Goal: Task Accomplishment & Management: Manage account settings

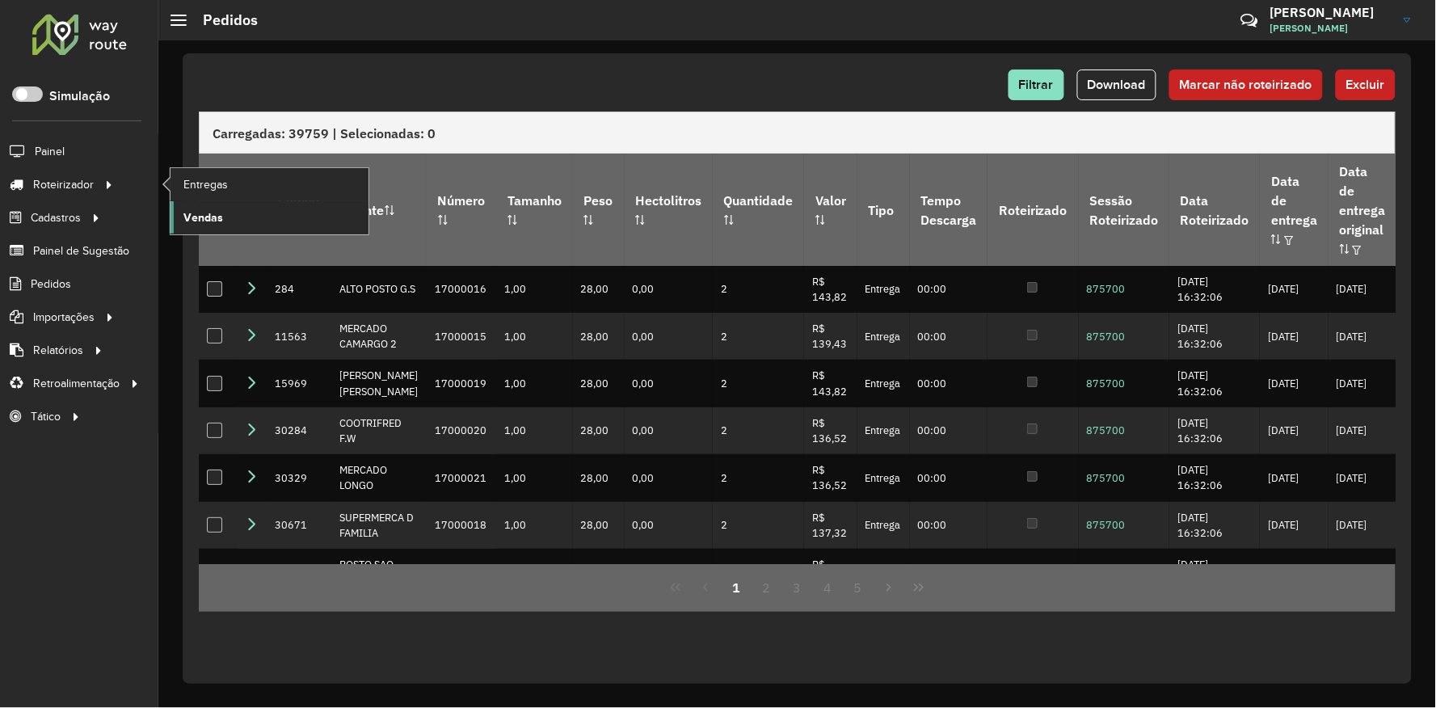
click at [217, 216] on span "Vendas" at bounding box center [203, 217] width 40 height 17
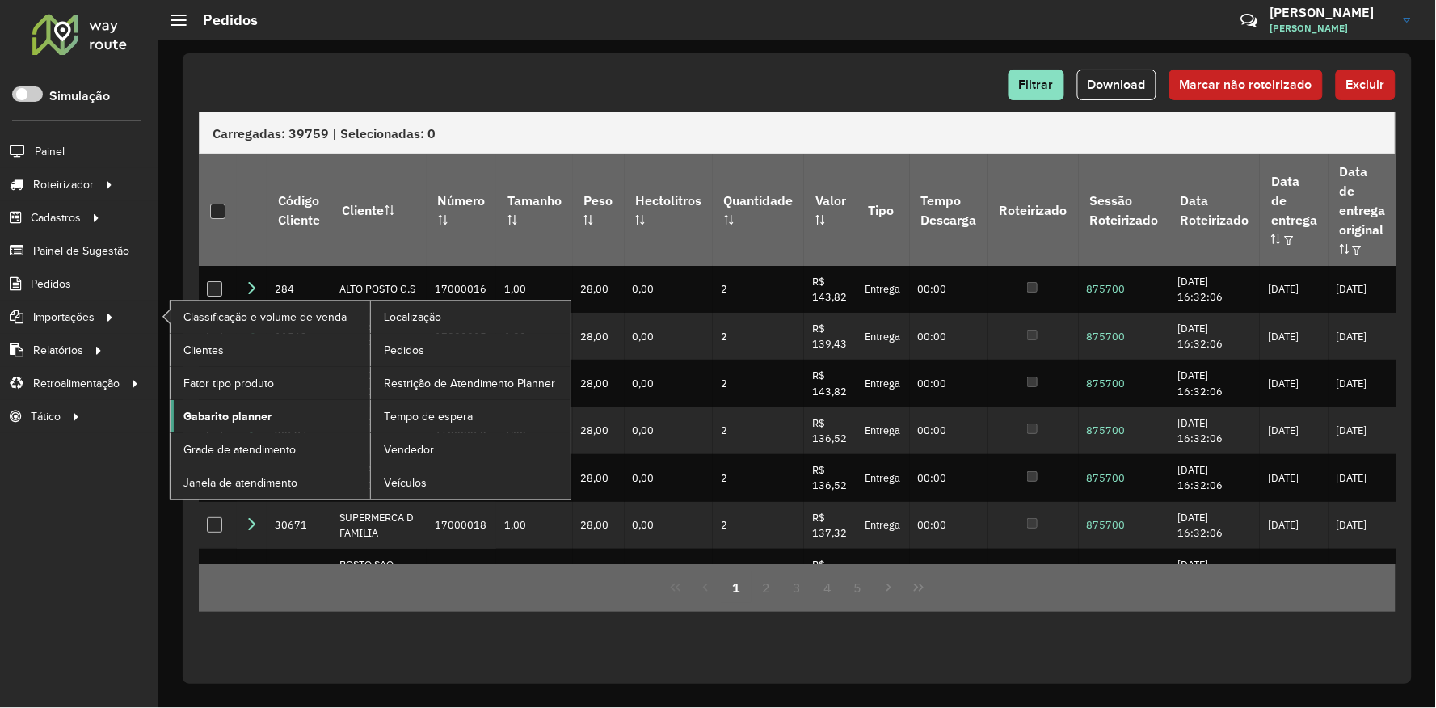
click at [242, 415] on span "Gabarito planner" at bounding box center [227, 416] width 88 height 17
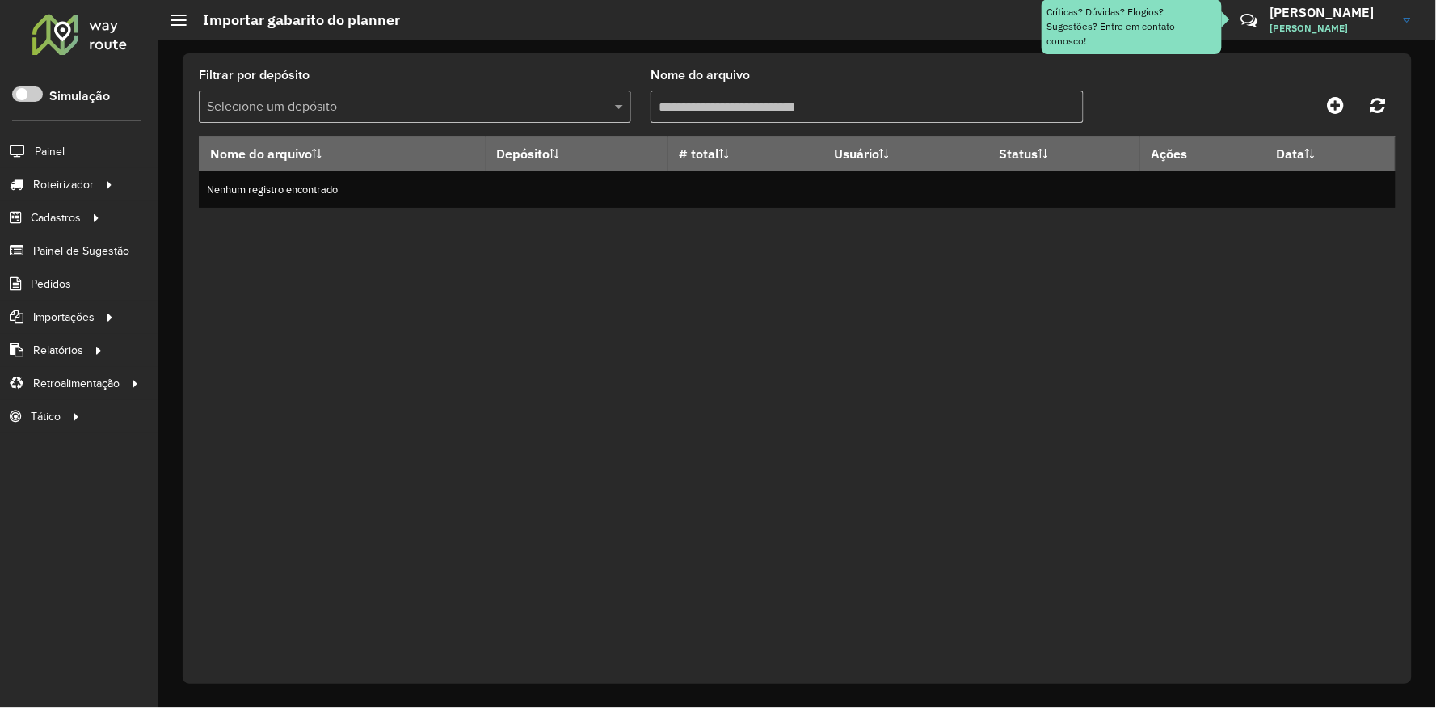
click at [351, 98] on input "text" at bounding box center [399, 107] width 384 height 19
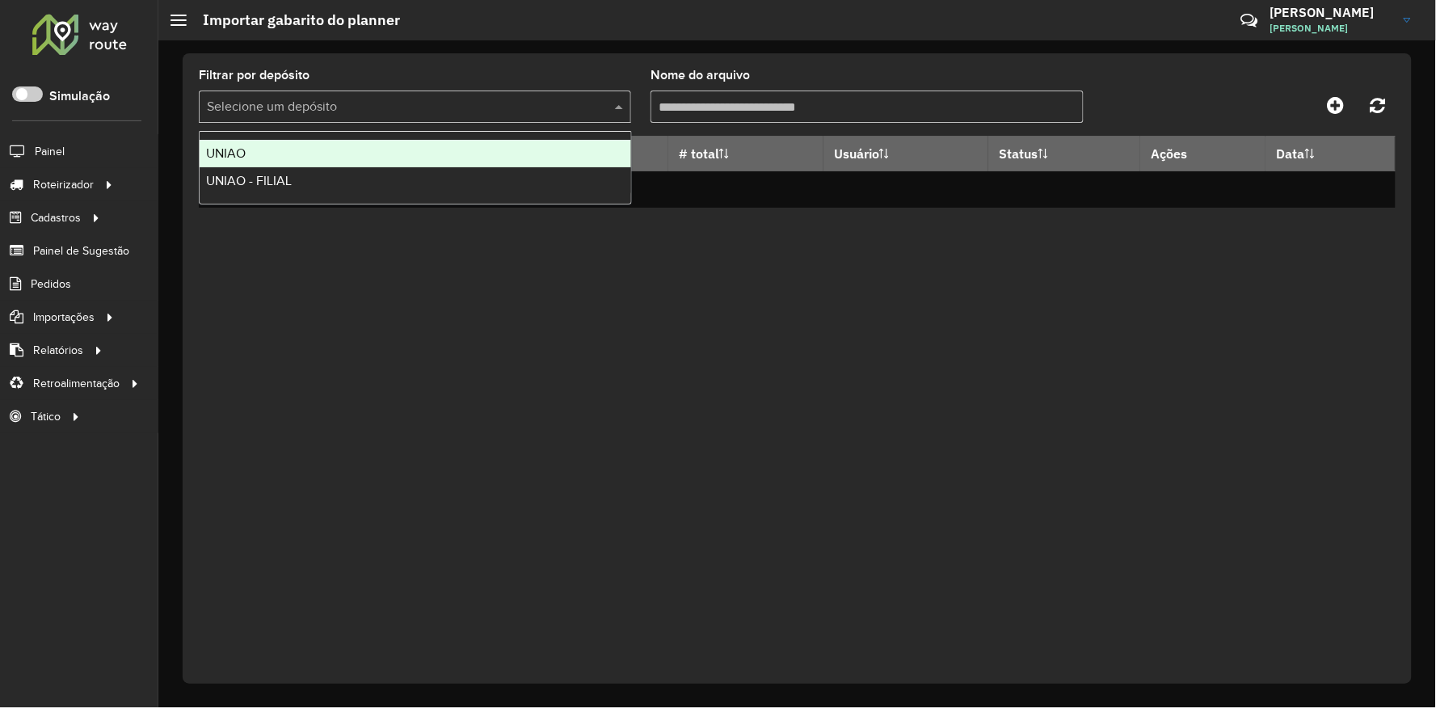
click at [489, 68] on div "Filtrar por depósito Selecione um depósito Nome do arquivo Nome do arquivo Depó…" at bounding box center [797, 368] width 1229 height 630
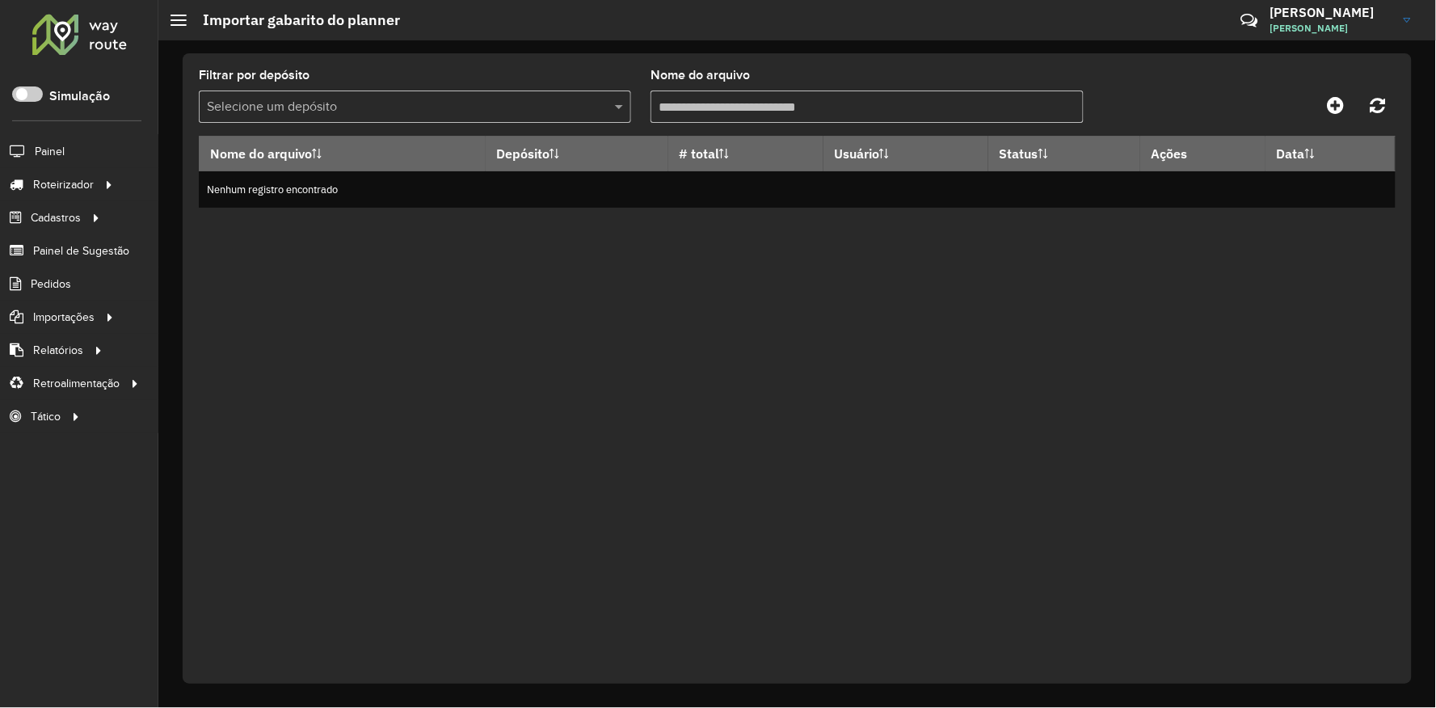
click at [780, 114] on input "Nome do arquivo" at bounding box center [866, 106] width 432 height 32
click at [541, 69] on div "Filtrar por depósito Selecione um depósito" at bounding box center [415, 95] width 432 height 53
click at [436, 109] on input "text" at bounding box center [399, 107] width 384 height 19
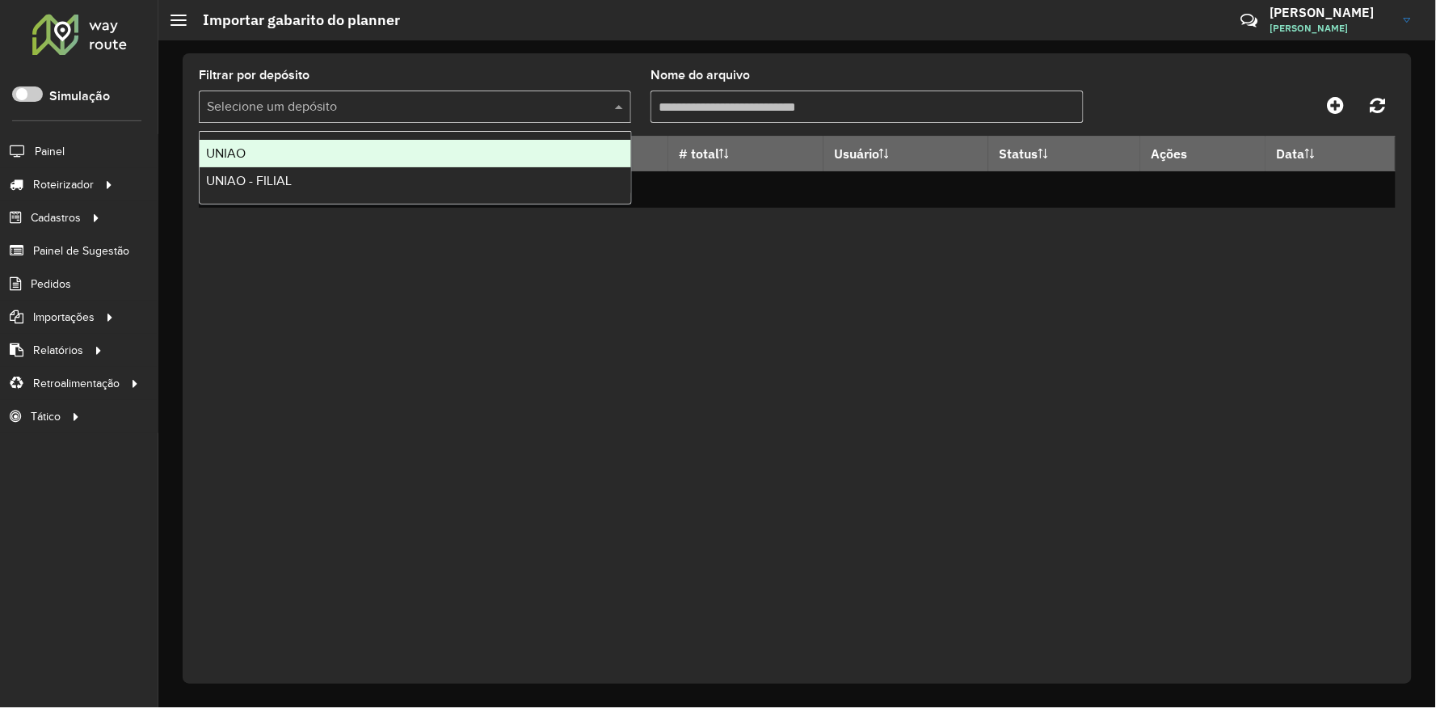
click at [278, 149] on div "UNIAO" at bounding box center [415, 153] width 431 height 27
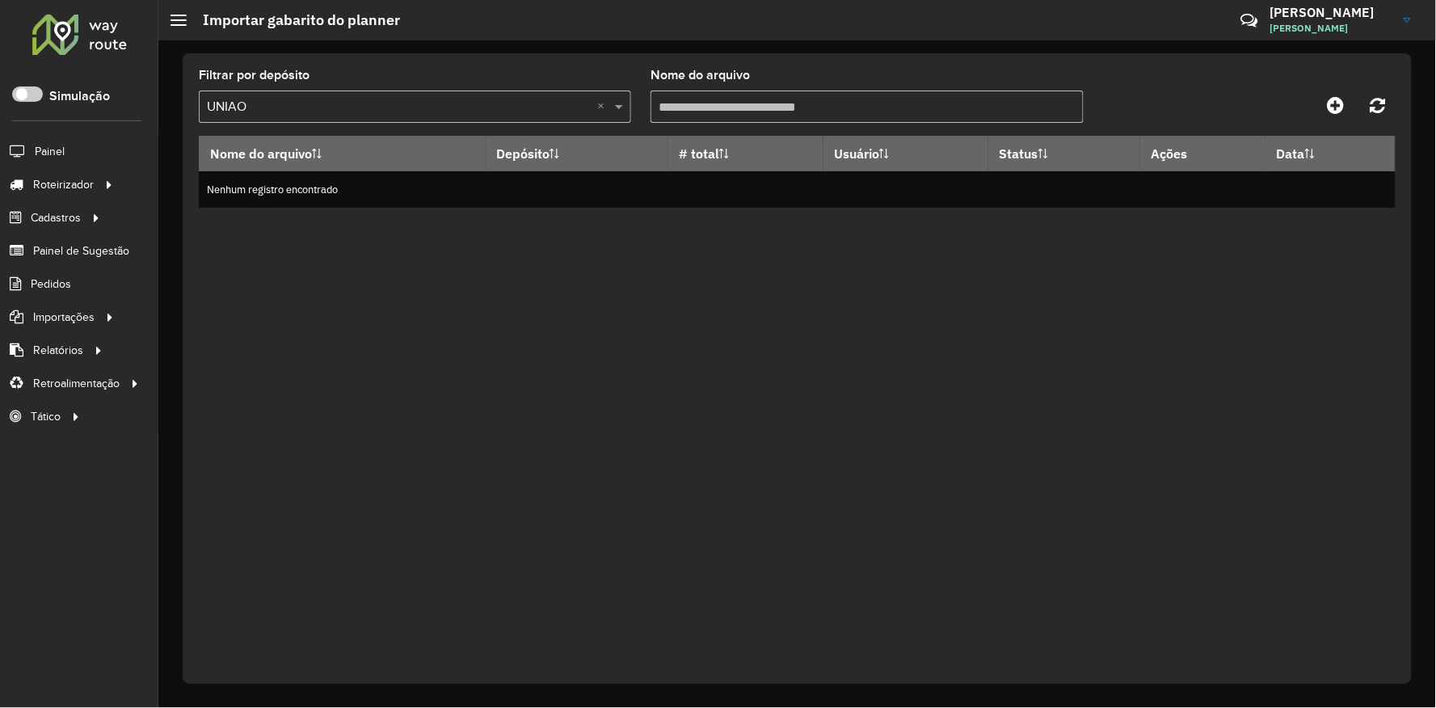
click at [803, 118] on input "Nome do arquivo" at bounding box center [866, 106] width 432 height 32
click at [402, 270] on div "Nome do arquivo Depósito # total Usuário Status Ações Data Nenhum registro enco…" at bounding box center [797, 399] width 1196 height 527
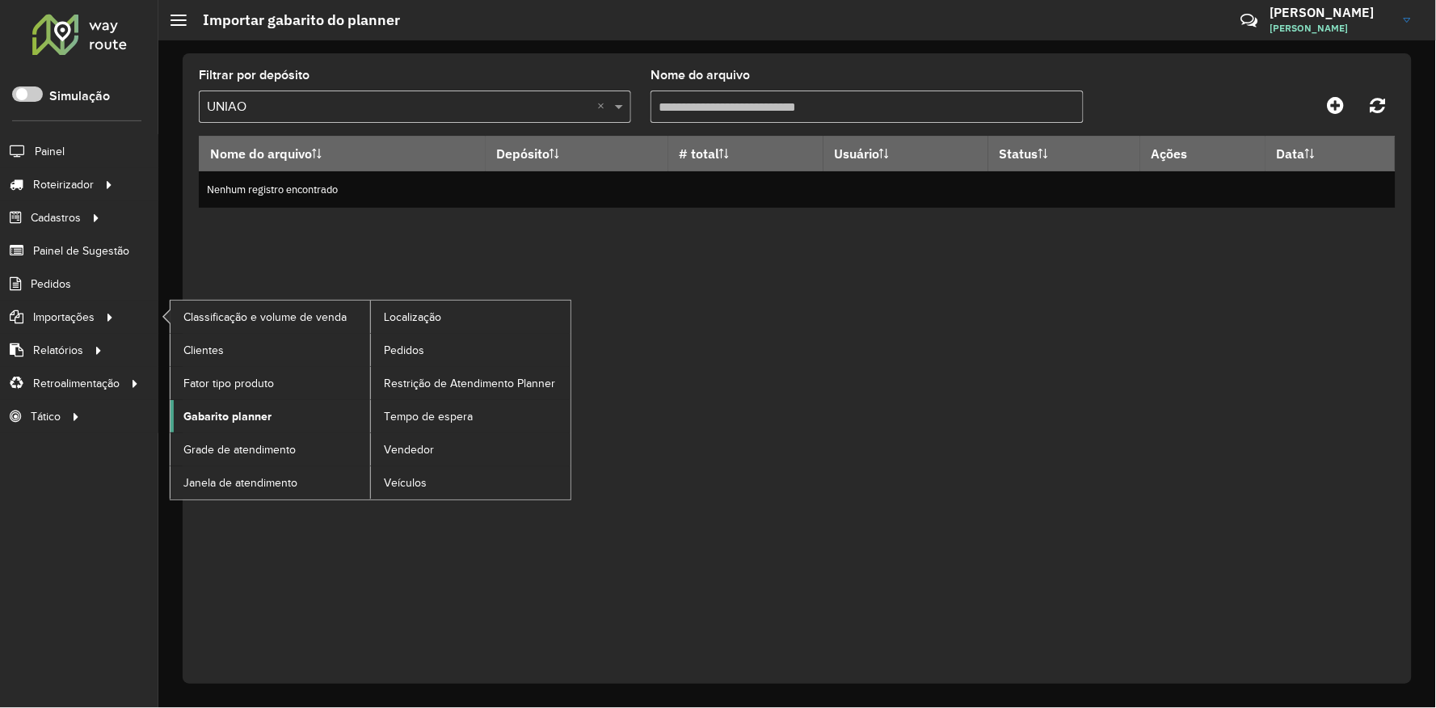
click at [256, 410] on span "Gabarito planner" at bounding box center [227, 416] width 88 height 17
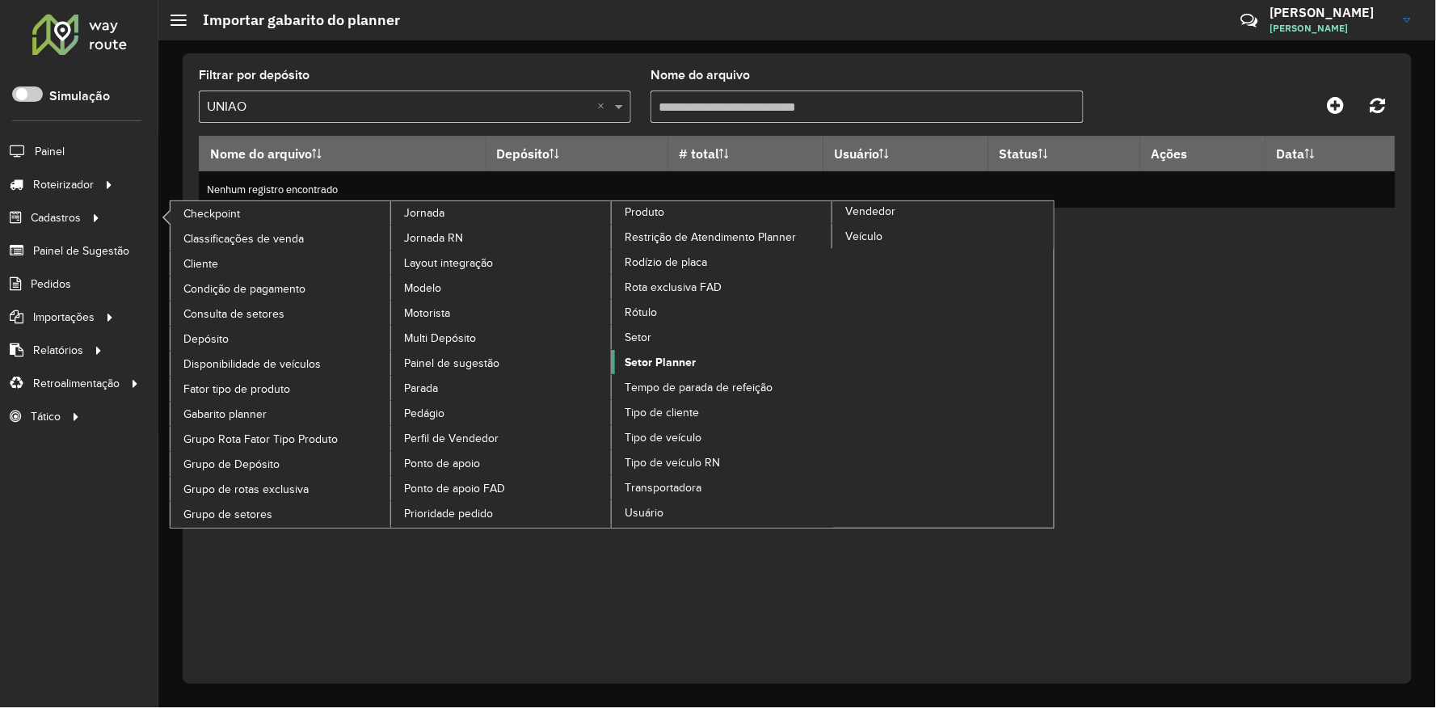
click at [693, 371] on span "Setor Planner" at bounding box center [659, 362] width 71 height 17
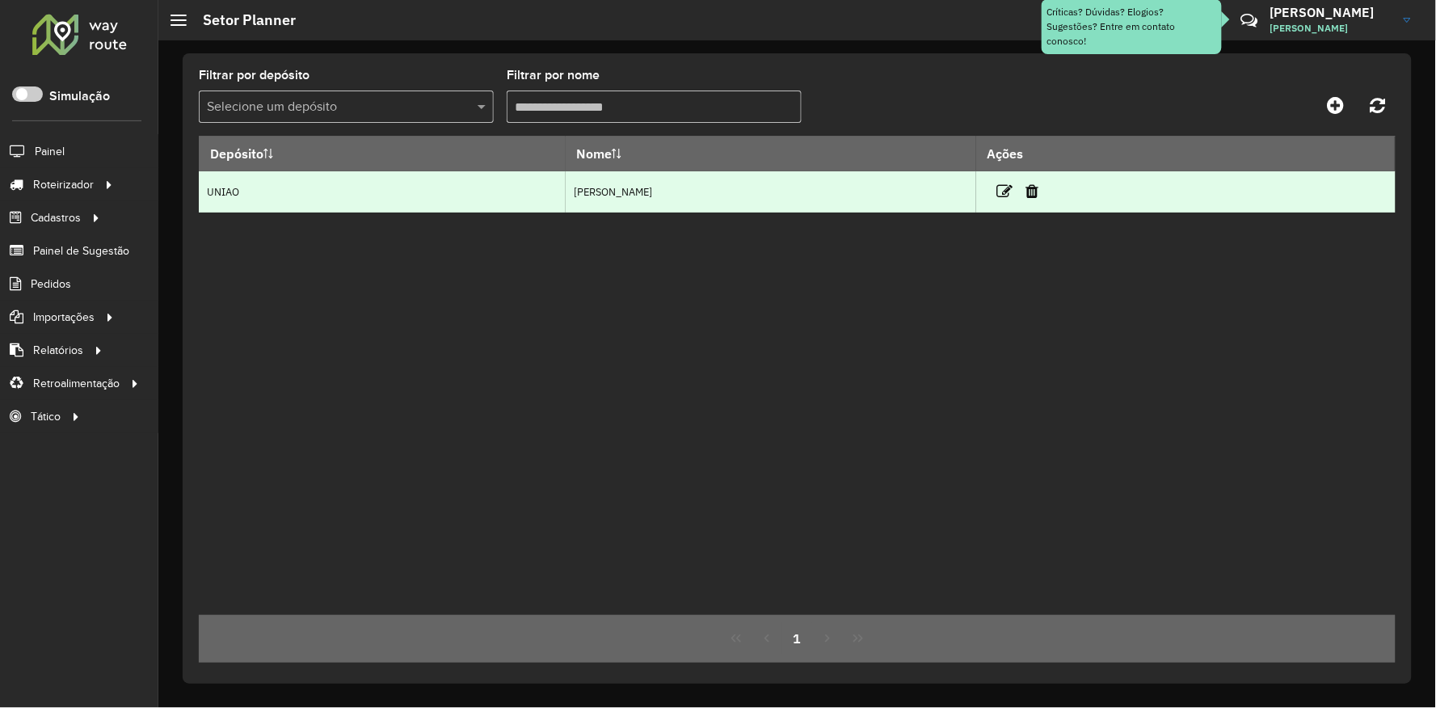
click at [503, 198] on td "UNIAO" at bounding box center [382, 191] width 367 height 41
click at [997, 191] on icon at bounding box center [1005, 191] width 16 height 16
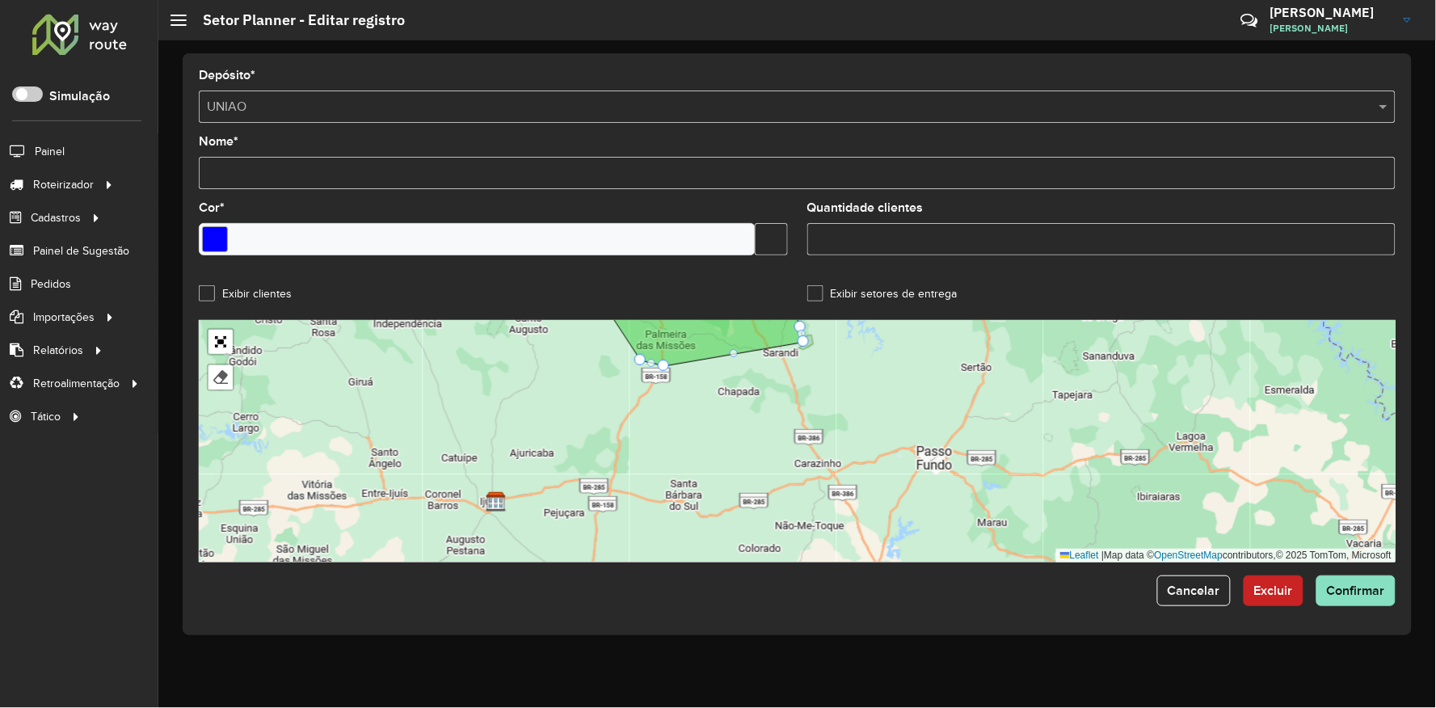
drag, startPoint x: 983, startPoint y: 439, endPoint x: 776, endPoint y: 296, distance: 251.4
click at [837, 229] on formly-group "Depósito * Selecione um depósito × UNIAO Nome * Cor * Quantidade clientes Exibi…" at bounding box center [797, 315] width 1196 height 493
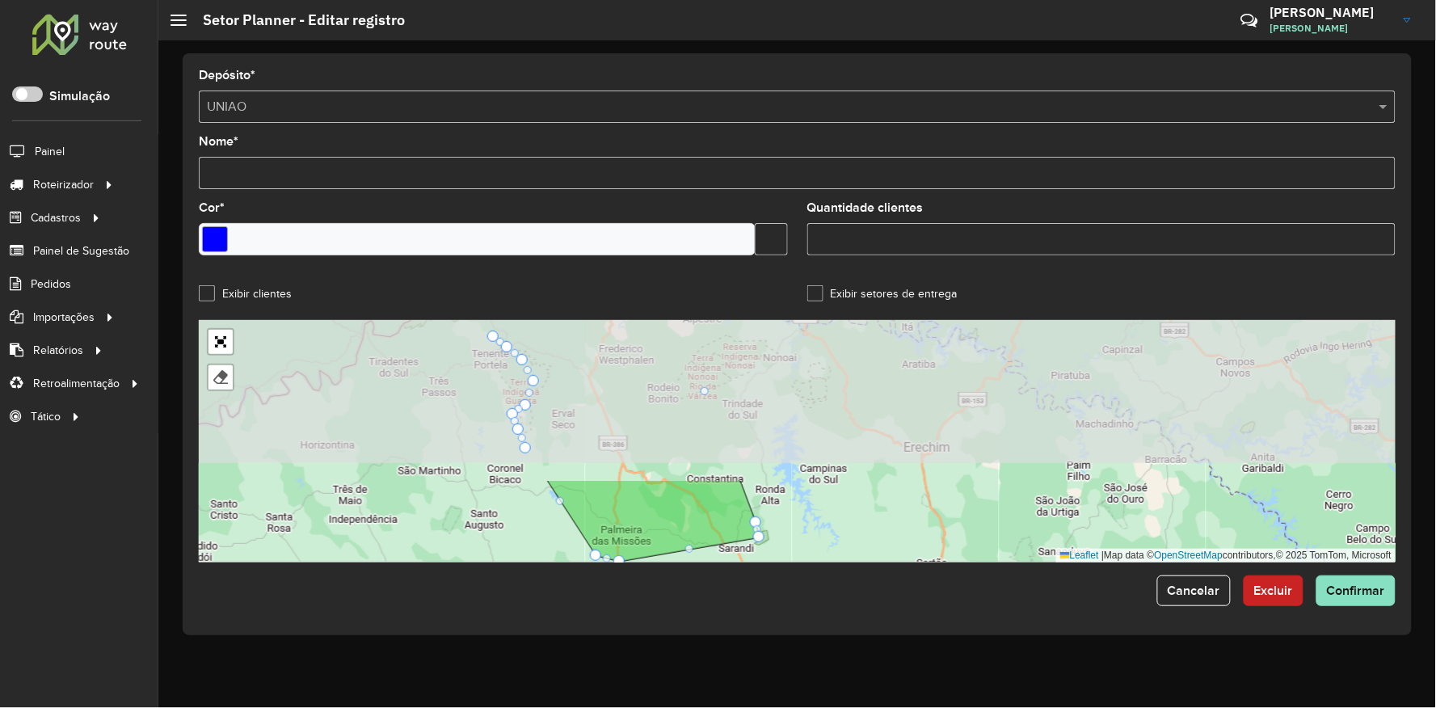
drag, startPoint x: 688, startPoint y: 435, endPoint x: 643, endPoint y: 627, distance: 197.5
click at [642, 627] on div "Depósito * Selecione um depósito × UNIAO Nome * Cor * Quantidade clientes Exibi…" at bounding box center [797, 344] width 1229 height 582
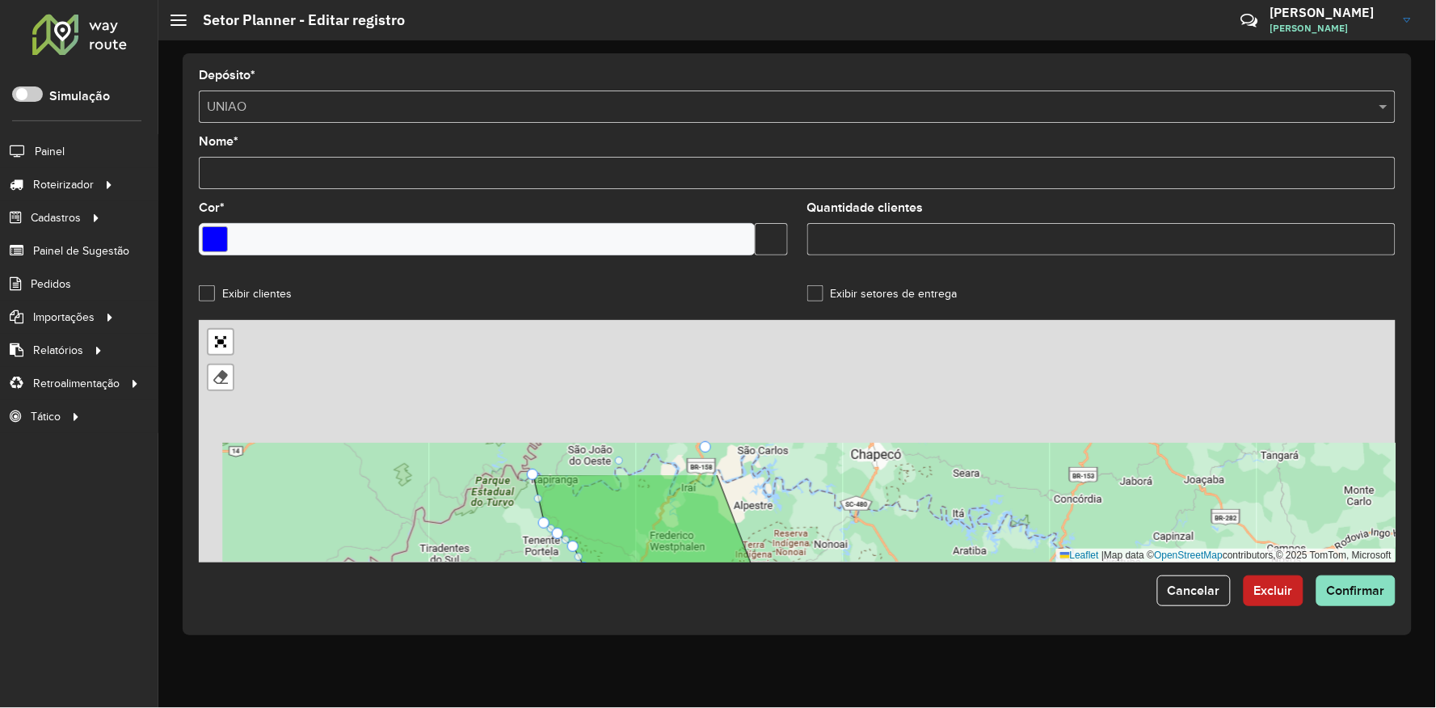
drag, startPoint x: 870, startPoint y: 389, endPoint x: 919, endPoint y: 568, distance: 186.0
click at [919, 568] on form "Depósito * Selecione um depósito × UNIAO Nome * Cor * Quantidade clientes Exibi…" at bounding box center [797, 337] width 1196 height 536
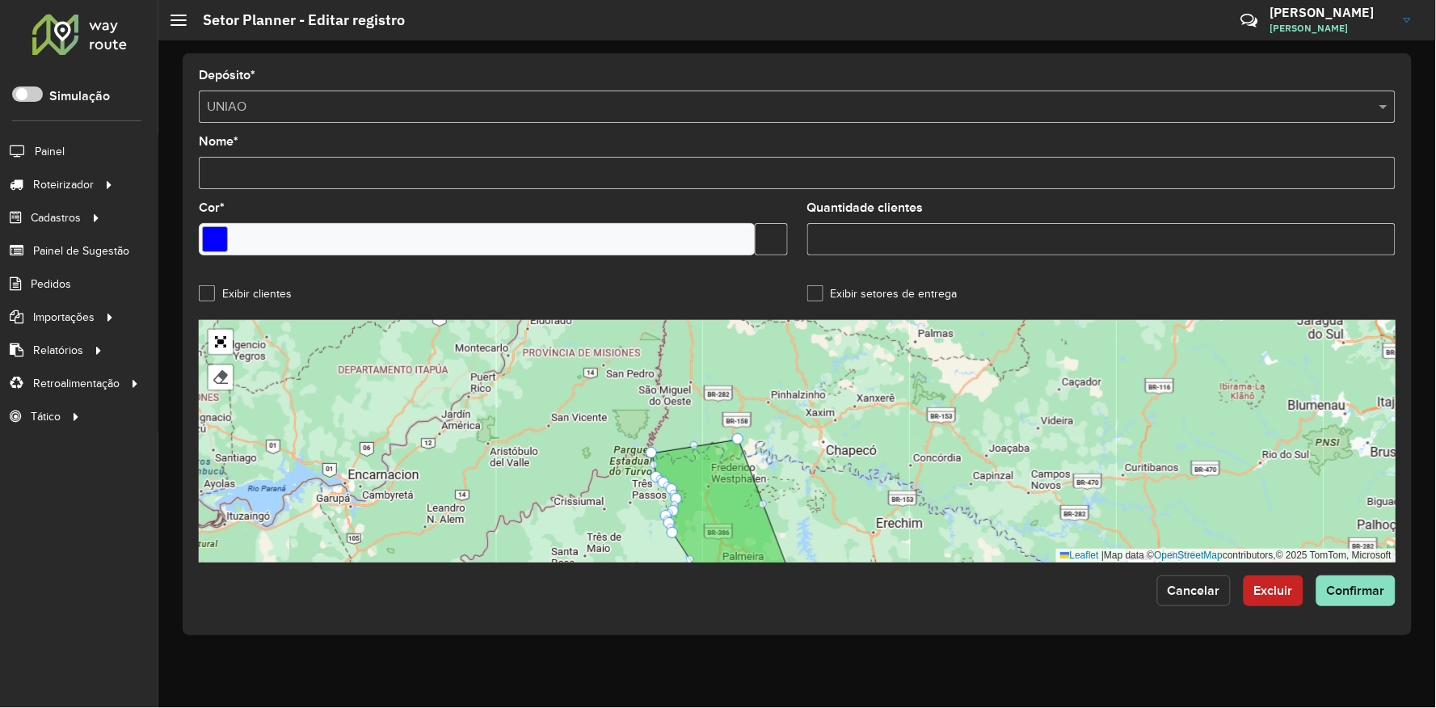
click at [1212, 597] on span "Cancelar" at bounding box center [1193, 590] width 53 height 14
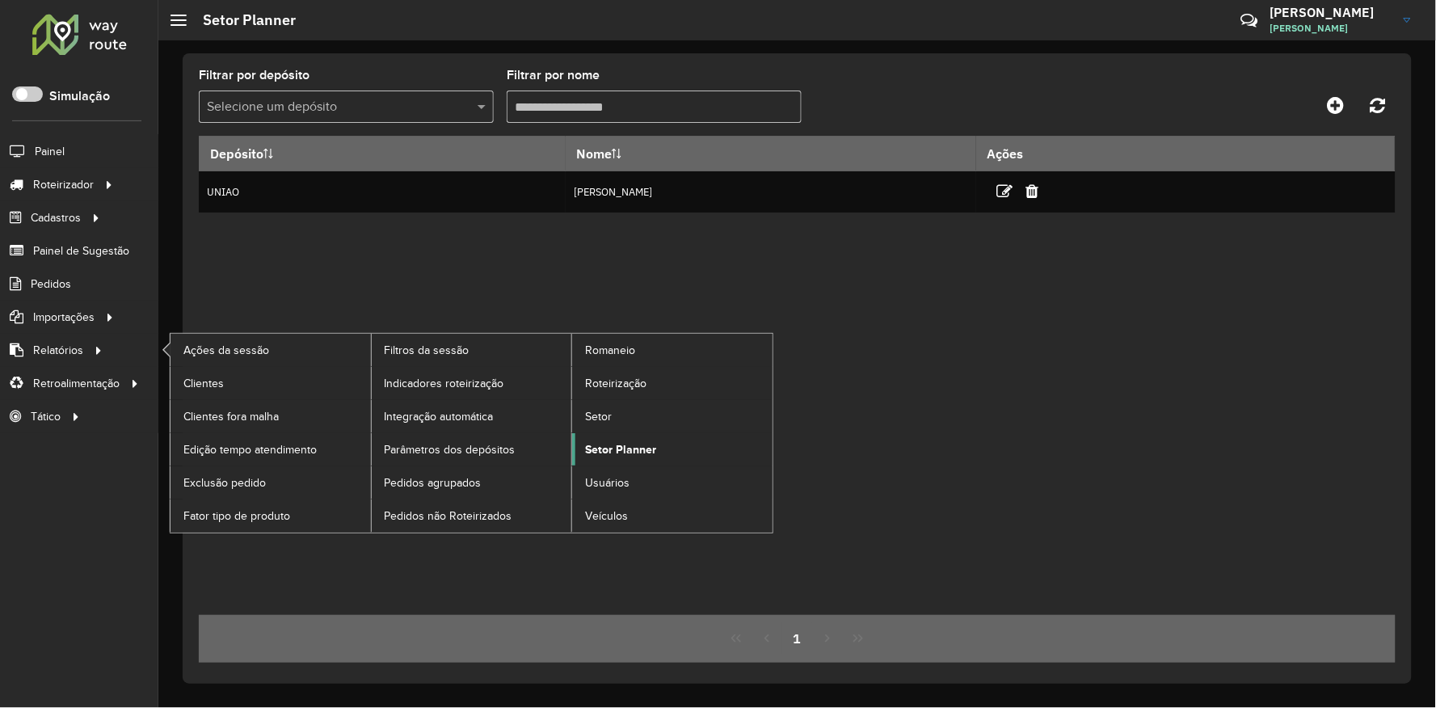
click at [633, 450] on span "Setor Planner" at bounding box center [620, 449] width 71 height 17
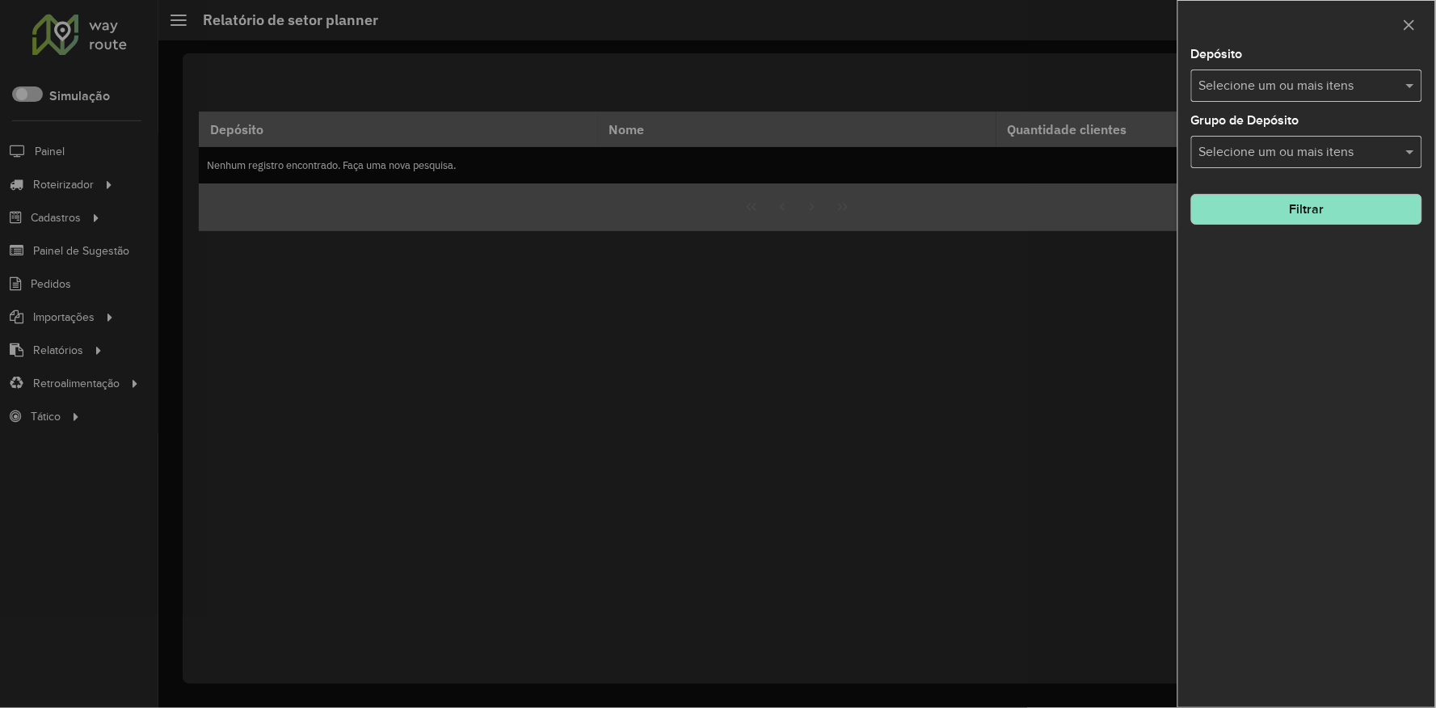
click at [1287, 69] on div "Depósito Selecione um ou mais itens" at bounding box center [1306, 74] width 231 height 53
click at [1264, 77] on input "text" at bounding box center [1298, 86] width 207 height 19
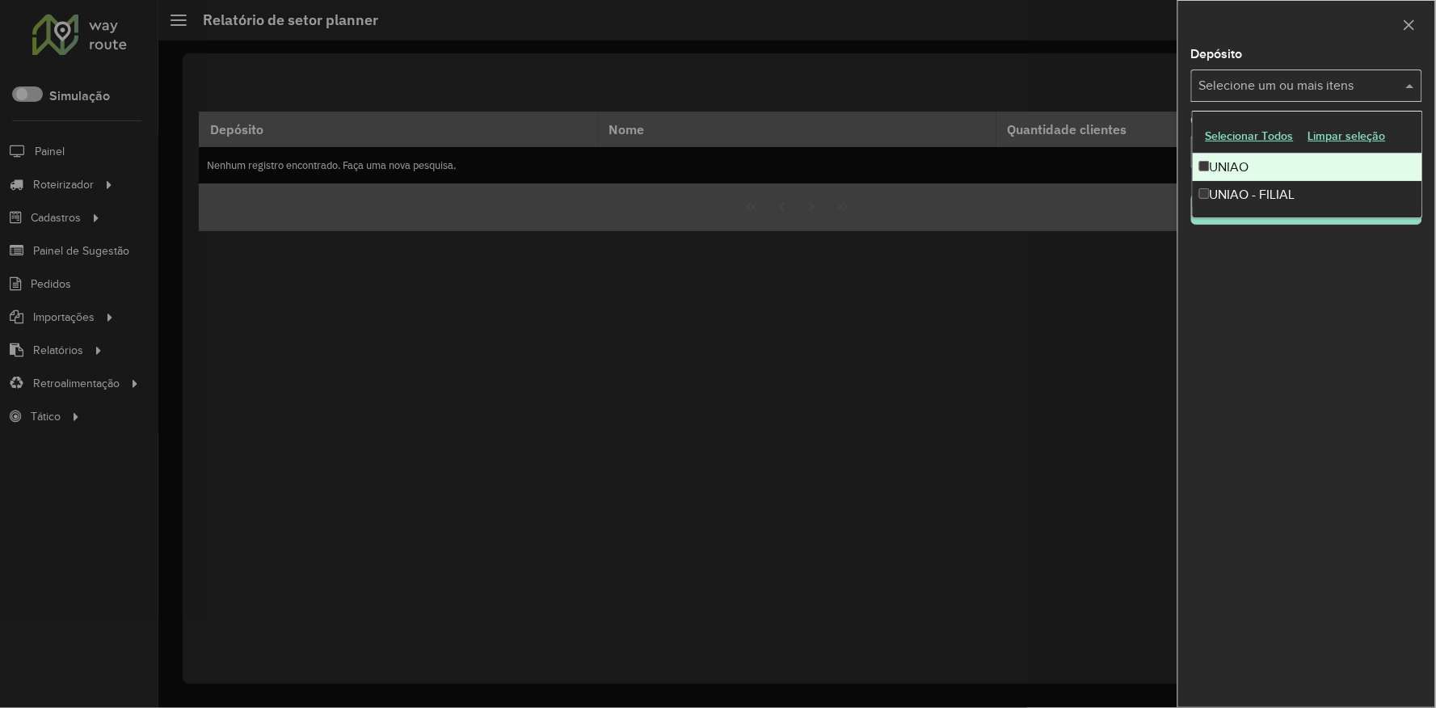
click at [1234, 162] on div "UNIAO" at bounding box center [1306, 166] width 229 height 27
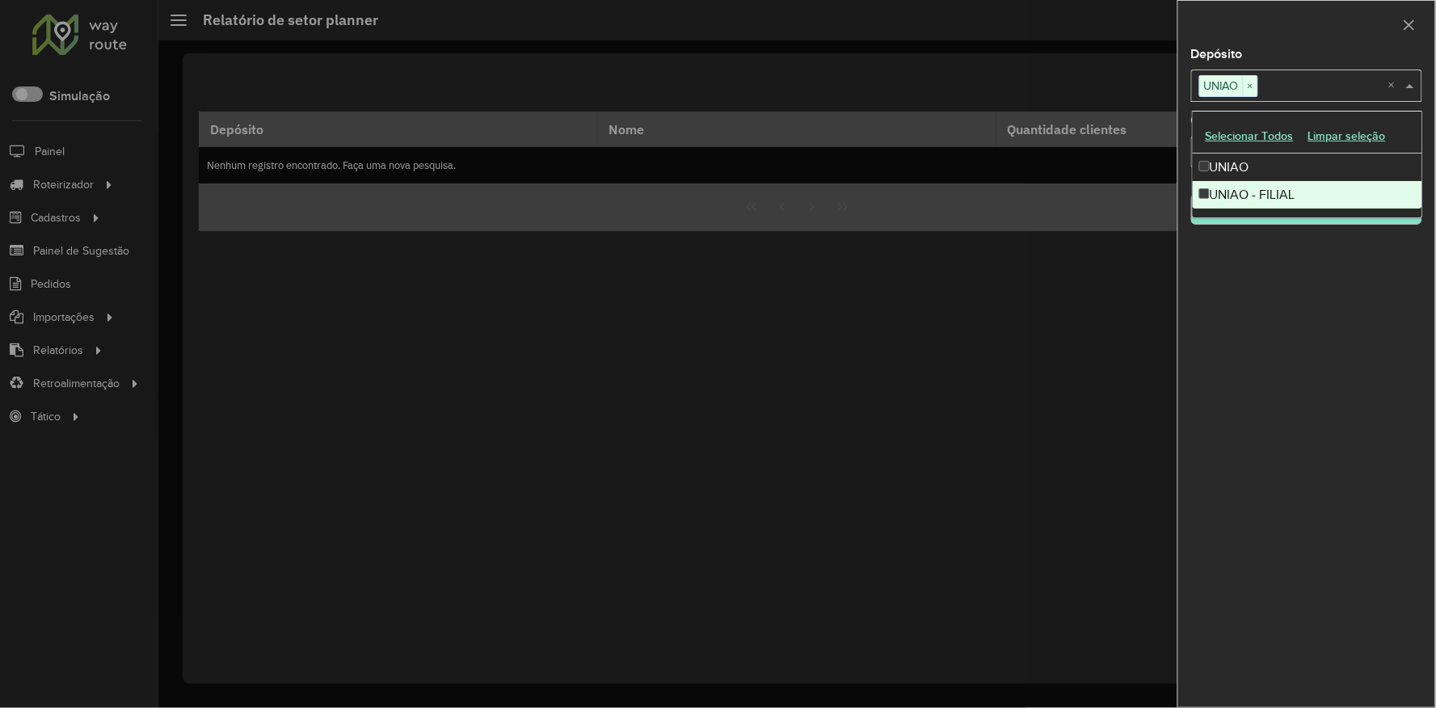
click at [1247, 239] on div "Depósito Selecione um ou mais itens UNIAO × × Grupo de Depósito Selecione um ou…" at bounding box center [1306, 377] width 257 height 658
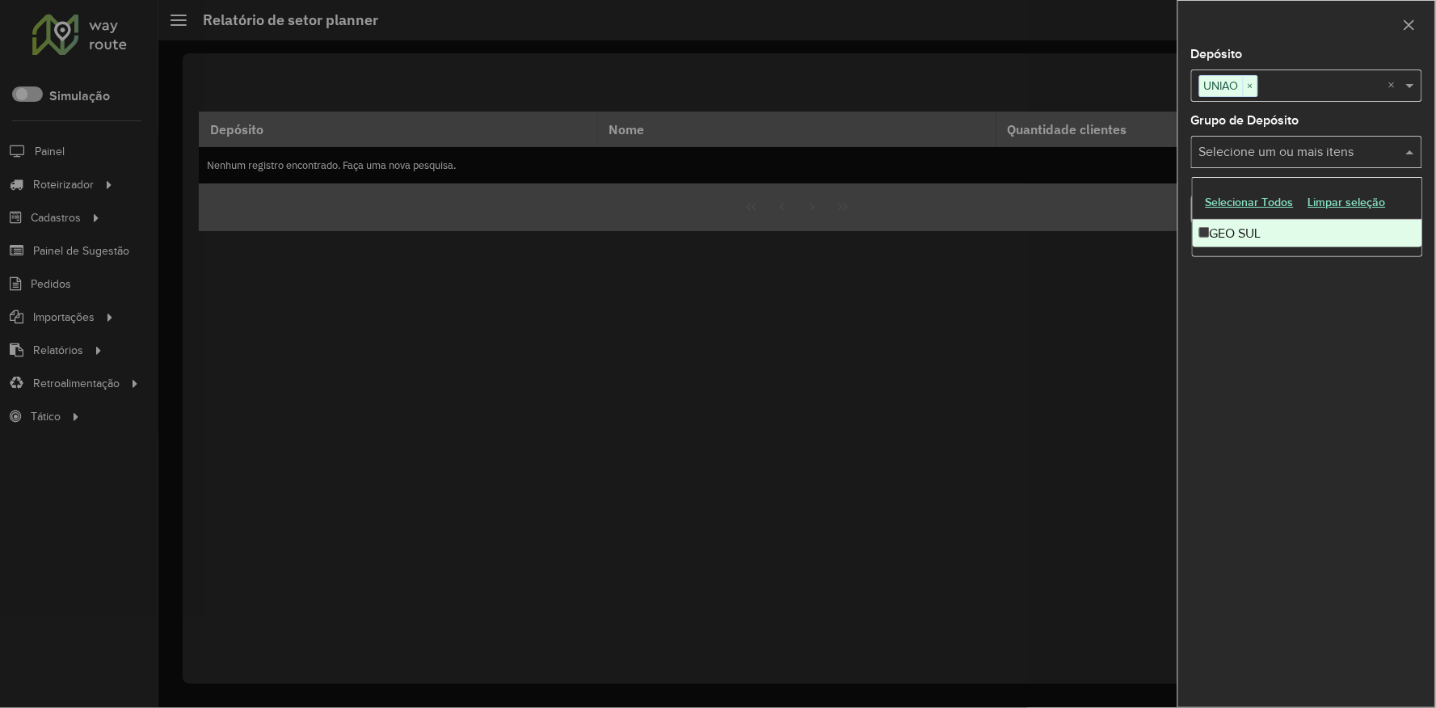
click at [1248, 158] on input "text" at bounding box center [1298, 152] width 207 height 19
click at [1225, 230] on div "GEO SUL" at bounding box center [1306, 233] width 229 height 27
click at [1254, 263] on div "Depósito Selecione um ou mais itens UNIAO × × Grupo de Depósito Selecione um ou…" at bounding box center [1306, 377] width 257 height 658
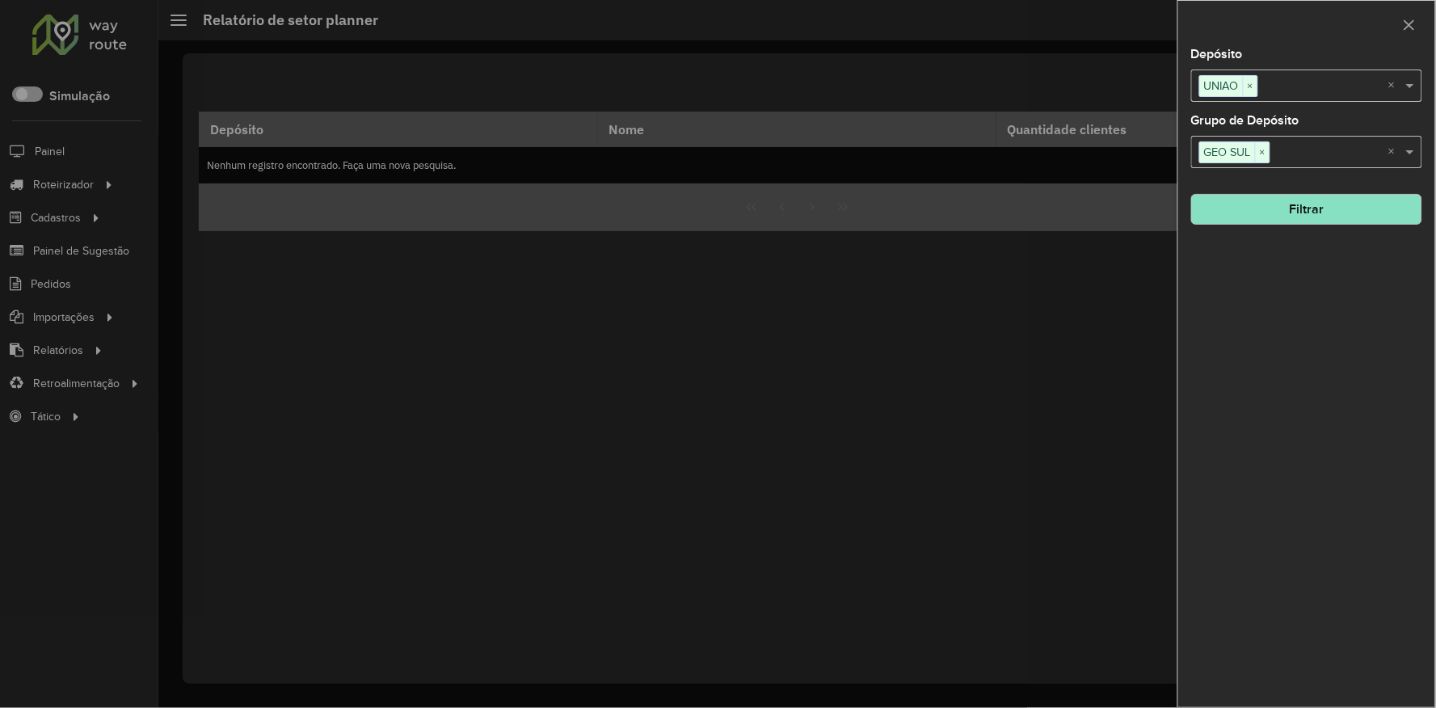
click at [1250, 210] on button "Filtrar" at bounding box center [1306, 209] width 231 height 31
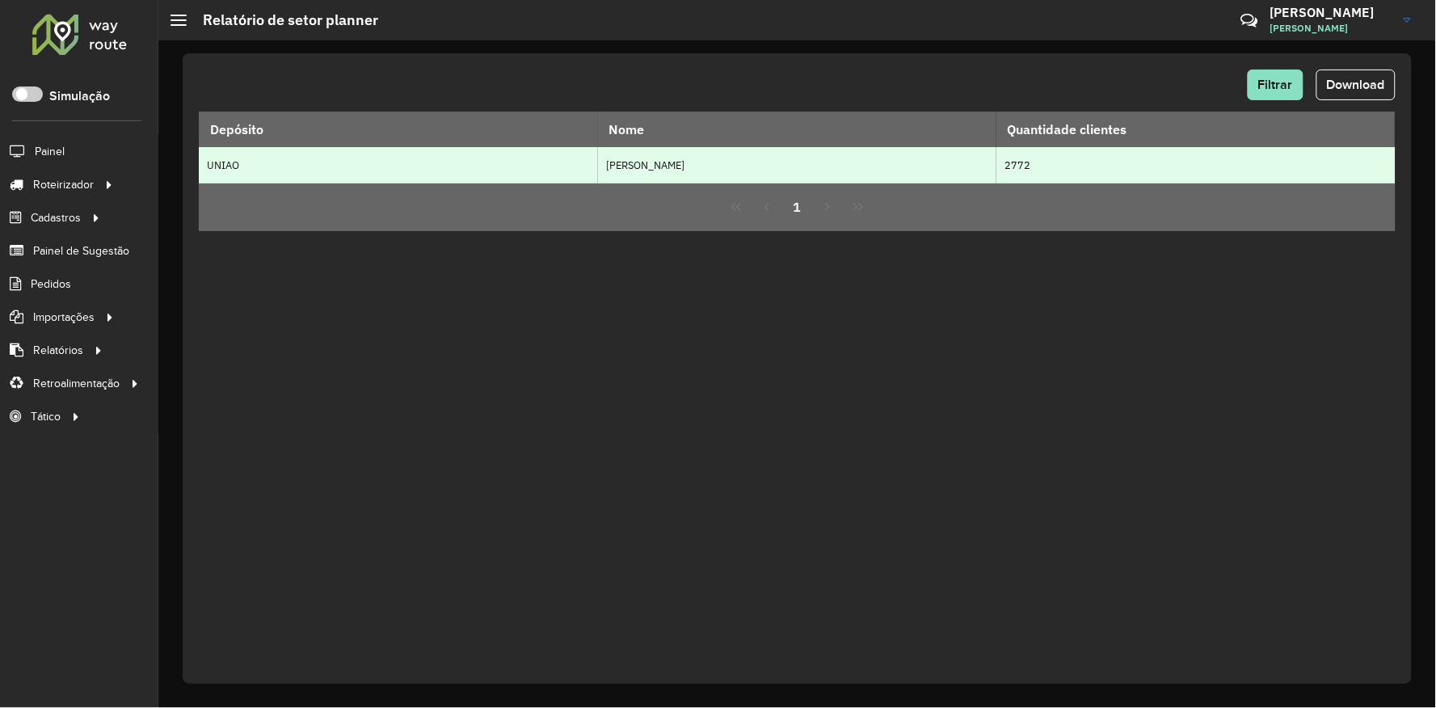
click at [839, 162] on td "F. Westphalen" at bounding box center [797, 165] width 399 height 36
click at [801, 160] on td "F. Westphalen" at bounding box center [797, 165] width 399 height 36
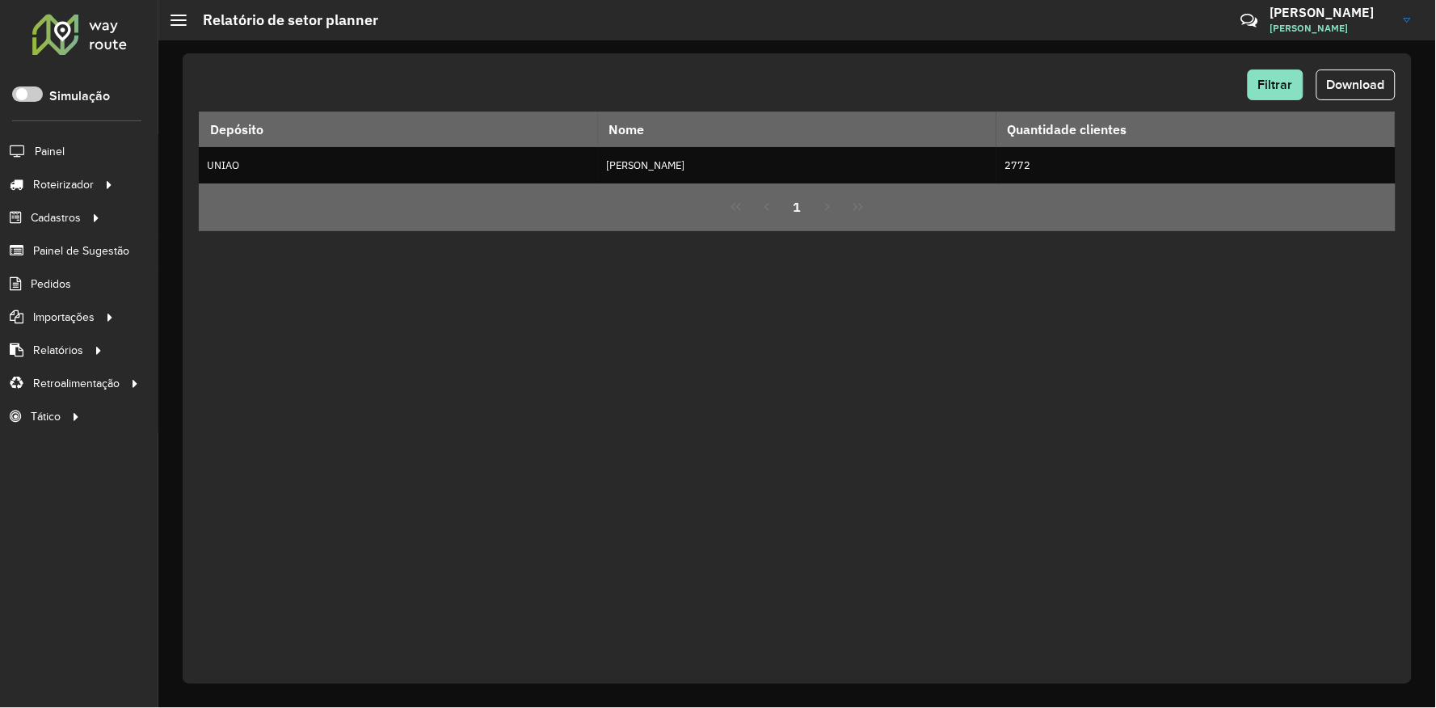
click at [254, 272] on div "Filtrar Download Depósito Nome Quantidade clientes UNIAO F. Westphalen 2772 1" at bounding box center [797, 368] width 1229 height 630
click at [198, 213] on span "Vendas" at bounding box center [203, 217] width 40 height 17
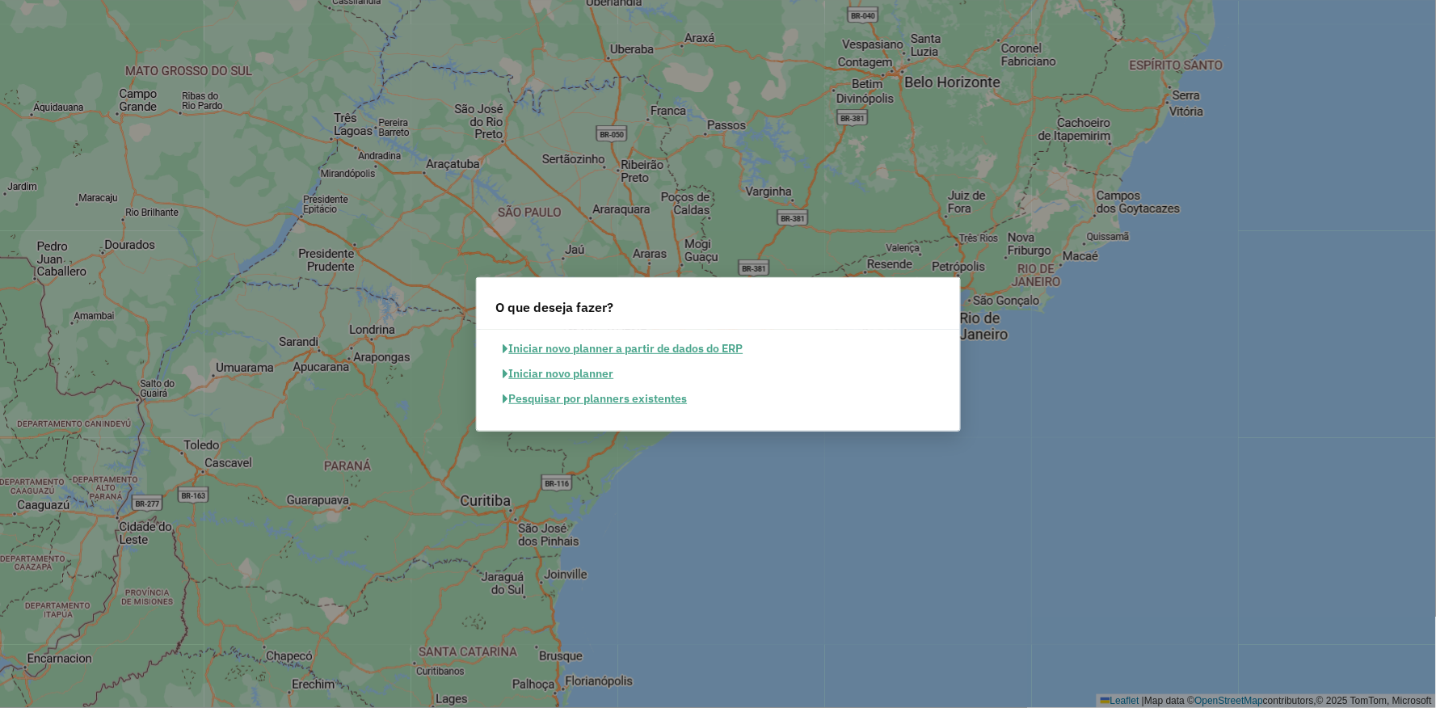
click at [582, 397] on button "Pesquisar por planners existentes" at bounding box center [595, 398] width 199 height 25
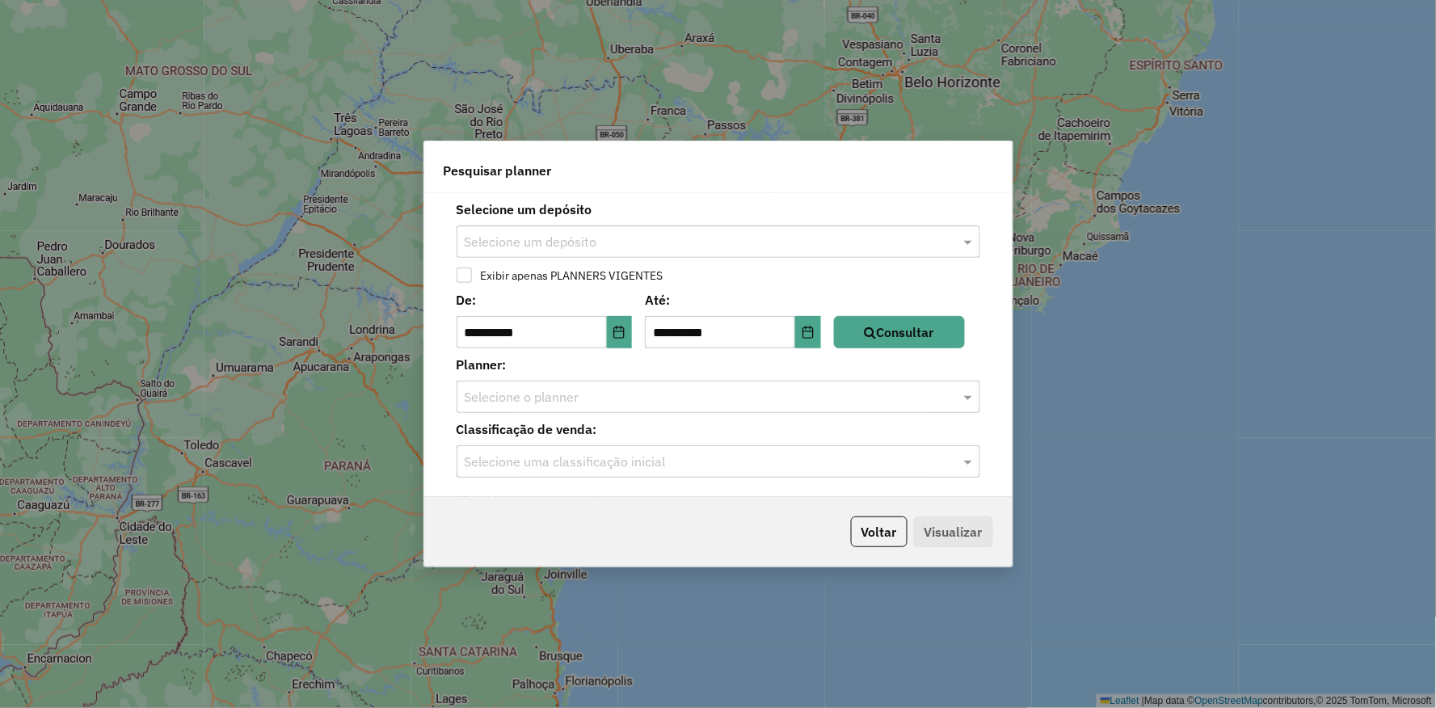
click at [570, 396] on input "text" at bounding box center [702, 397] width 475 height 19
click at [969, 400] on span at bounding box center [970, 396] width 20 height 19
click at [969, 399] on span at bounding box center [970, 396] width 20 height 19
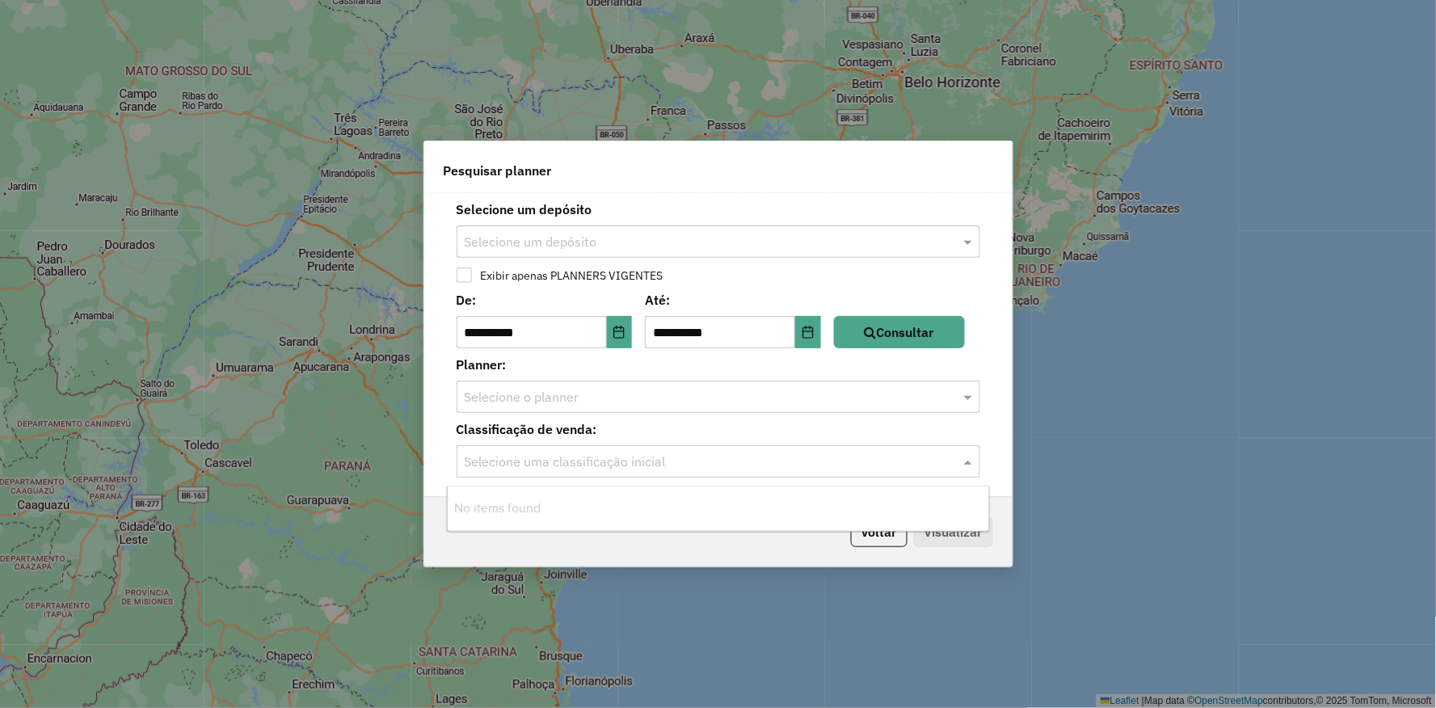
click at [700, 456] on input "text" at bounding box center [702, 461] width 475 height 19
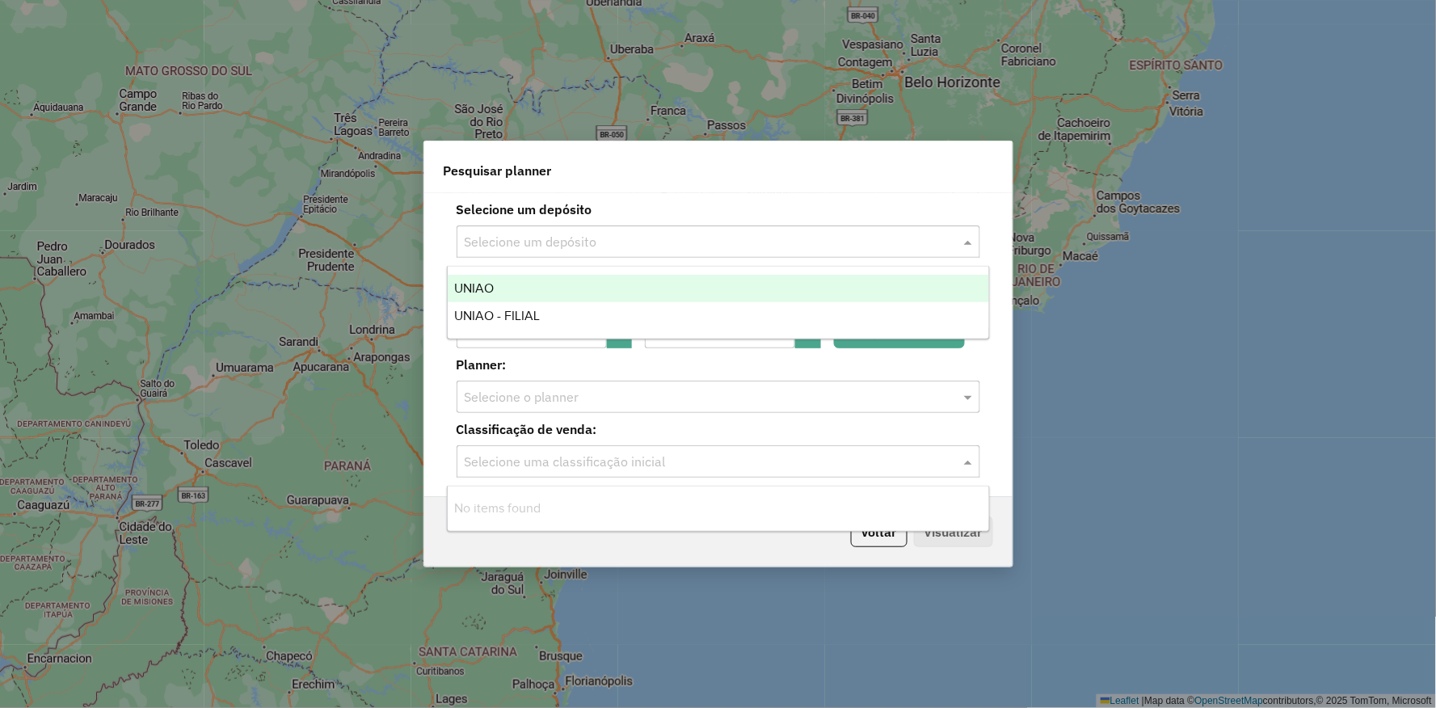
click at [520, 243] on input "text" at bounding box center [702, 242] width 475 height 19
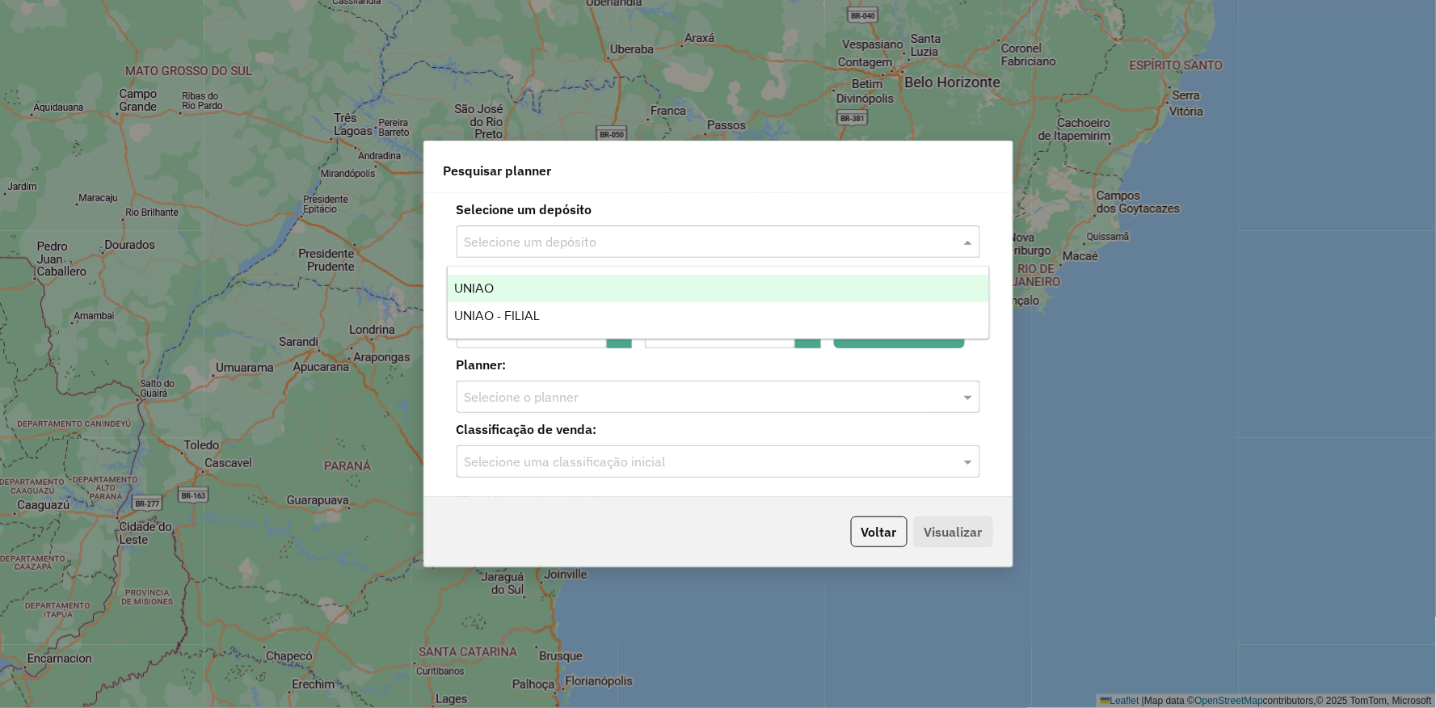
click at [493, 284] on span "UNIAO" at bounding box center [474, 288] width 40 height 14
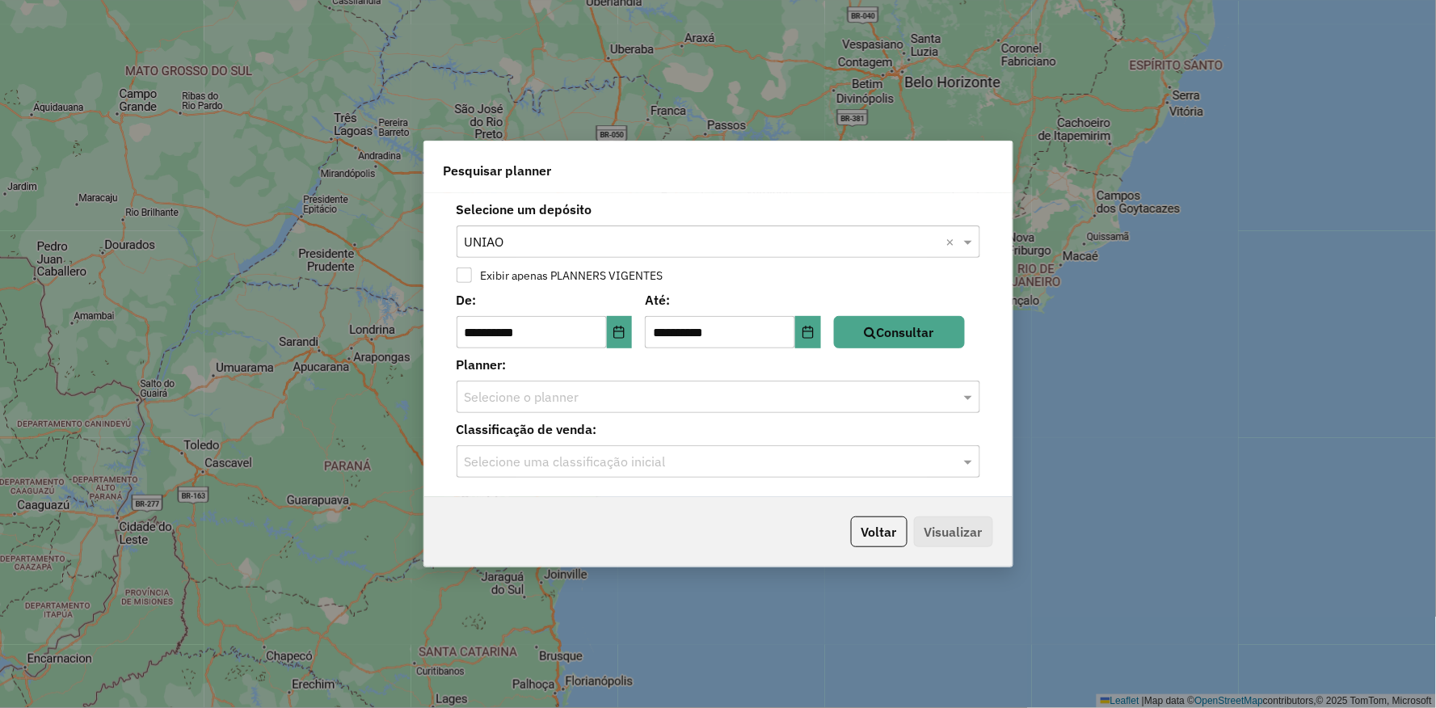
click at [507, 393] on input "text" at bounding box center [702, 397] width 475 height 19
click at [652, 367] on label "Planner:" at bounding box center [718, 364] width 543 height 19
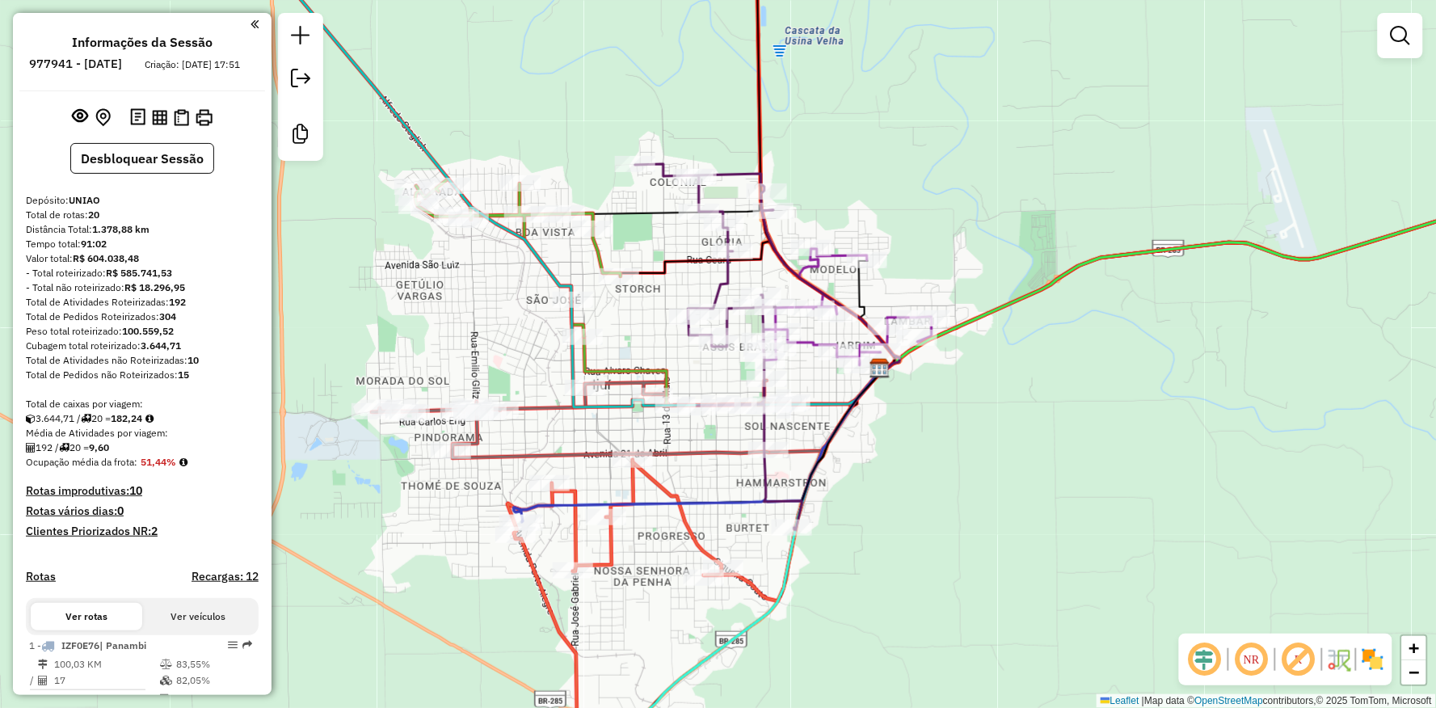
click at [591, 460] on icon at bounding box center [614, 602] width 214 height 284
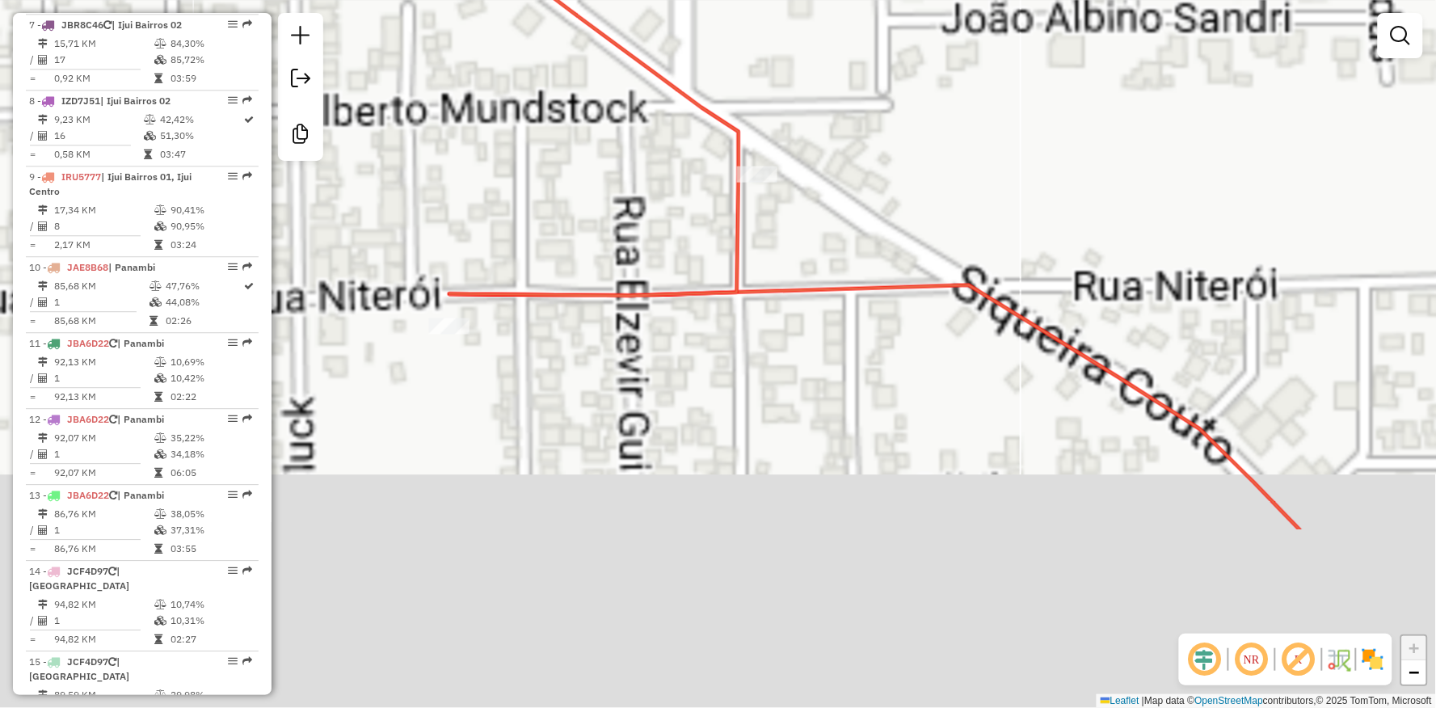
drag, startPoint x: 820, startPoint y: 572, endPoint x: 819, endPoint y: 312, distance: 260.1
click at [819, 312] on div "Janela de atendimento Grade de atendimento Capacidade Transportadoras Veículos …" at bounding box center [718, 354] width 1436 height 708
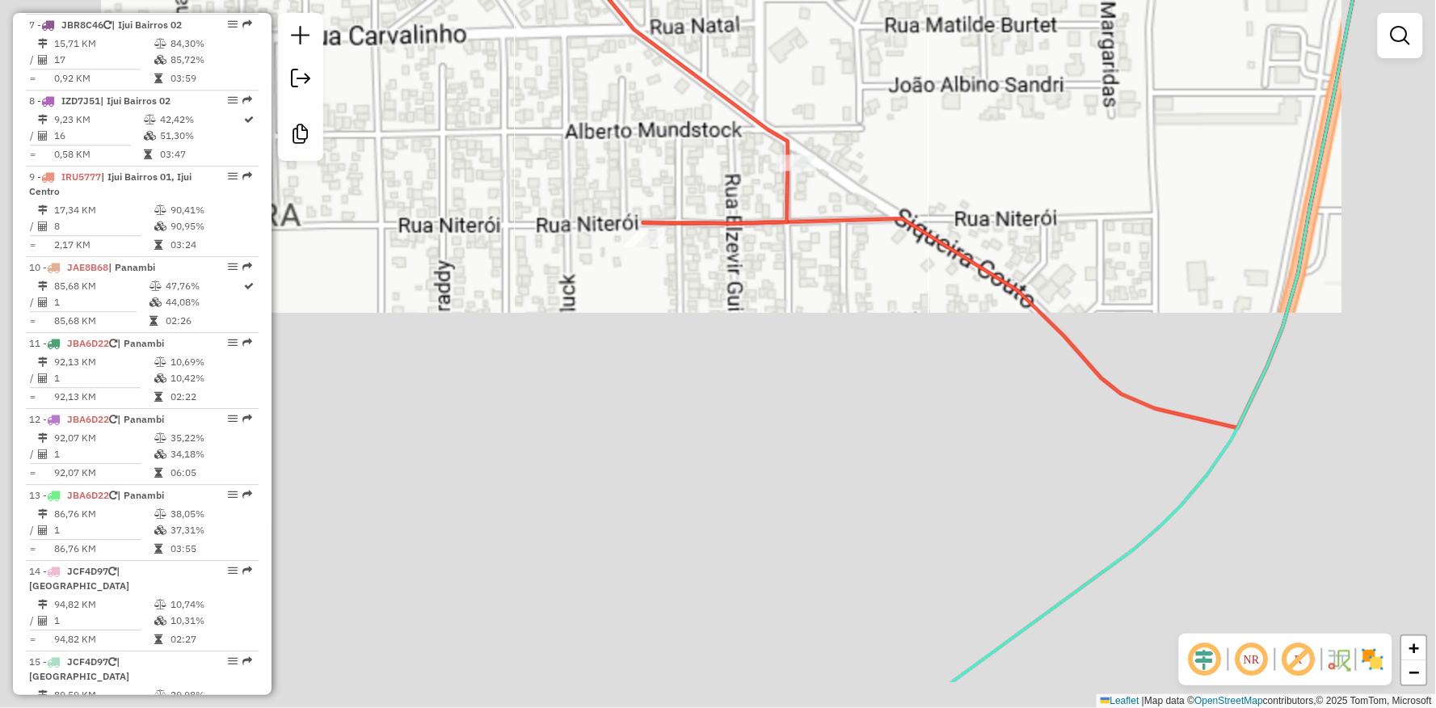
drag, startPoint x: 817, startPoint y: 406, endPoint x: 817, endPoint y: 353, distance: 53.3
click at [817, 353] on div "Janela de atendimento Grade de atendimento Capacidade Transportadoras Veículos …" at bounding box center [718, 354] width 1436 height 708
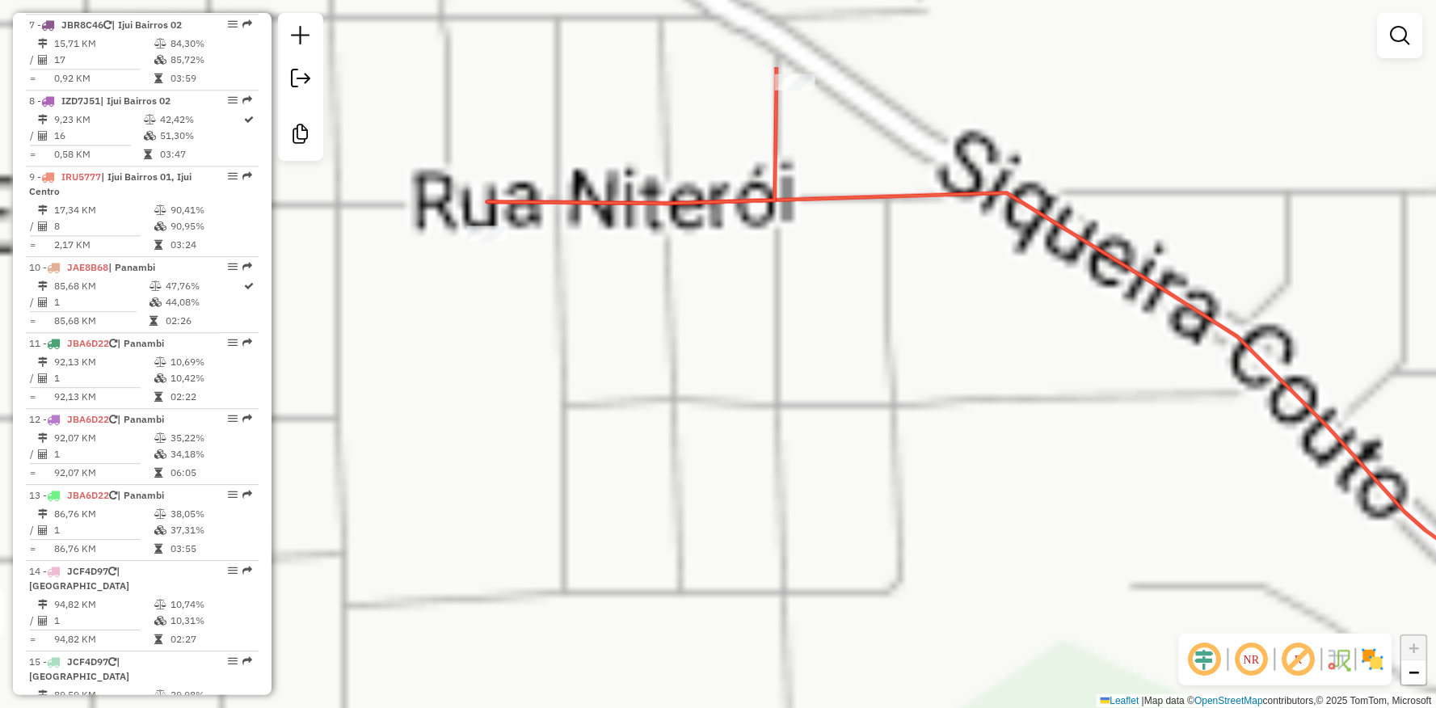
drag, startPoint x: 793, startPoint y: 222, endPoint x: 794, endPoint y: 396, distance: 173.7
click at [794, 396] on div "Janela de atendimento Grade de atendimento Capacidade Transportadoras Veículos …" at bounding box center [718, 354] width 1436 height 708
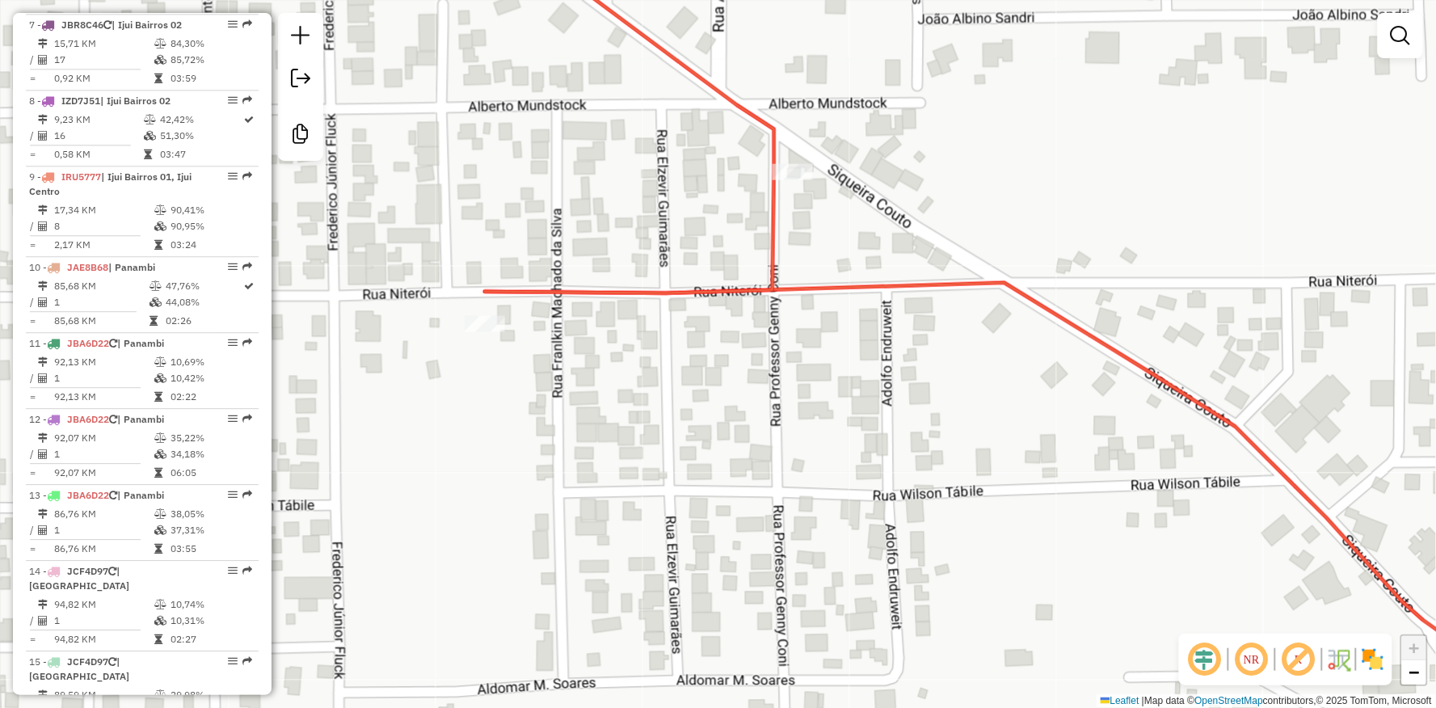
drag, startPoint x: 845, startPoint y: 341, endPoint x: 843, endPoint y: 385, distance: 44.5
click at [843, 385] on div "Janela de atendimento Grade de atendimento Capacidade Transportadoras Veículos …" at bounding box center [718, 354] width 1436 height 708
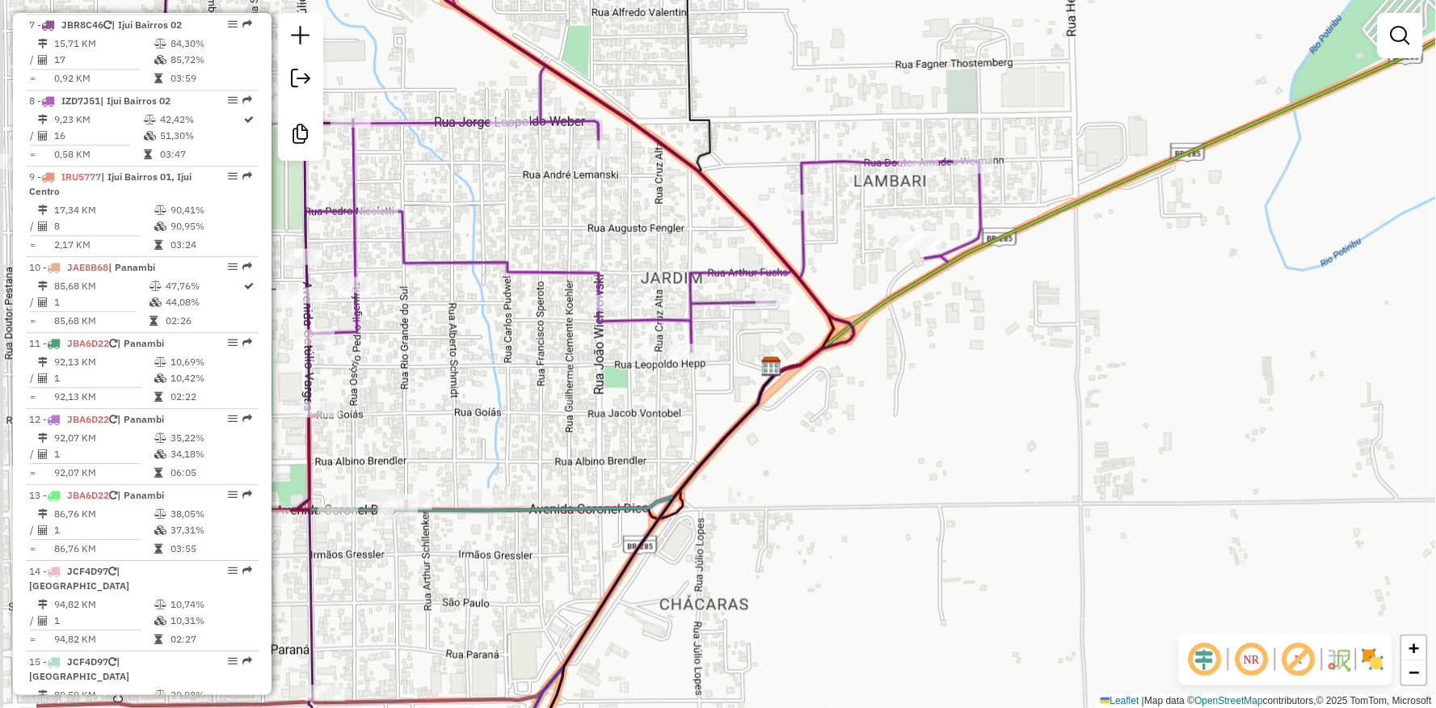
drag, startPoint x: 487, startPoint y: 280, endPoint x: 667, endPoint y: 277, distance: 180.2
click at [667, 277] on div "Janela de atendimento Grade de atendimento Capacidade Transportadoras Veículos …" at bounding box center [718, 354] width 1436 height 708
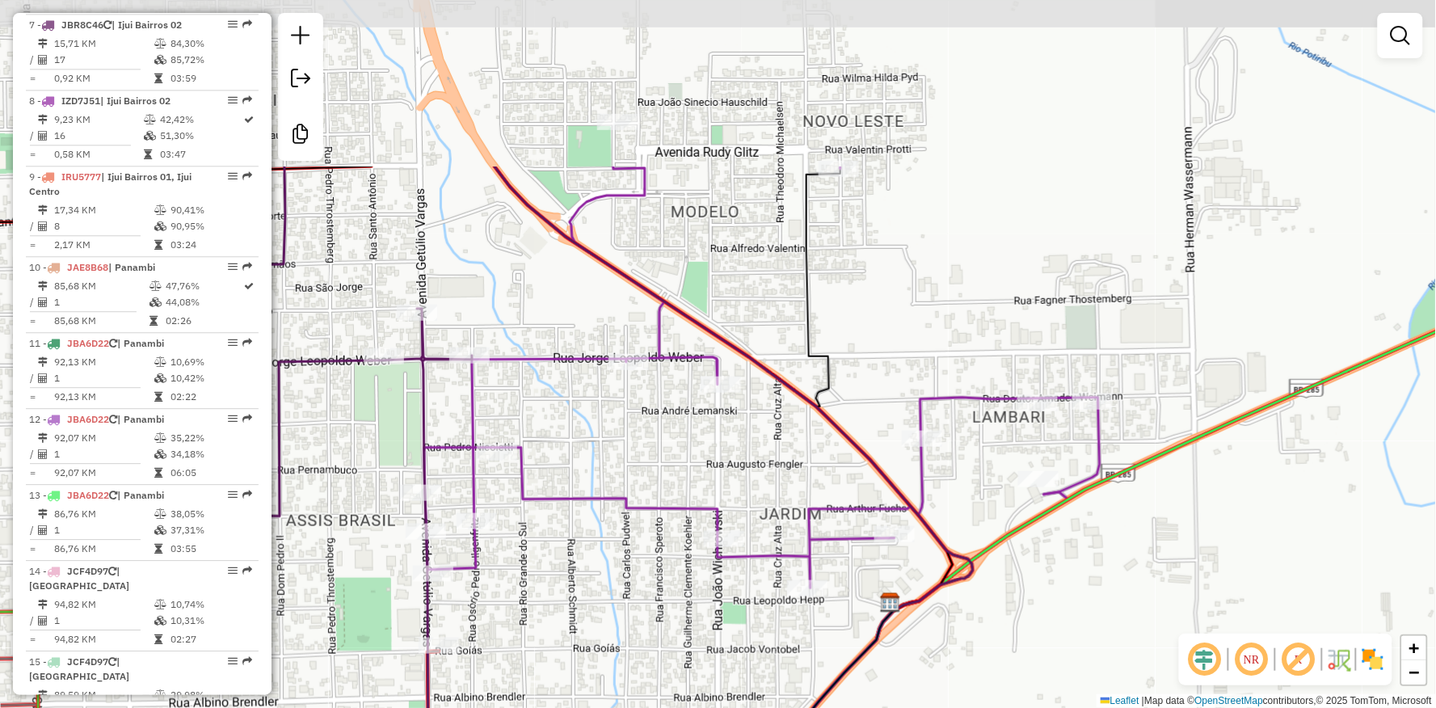
drag, startPoint x: 640, startPoint y: 271, endPoint x: 757, endPoint y: 507, distance: 264.1
click at [757, 507] on div "Janela de atendimento Grade de atendimento Capacidade Transportadoras Veículos …" at bounding box center [718, 354] width 1436 height 708
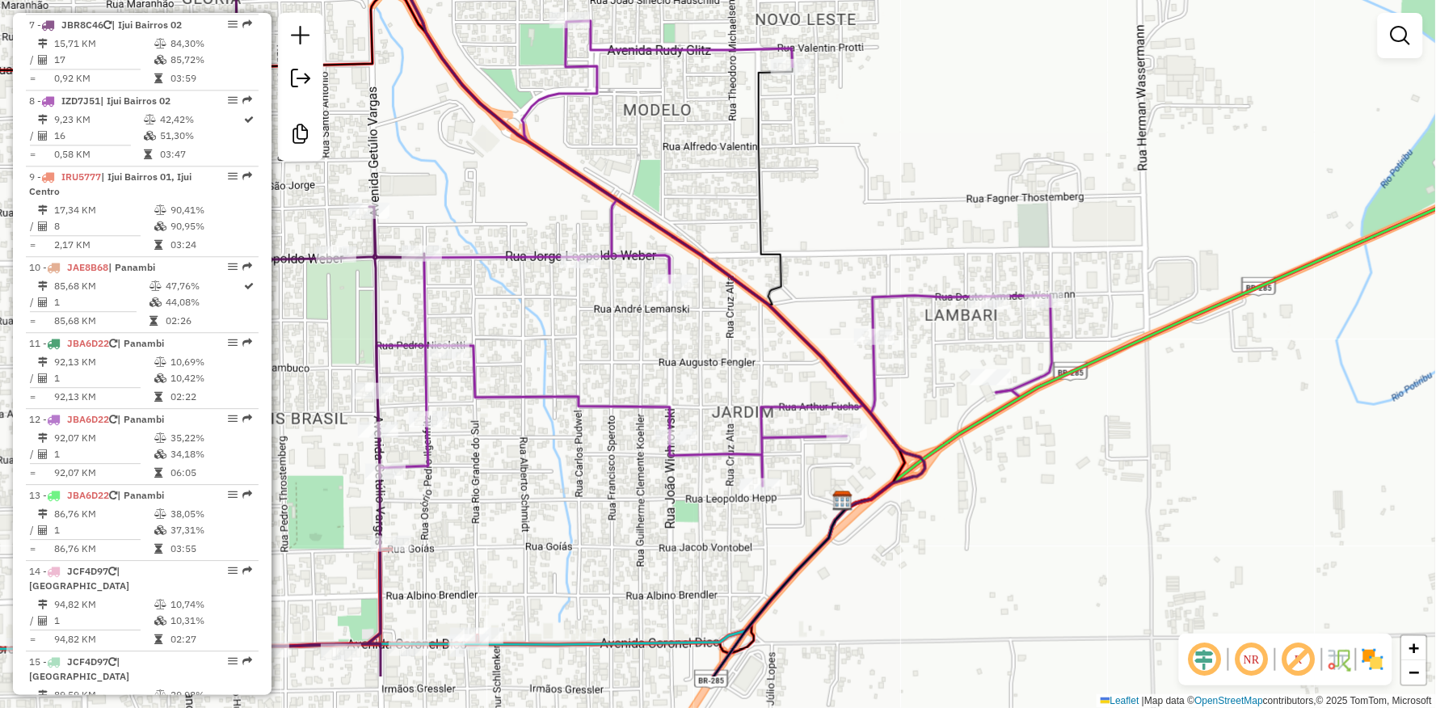
drag, startPoint x: 827, startPoint y: 493, endPoint x: 781, endPoint y: 397, distance: 105.9
click at [781, 397] on icon at bounding box center [713, 253] width 675 height 465
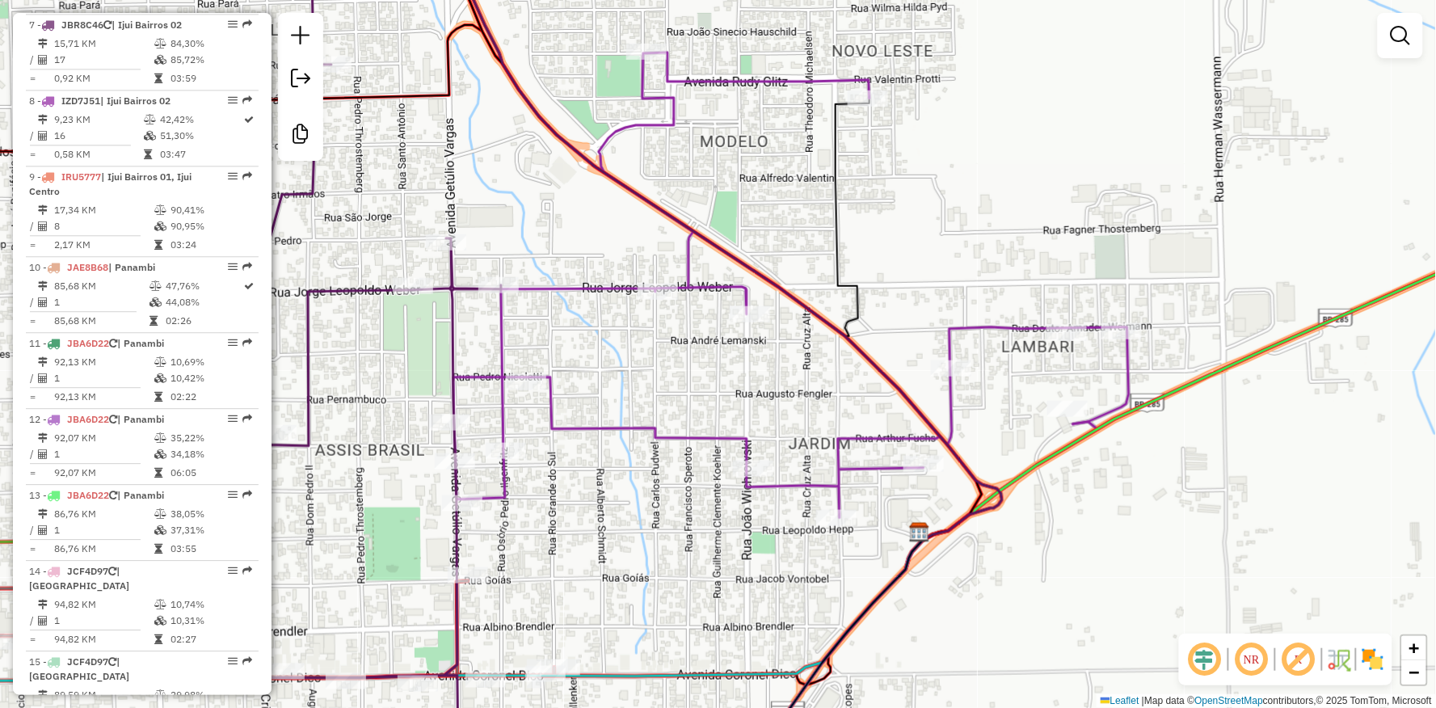
drag, startPoint x: 691, startPoint y: 370, endPoint x: 733, endPoint y: 392, distance: 47.3
click at [733, 392] on div "Janela de atendimento Grade de atendimento Capacidade Transportadoras Veículos …" at bounding box center [718, 354] width 1436 height 708
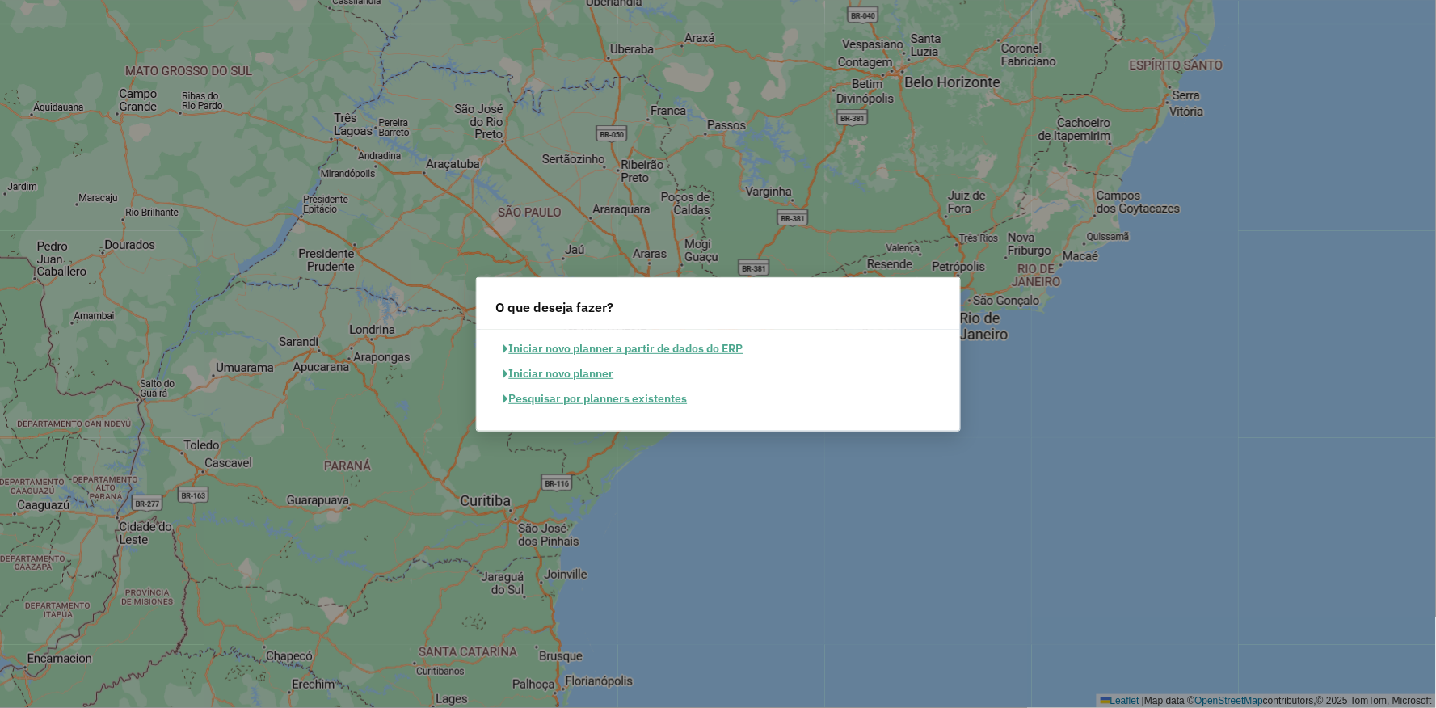
click at [637, 401] on button "Pesquisar por planners existentes" at bounding box center [595, 398] width 199 height 25
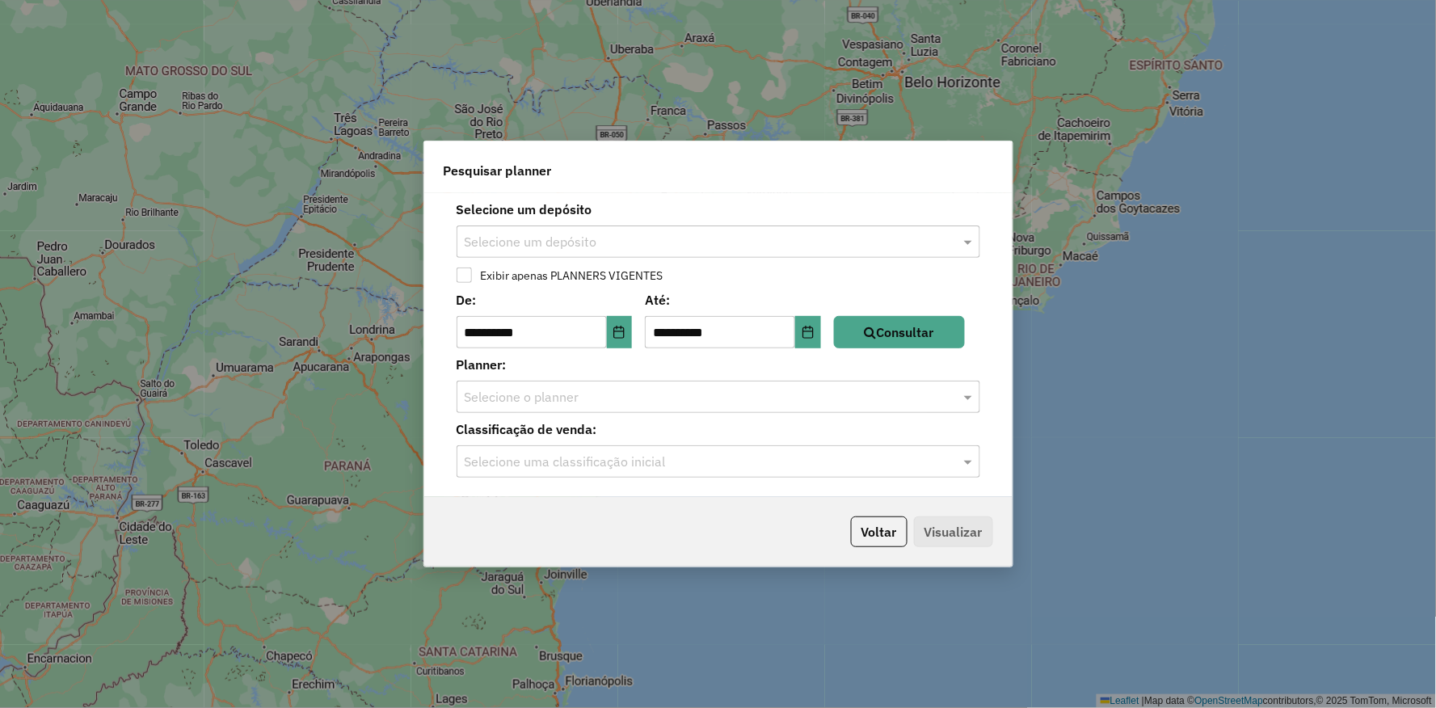
click at [612, 249] on input "text" at bounding box center [702, 242] width 475 height 19
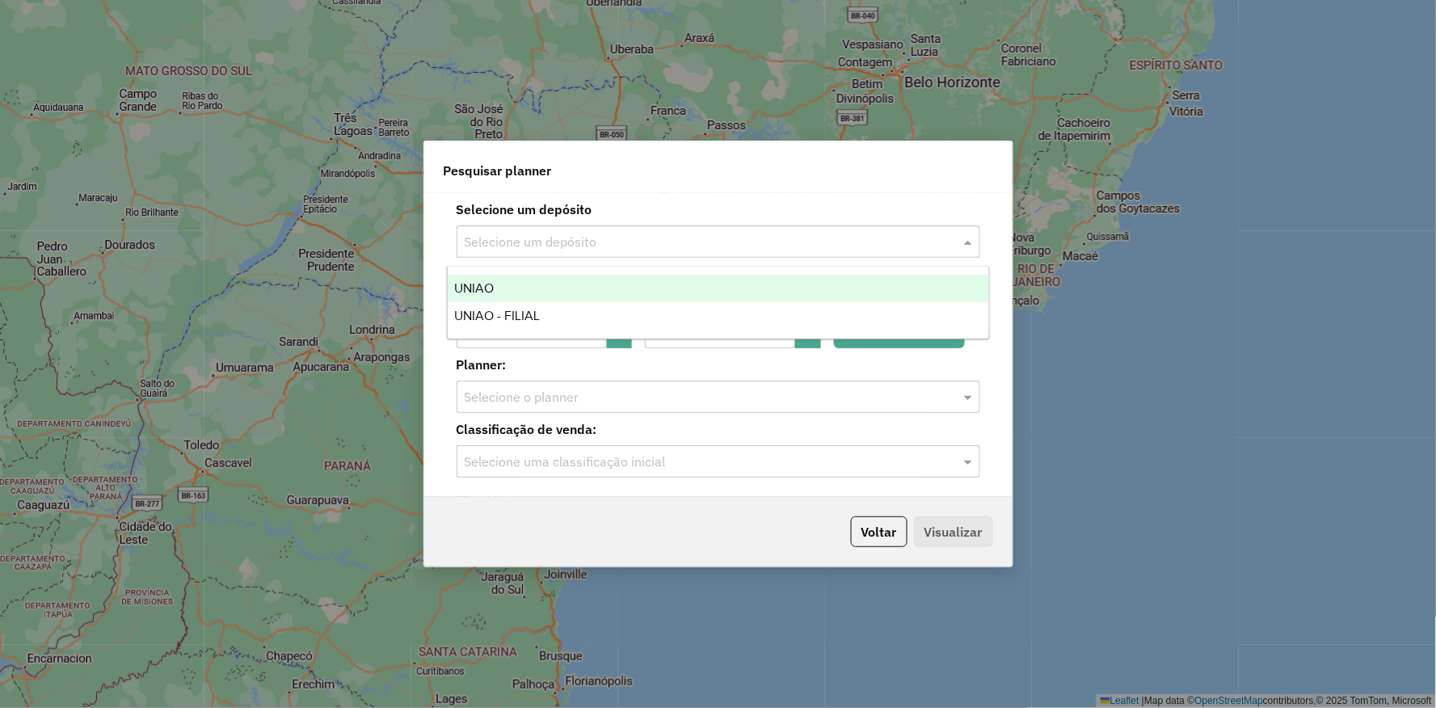
click at [498, 292] on div "UNIAO" at bounding box center [718, 288] width 541 height 27
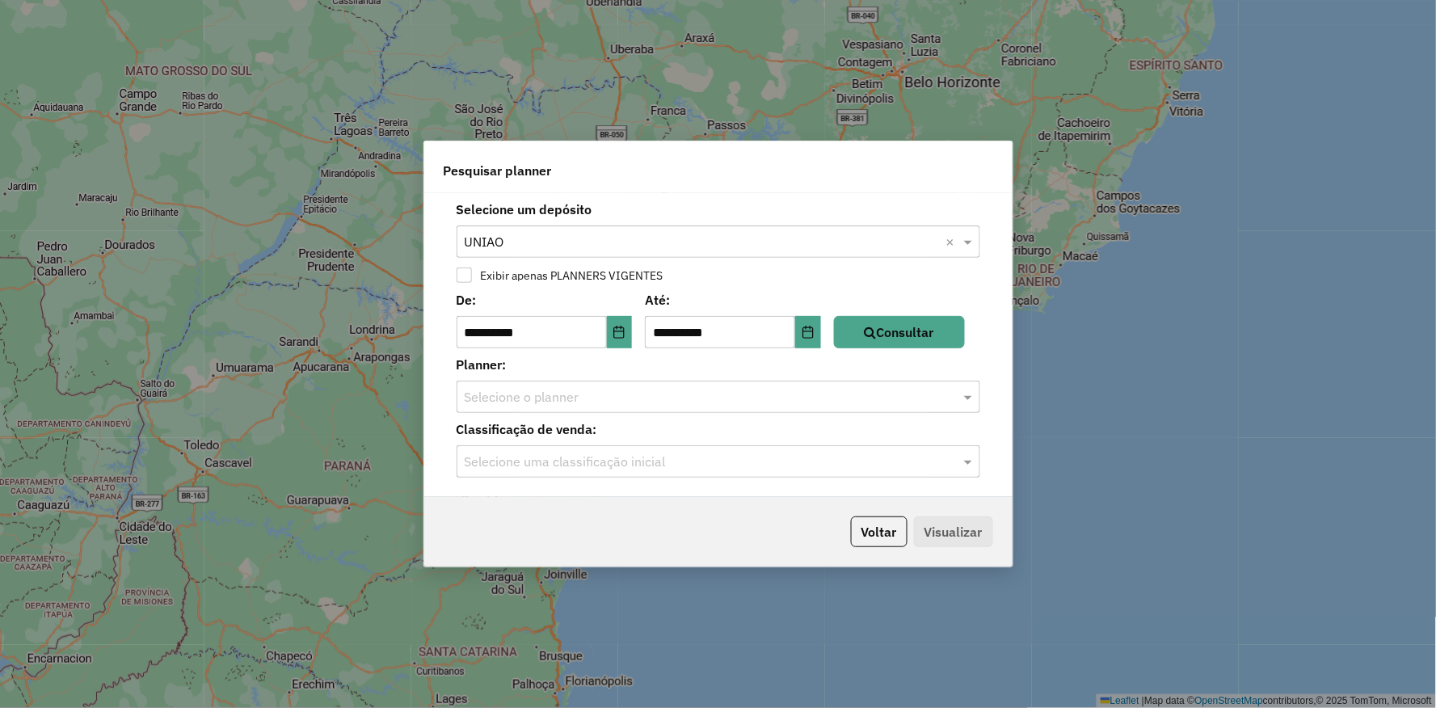
click at [462, 275] on div at bounding box center [463, 274] width 15 height 15
click at [871, 335] on button "Consultar" at bounding box center [899, 332] width 131 height 32
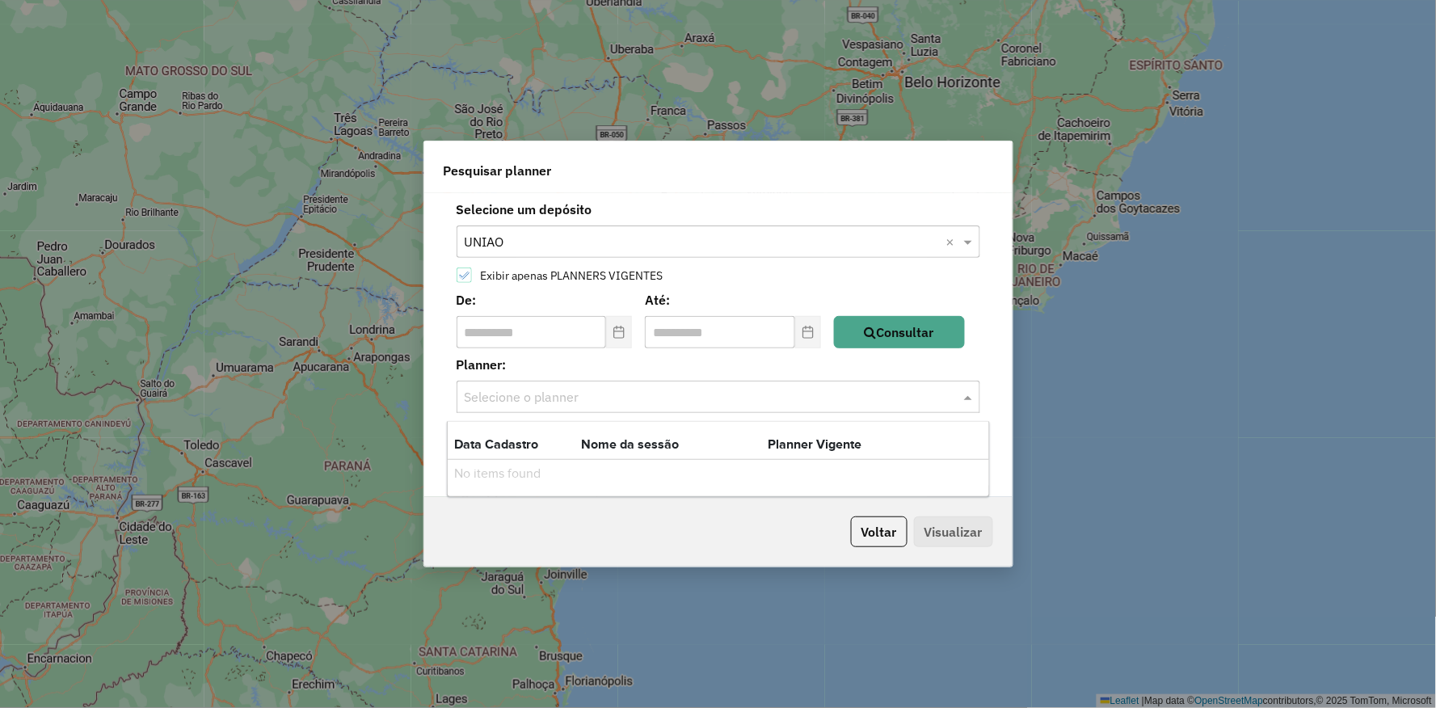
click at [730, 388] on input "text" at bounding box center [702, 397] width 475 height 19
click at [727, 390] on input "text" at bounding box center [702, 397] width 475 height 19
click at [978, 390] on span at bounding box center [970, 396] width 20 height 19
click at [966, 396] on span at bounding box center [970, 396] width 20 height 19
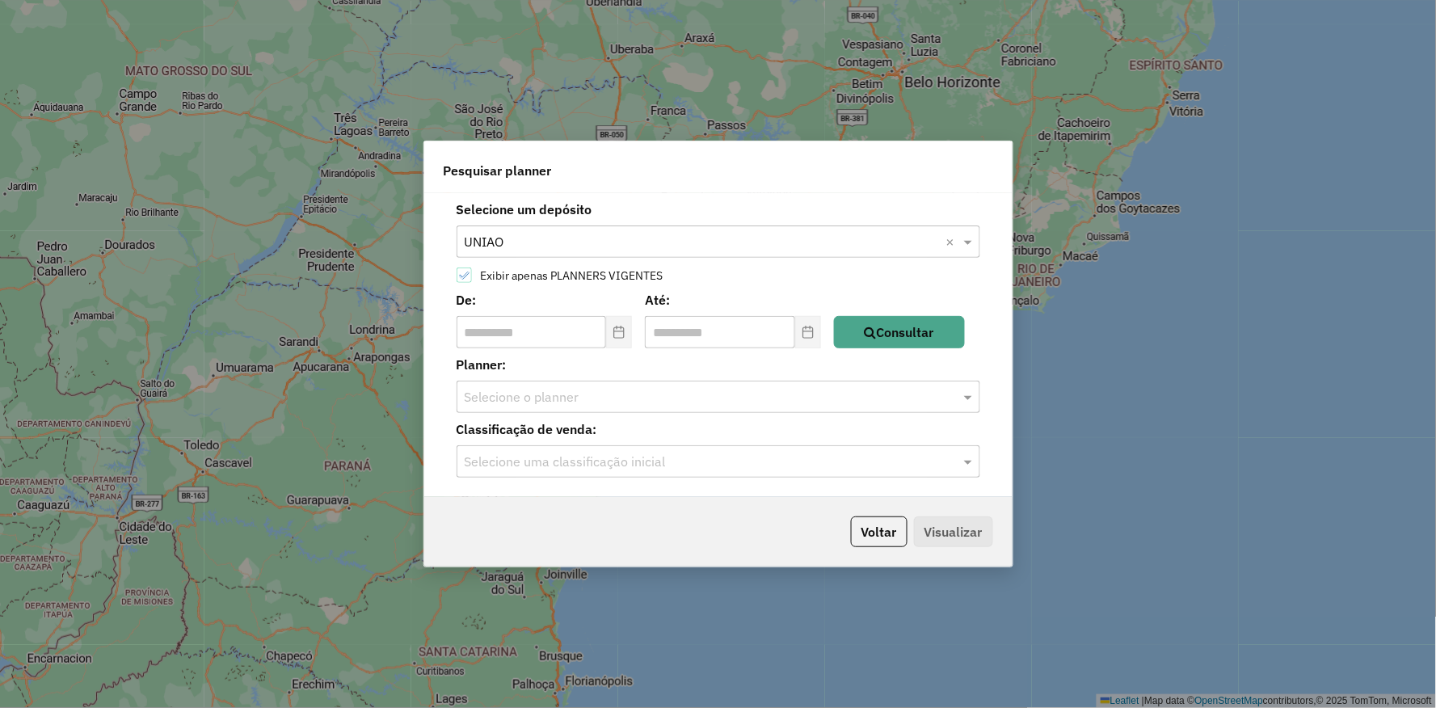
click at [645, 473] on div "Selecione uma classificação inicial" at bounding box center [718, 461] width 524 height 32
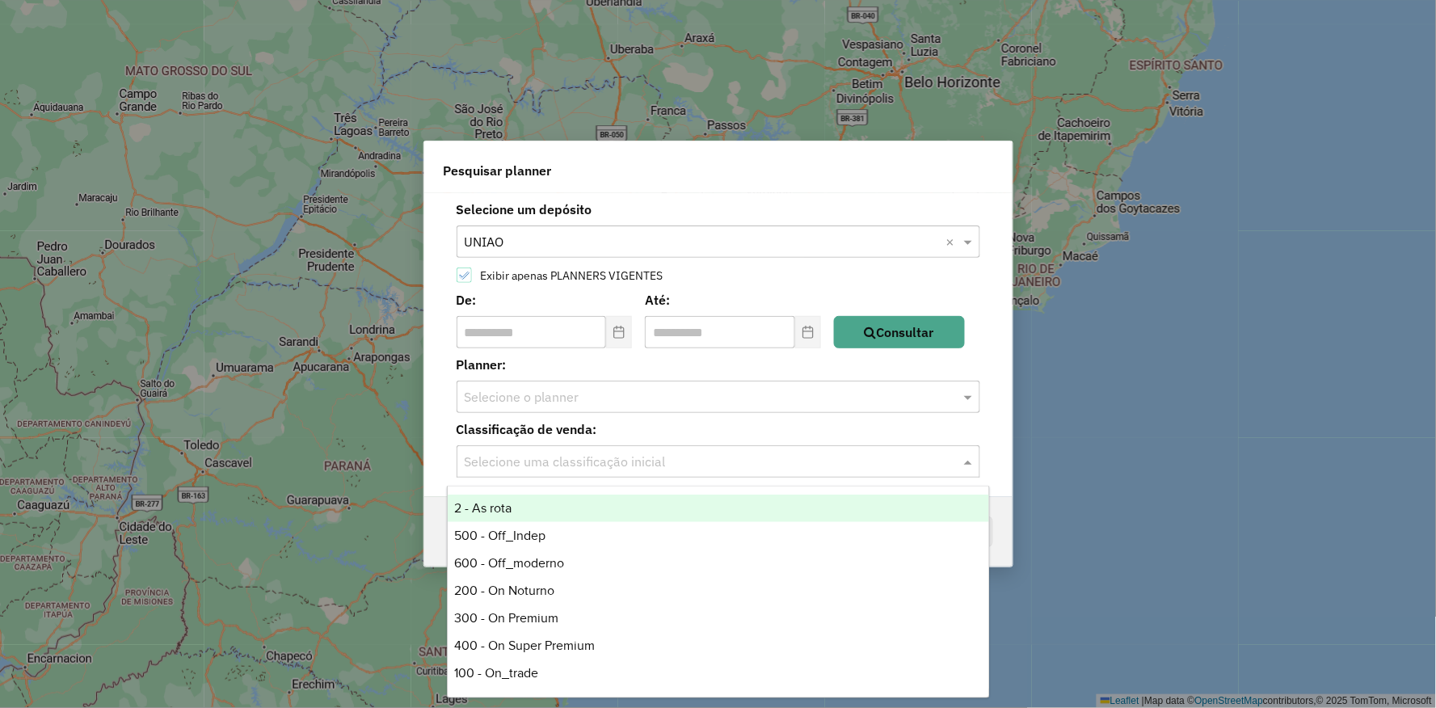
click at [641, 460] on input "text" at bounding box center [702, 461] width 475 height 19
click at [728, 414] on div "**********" at bounding box center [718, 345] width 588 height 304
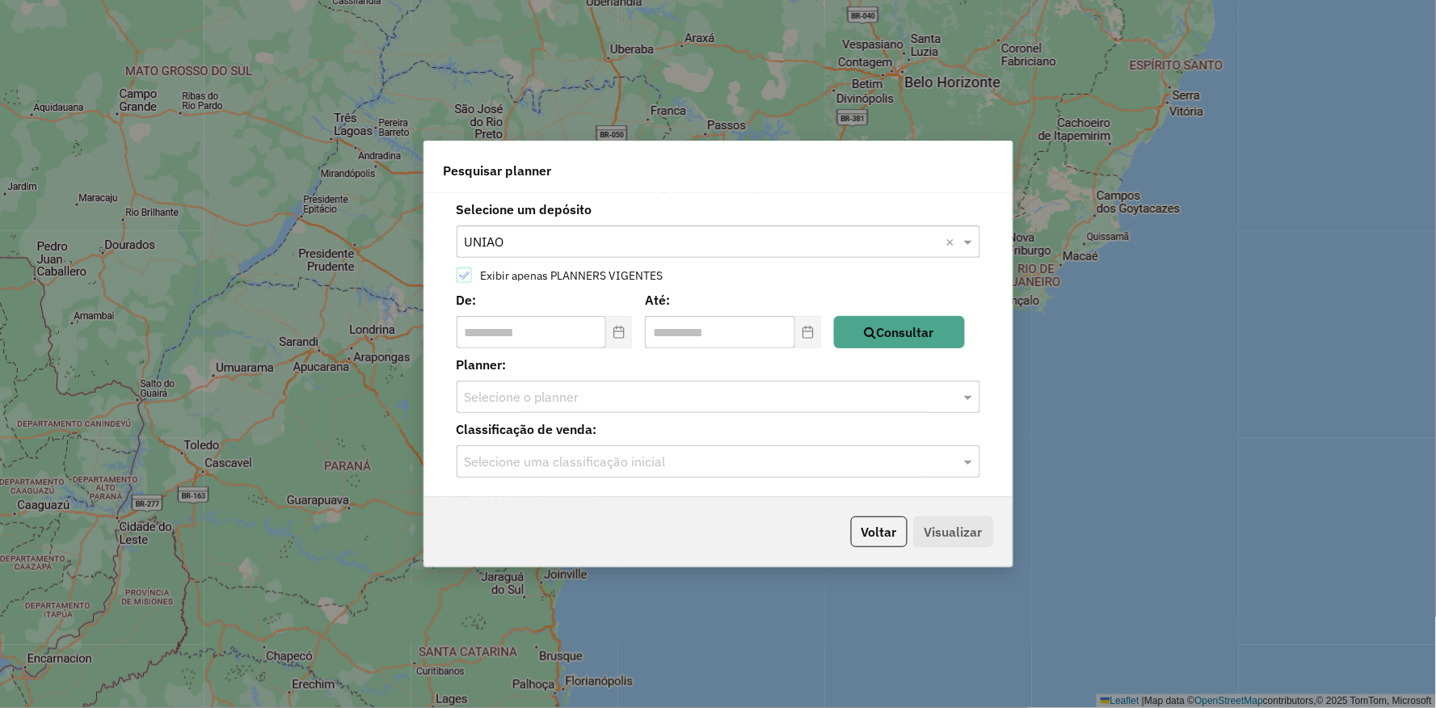
click at [473, 271] on label "Exibir apenas PLANNERS VIGENTES" at bounding box center [568, 275] width 191 height 11
click at [625, 328] on icon "Choose Date" at bounding box center [618, 332] width 13 height 13
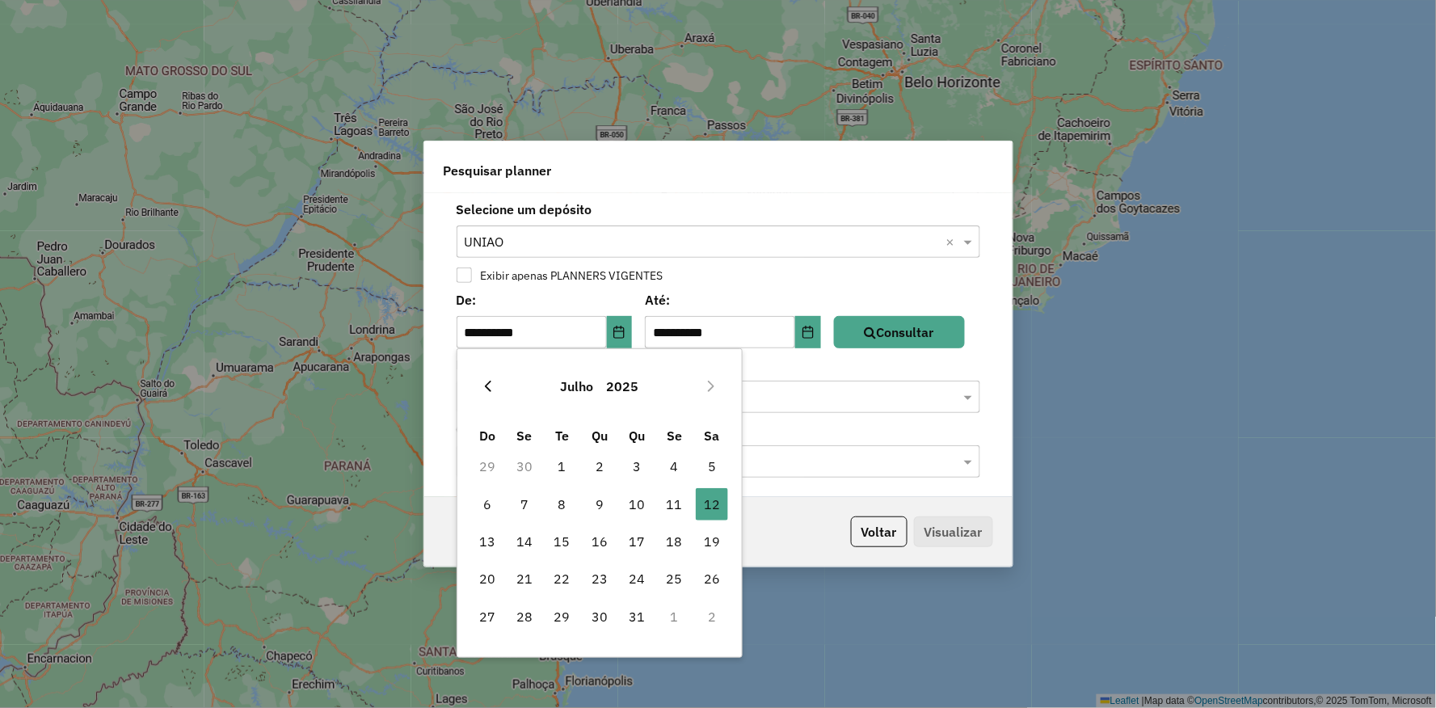
drag, startPoint x: 505, startPoint y: 383, endPoint x: 489, endPoint y: 385, distance: 16.2
click at [503, 384] on div "Julho 2025" at bounding box center [600, 386] width 263 height 52
click at [489, 385] on icon "Previous Month" at bounding box center [487, 386] width 13 height 13
click at [489, 384] on icon "Previous Month" at bounding box center [487, 386] width 13 height 13
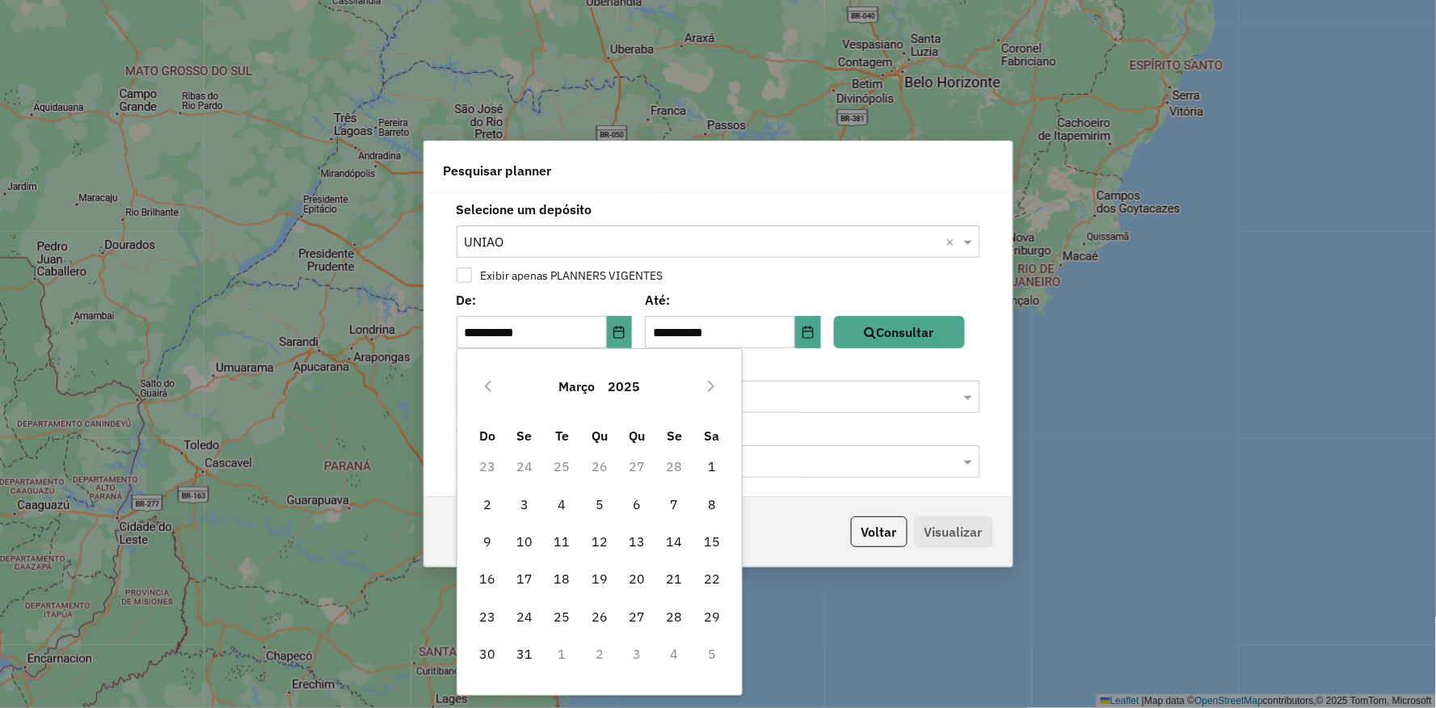
click at [489, 384] on icon "Previous Month" at bounding box center [487, 386] width 13 height 13
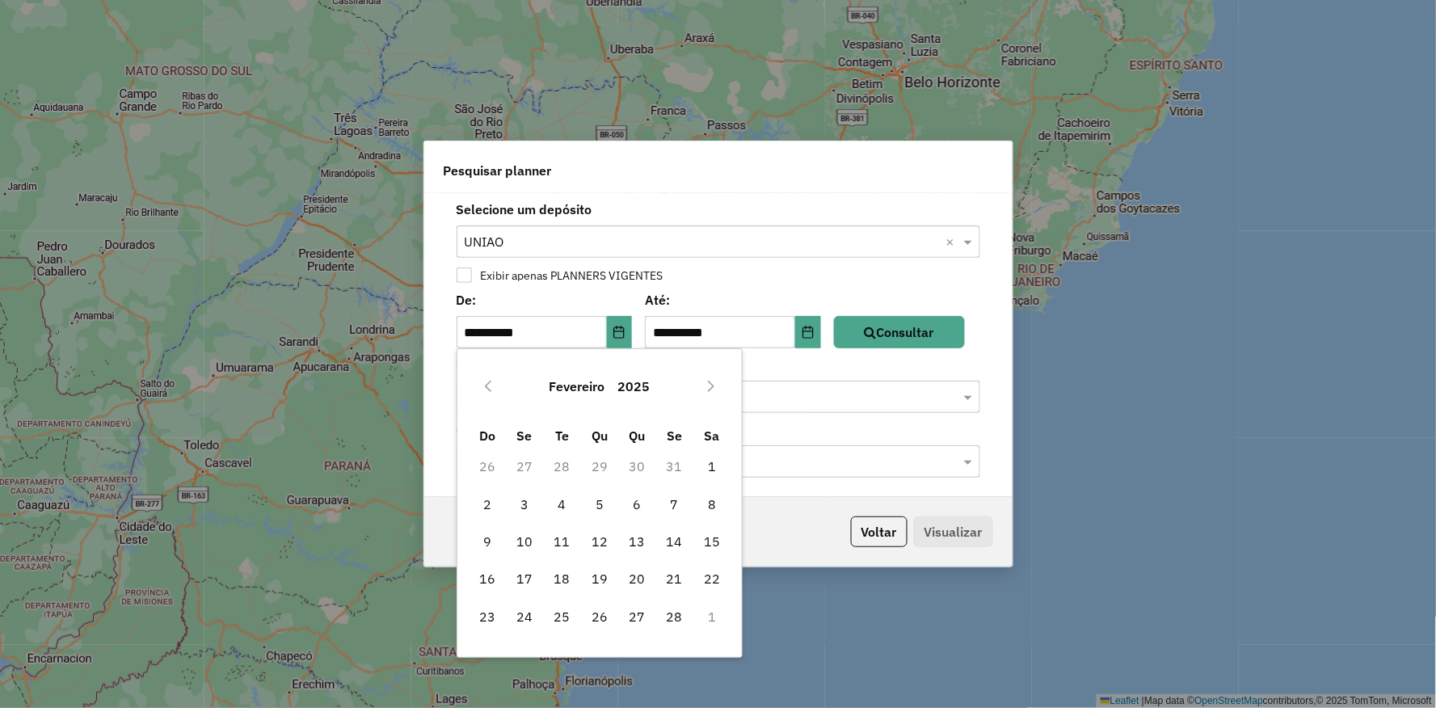
click at [489, 384] on icon "Previous Month" at bounding box center [487, 386] width 13 height 13
click at [491, 386] on icon "Previous Month" at bounding box center [487, 386] width 13 height 13
click at [493, 385] on icon "Previous Month" at bounding box center [487, 386] width 13 height 13
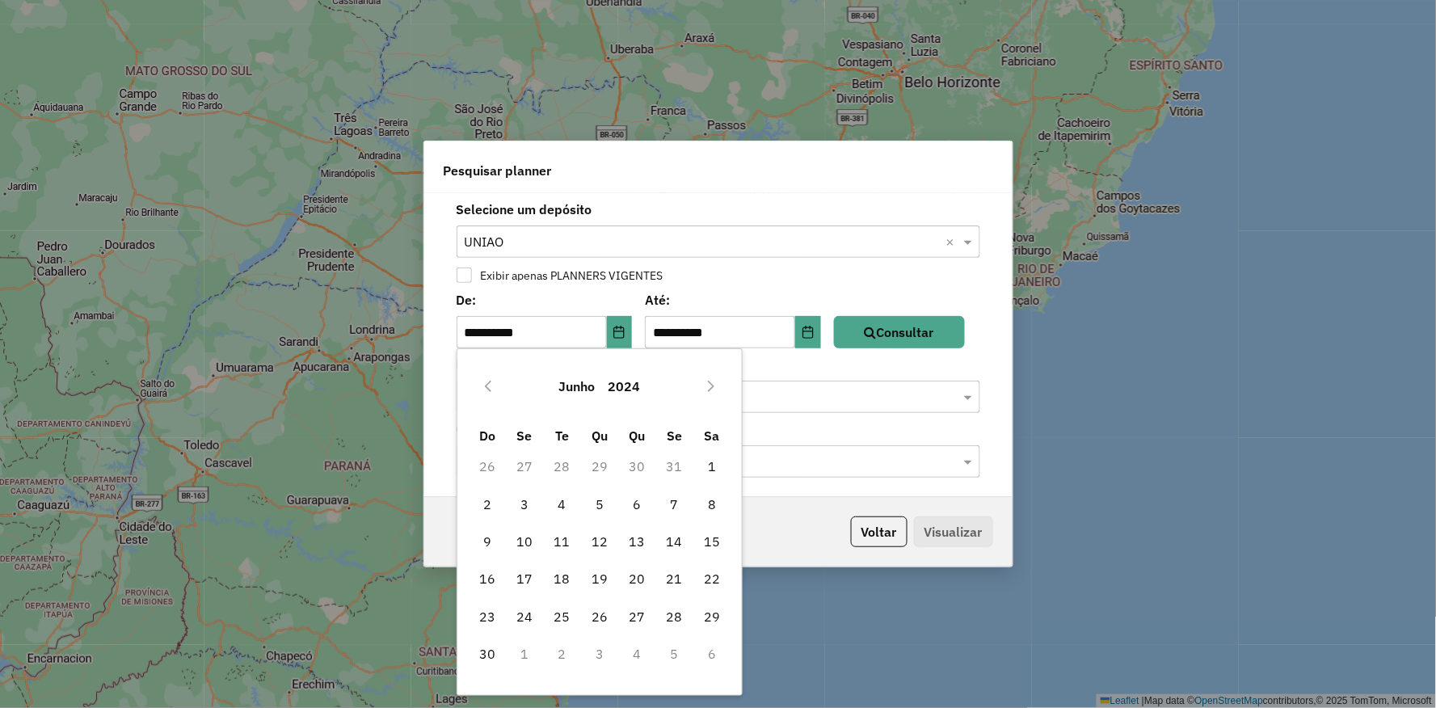
click at [493, 385] on icon "Previous Month" at bounding box center [487, 386] width 13 height 13
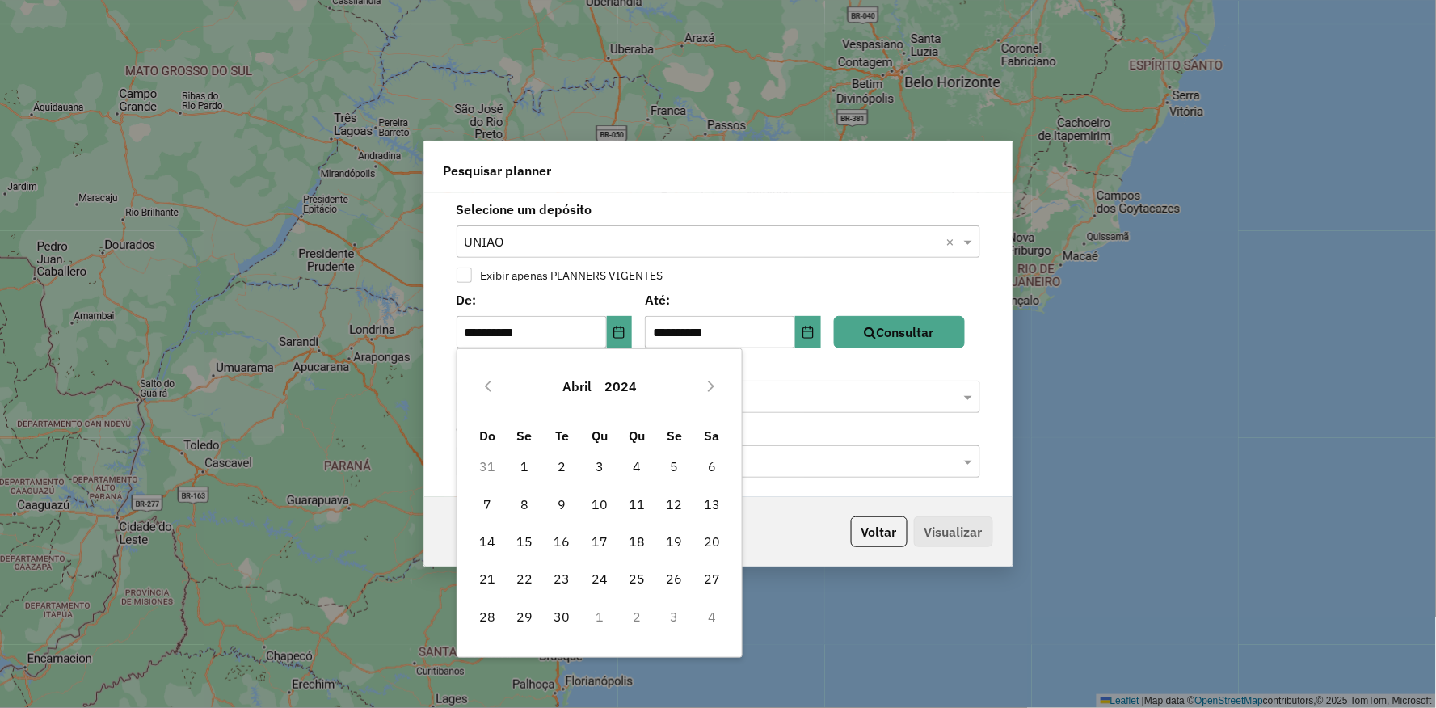
click at [493, 385] on icon "Previous Month" at bounding box center [487, 386] width 13 height 13
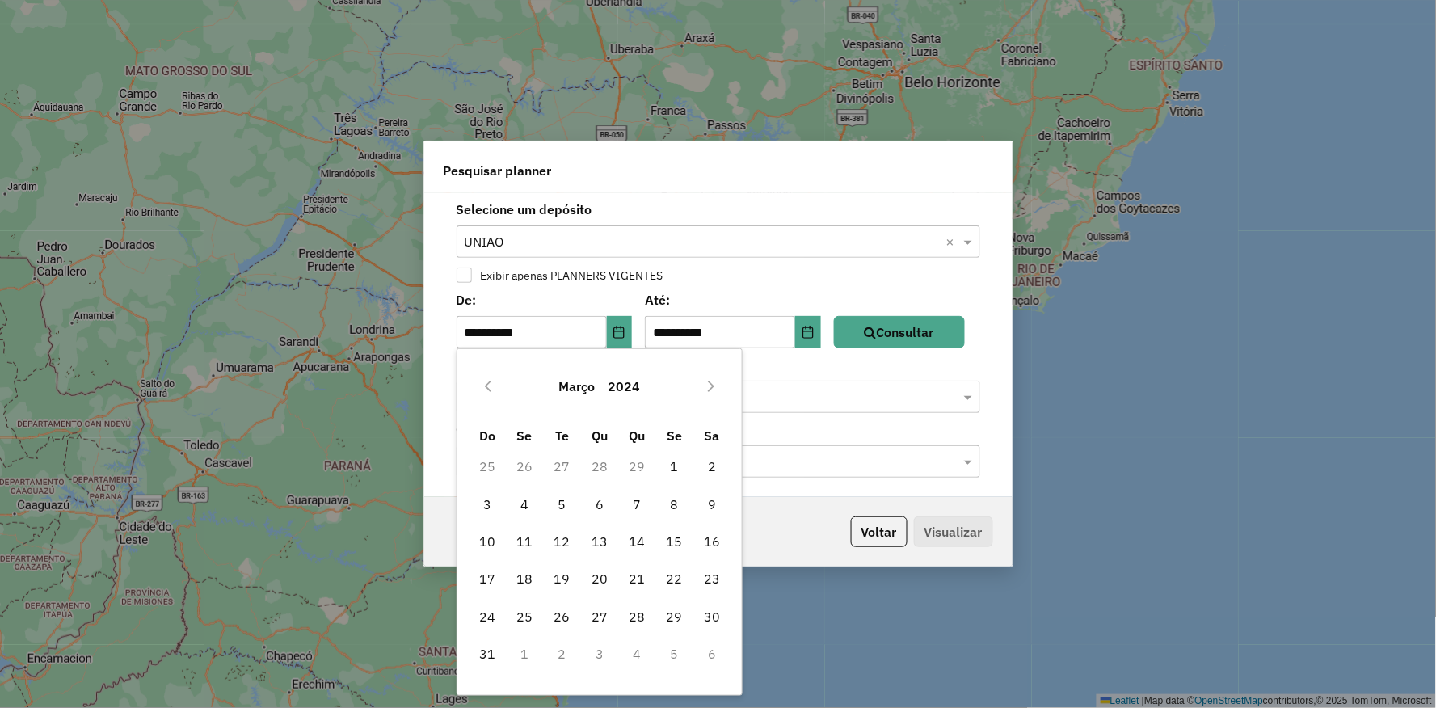
click at [491, 385] on icon "Previous Month" at bounding box center [487, 386] width 13 height 13
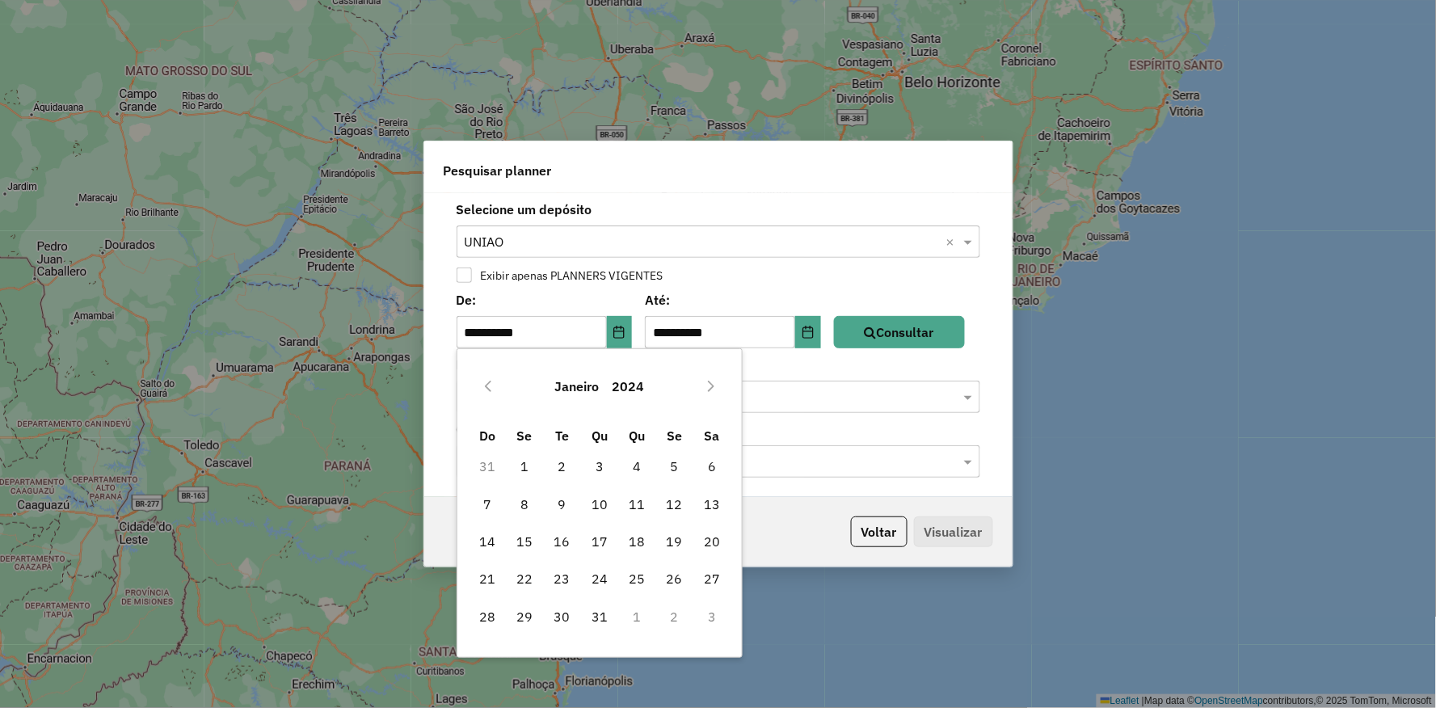
click at [491, 385] on icon "Previous Month" at bounding box center [487, 386] width 13 height 13
click at [562, 461] on span "3" at bounding box center [562, 466] width 32 height 32
type input "**********"
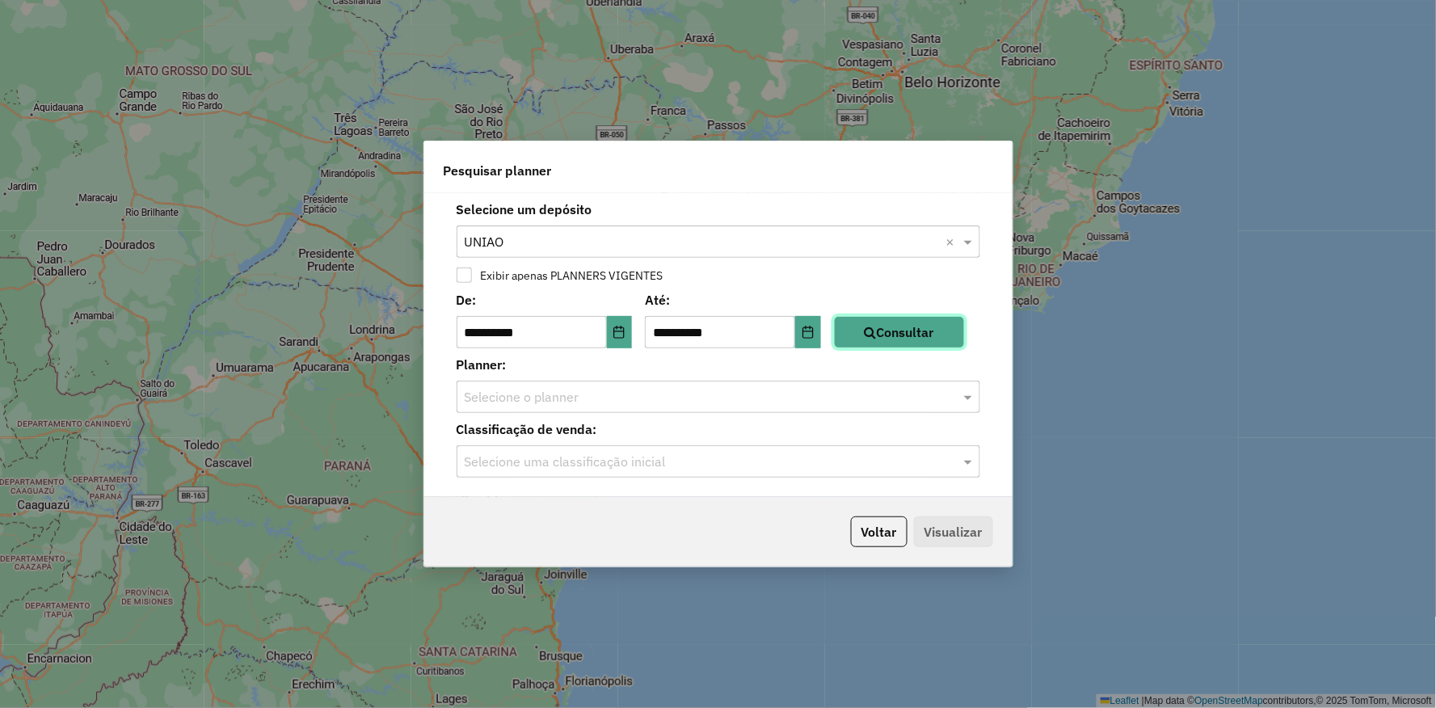
click at [917, 334] on button "Consultar" at bounding box center [899, 332] width 131 height 32
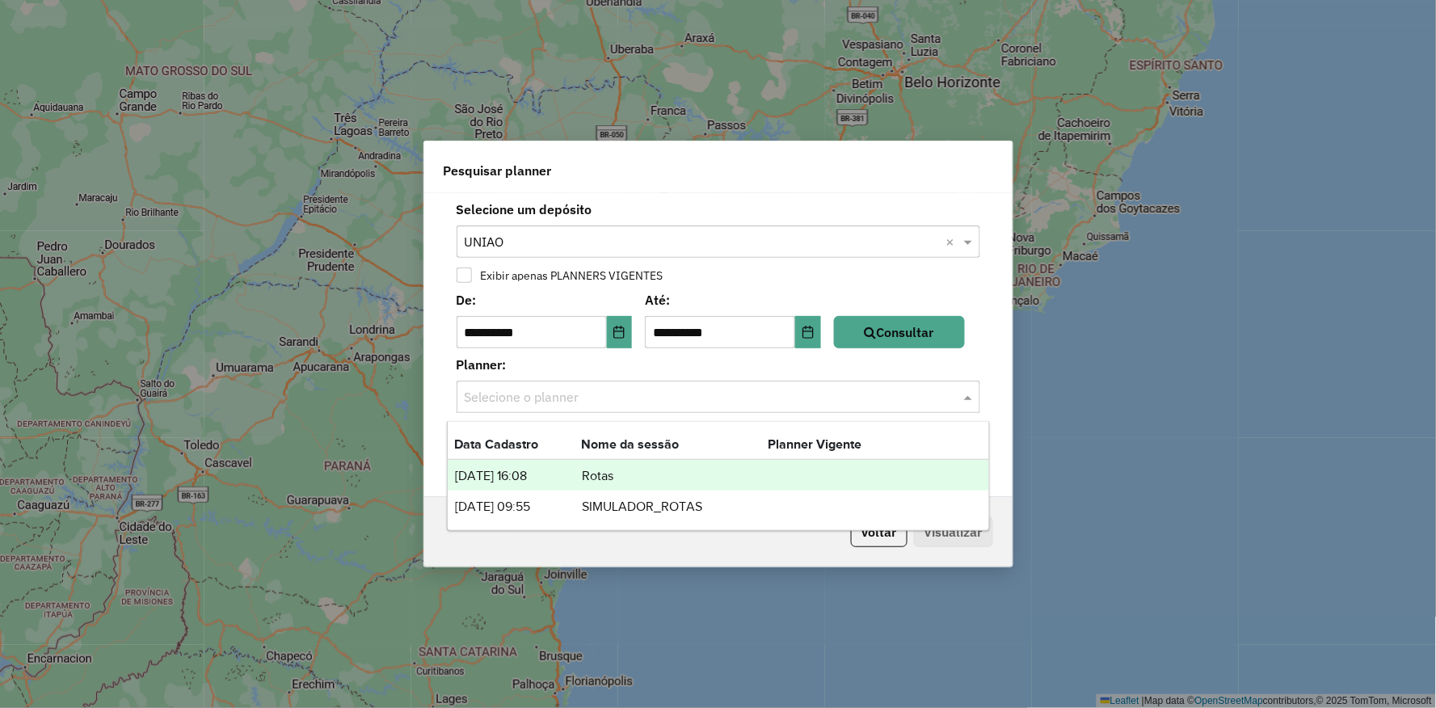
click at [757, 393] on input "text" at bounding box center [702, 397] width 475 height 19
click at [755, 360] on label "Planner:" at bounding box center [718, 364] width 543 height 19
click at [612, 393] on input "text" at bounding box center [702, 397] width 475 height 19
click at [654, 365] on label "Planner:" at bounding box center [718, 364] width 543 height 19
click at [673, 397] on input "text" at bounding box center [702, 397] width 475 height 19
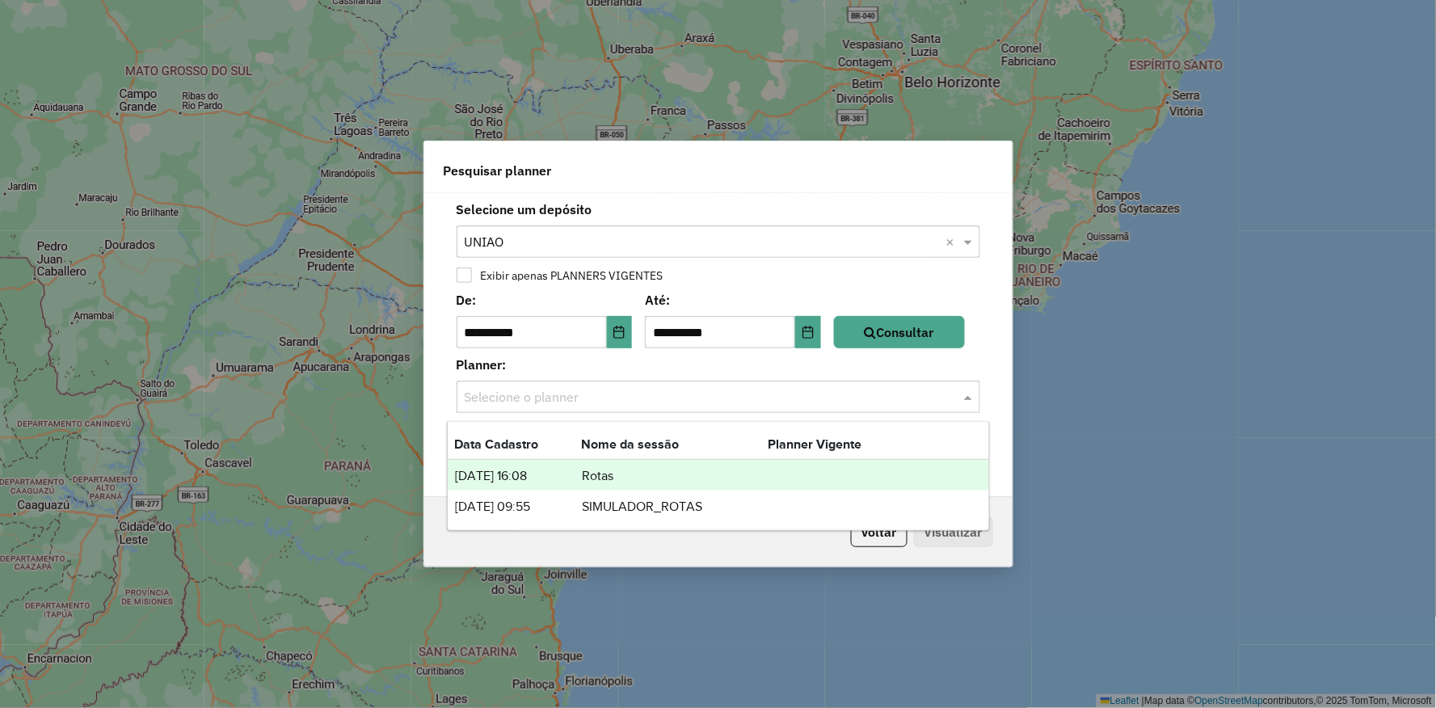
click at [676, 364] on label "Planner:" at bounding box center [718, 364] width 543 height 19
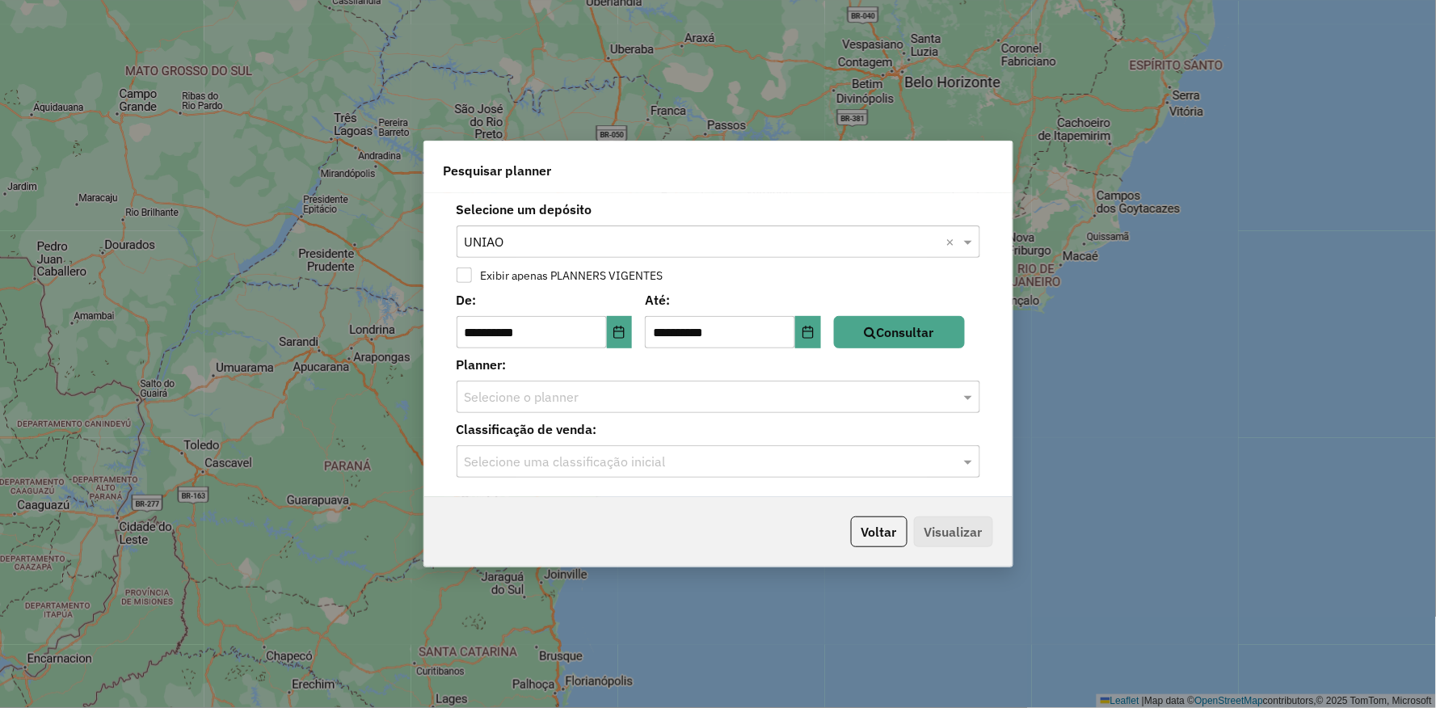
click at [586, 417] on div "**********" at bounding box center [718, 345] width 588 height 304
click at [583, 405] on input "text" at bounding box center [702, 397] width 475 height 19
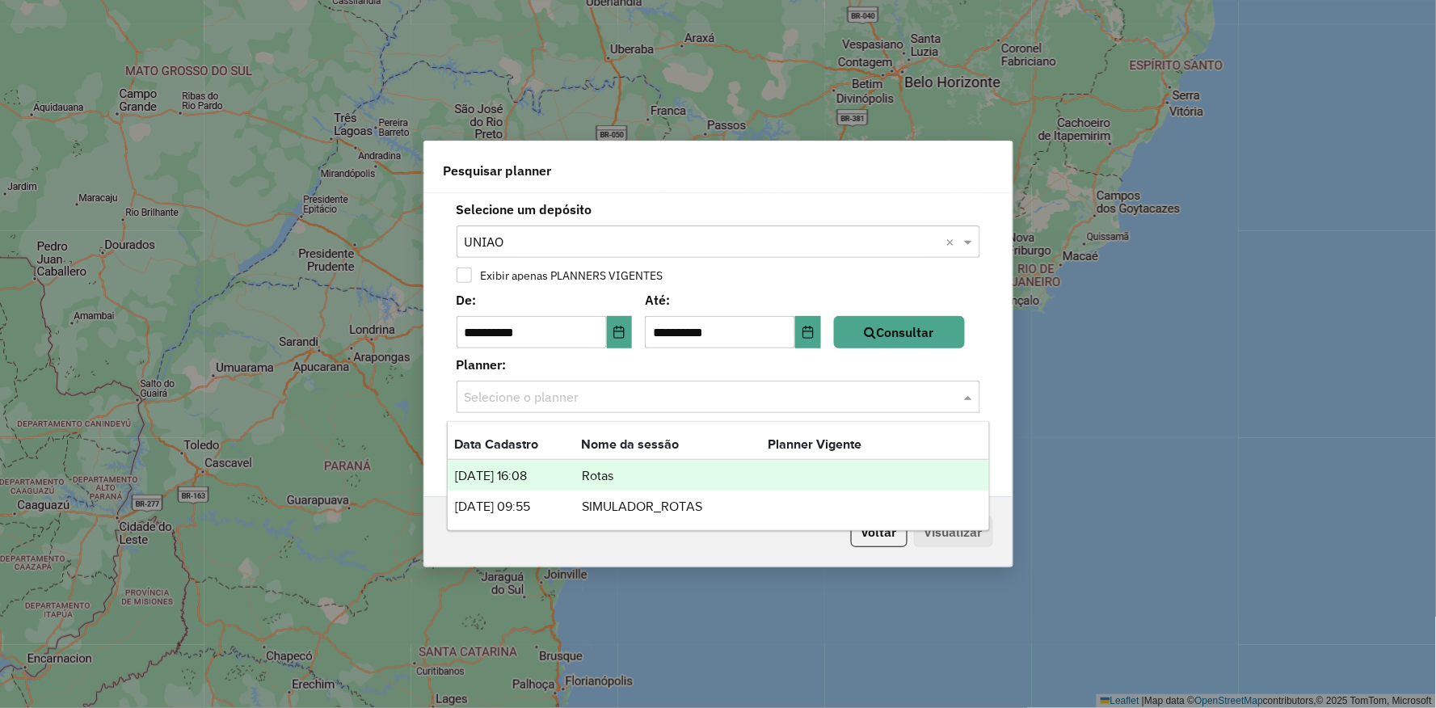
click at [593, 479] on td "Rotas" at bounding box center [674, 475] width 187 height 21
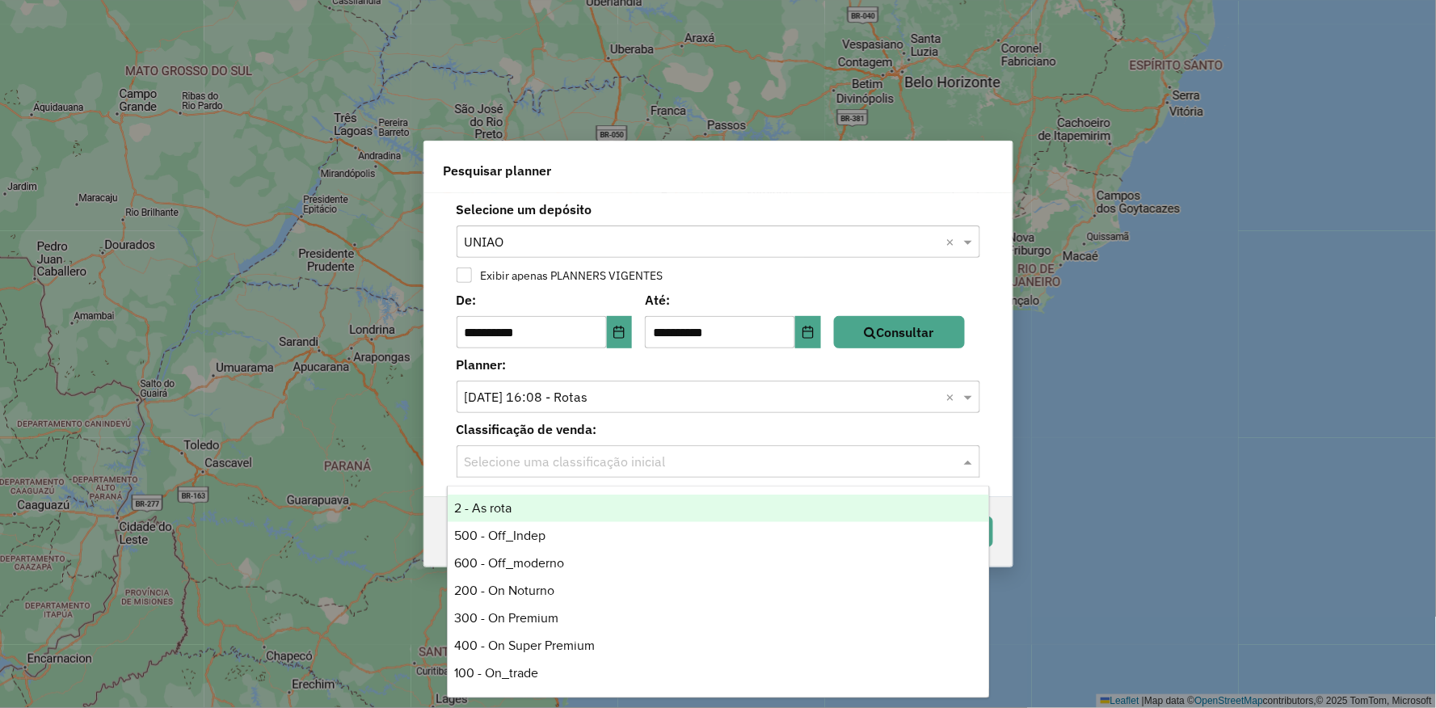
click at [704, 456] on input "text" at bounding box center [702, 461] width 475 height 19
click at [766, 431] on label "Classificação de venda:" at bounding box center [718, 428] width 543 height 19
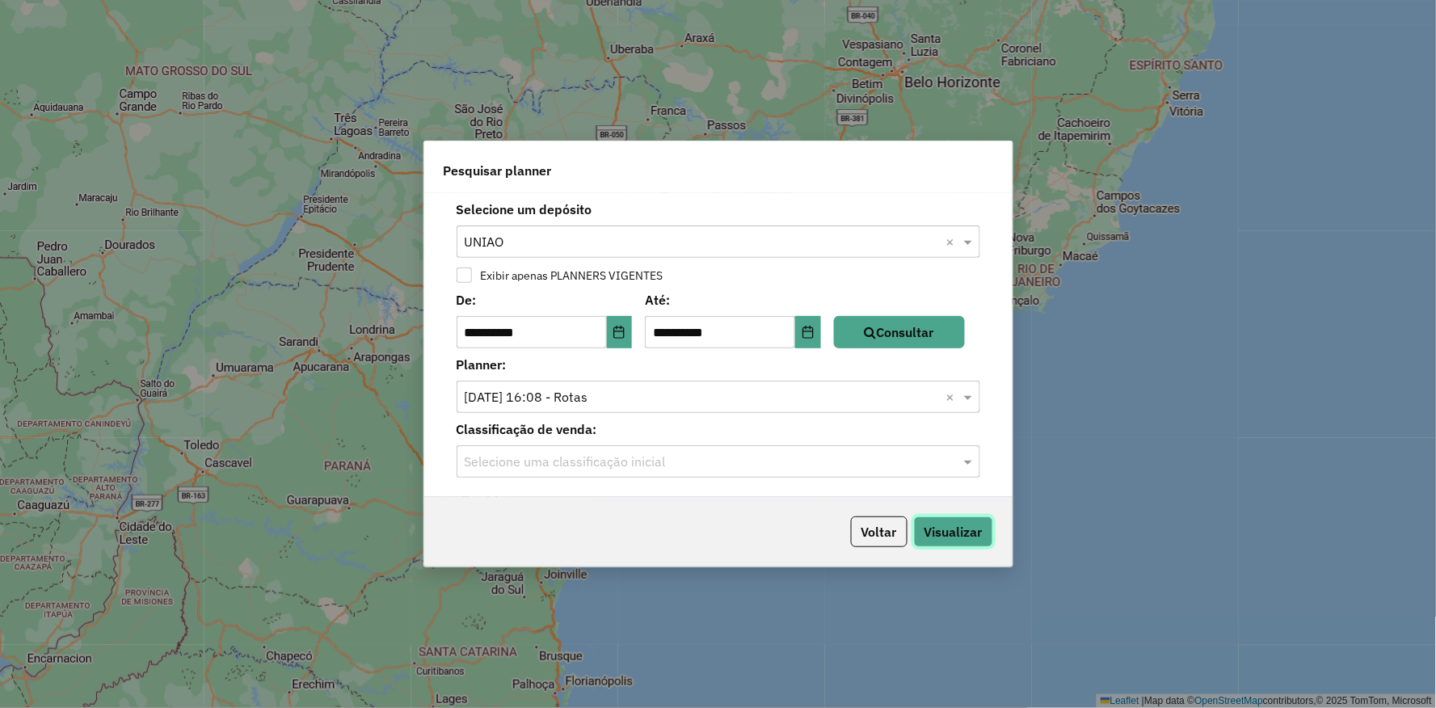
click at [975, 544] on button "Visualizar" at bounding box center [953, 531] width 79 height 31
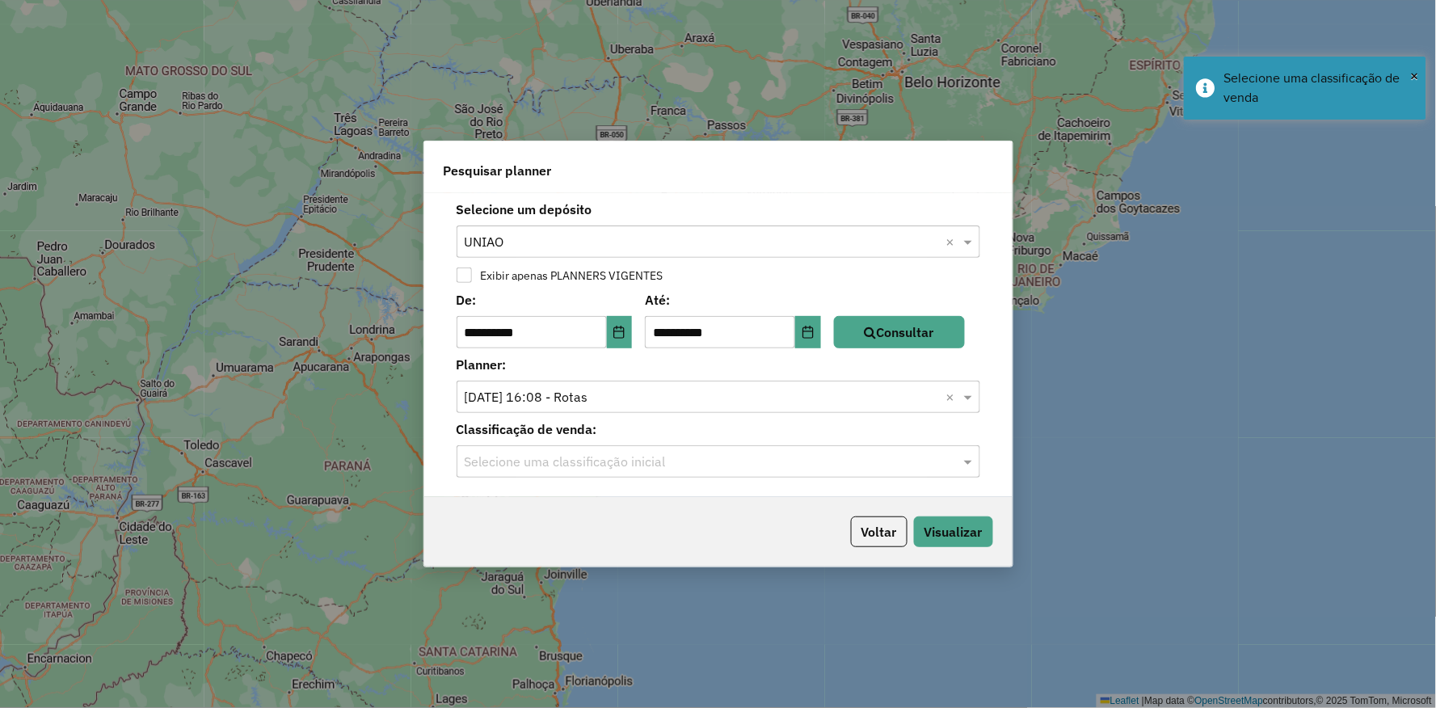
click at [679, 456] on input "text" at bounding box center [702, 461] width 475 height 19
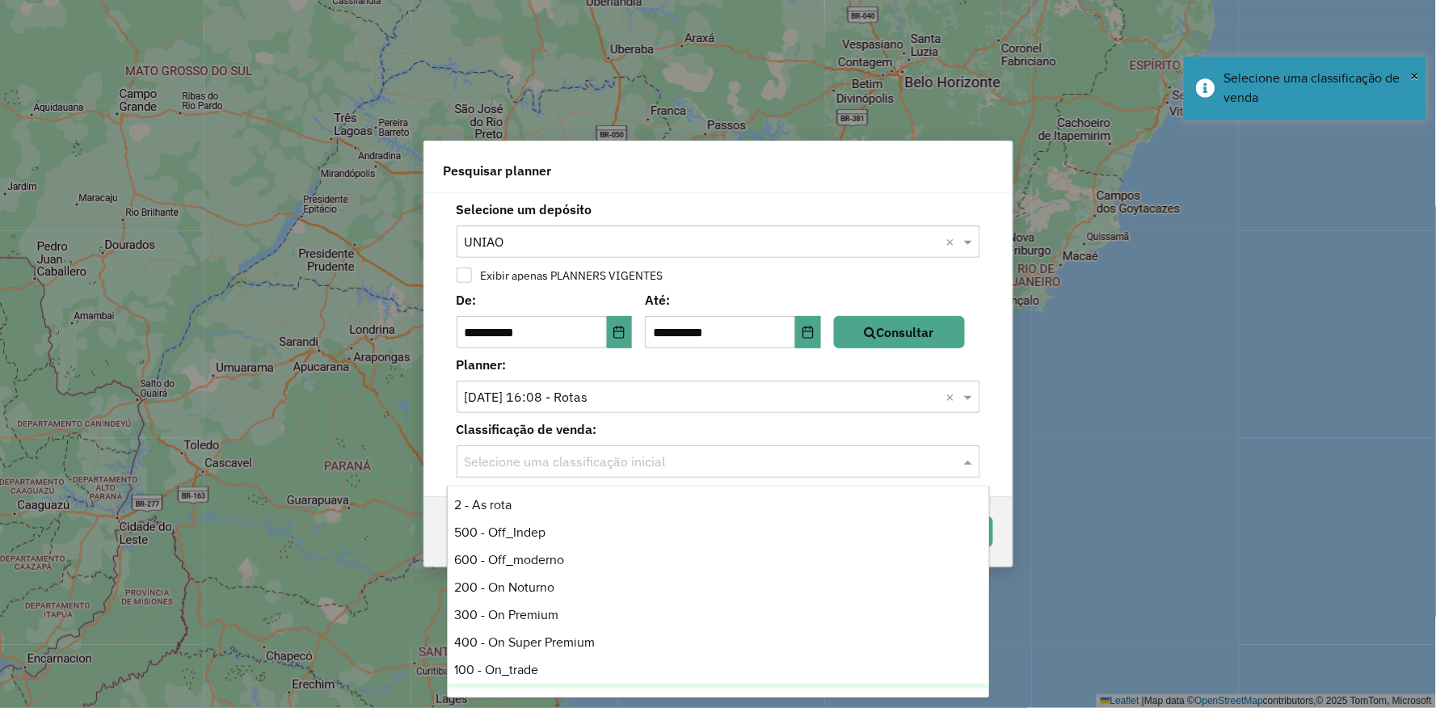
scroll to position [0, 0]
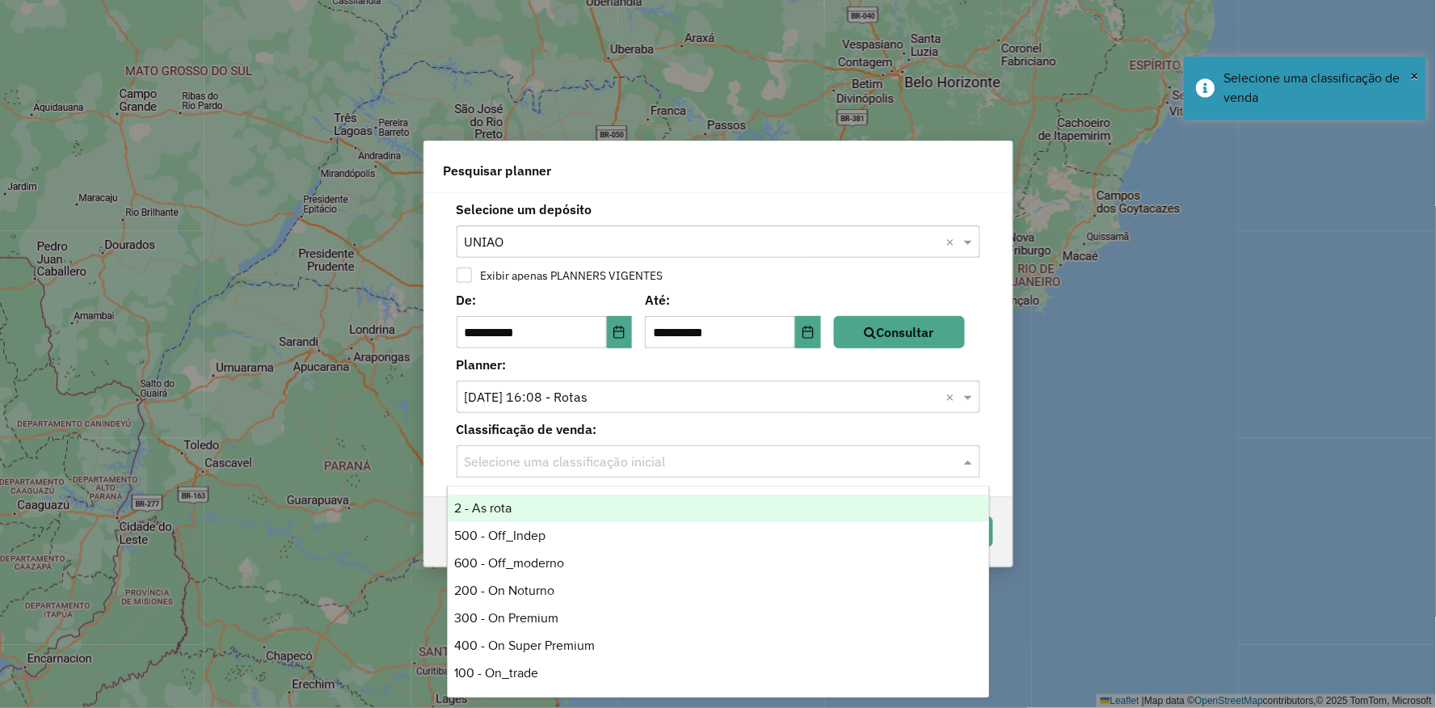
click at [559, 513] on div "2 - As rota" at bounding box center [718, 507] width 541 height 27
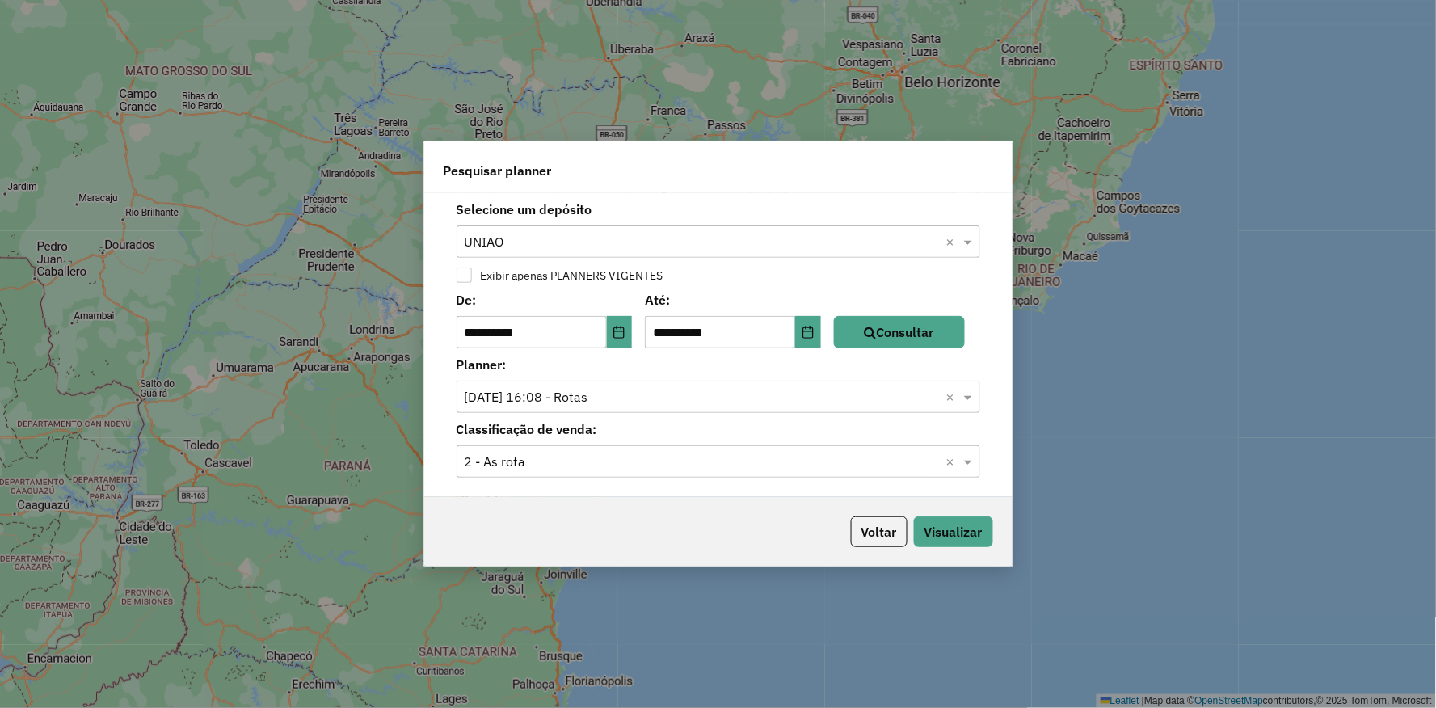
click at [994, 532] on div "Voltar Visualizar" at bounding box center [718, 531] width 588 height 69
click at [959, 532] on button "Visualizar" at bounding box center [953, 531] width 79 height 31
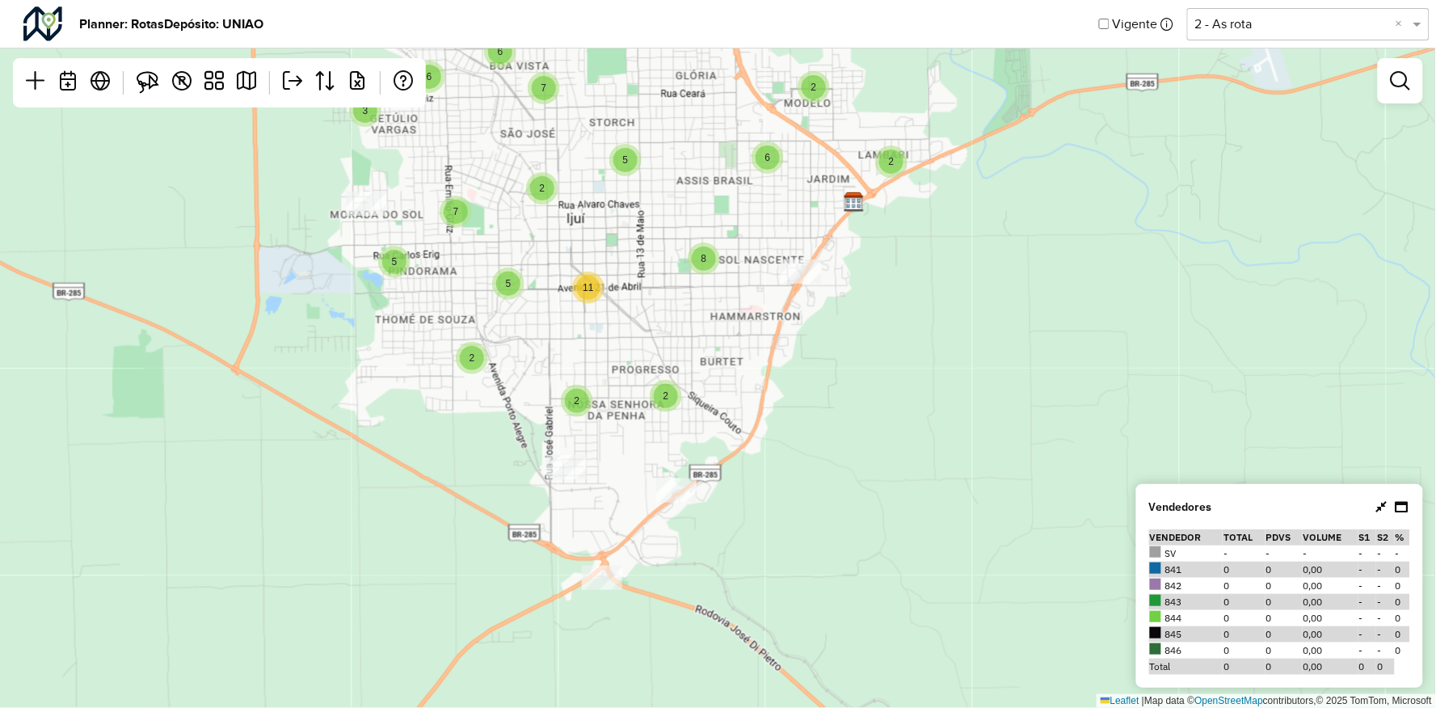
drag, startPoint x: 716, startPoint y: 376, endPoint x: 756, endPoint y: 410, distance: 52.8
click at [758, 410] on div "2 3 3 6 3 6 7 2 5 11 2 2 7 5 2 2 5 2 6 8 5 Leaflet | Map data © OpenStreetMap c…" at bounding box center [718, 354] width 1436 height 708
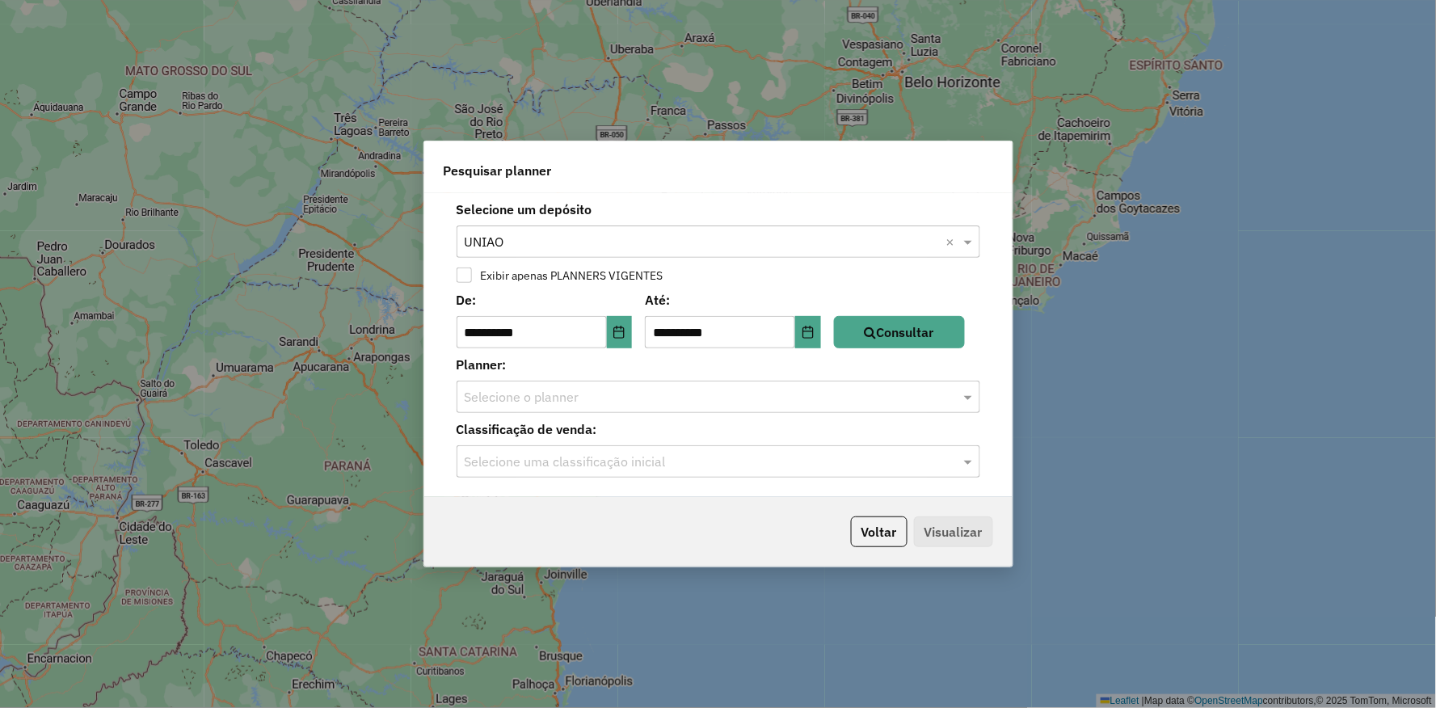
click at [685, 398] on input "text" at bounding box center [702, 397] width 475 height 19
click at [596, 401] on input "text" at bounding box center [702, 397] width 475 height 19
click at [625, 335] on icon "Choose Date" at bounding box center [618, 332] width 13 height 13
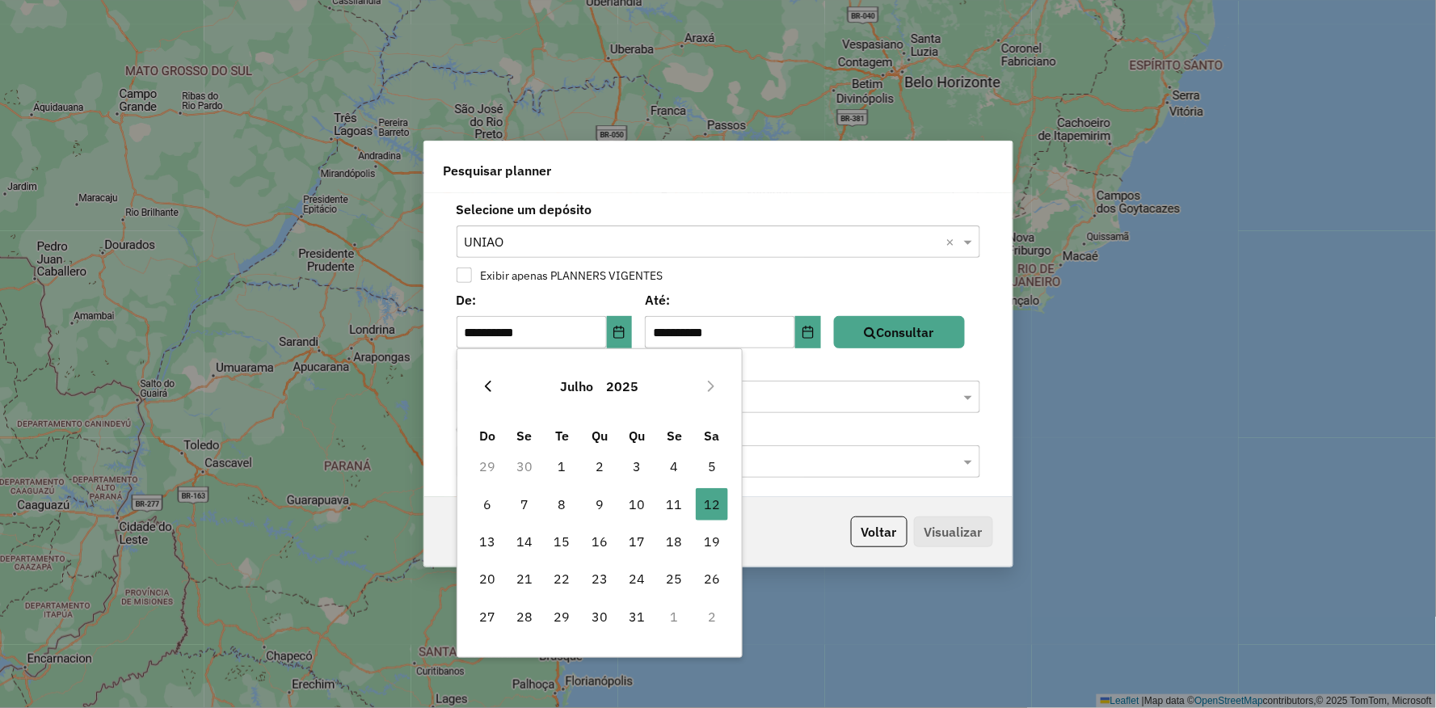
click at [485, 380] on icon "Previous Month" at bounding box center [487, 386] width 13 height 13
click at [481, 390] on icon "Previous Month" at bounding box center [487, 386] width 13 height 13
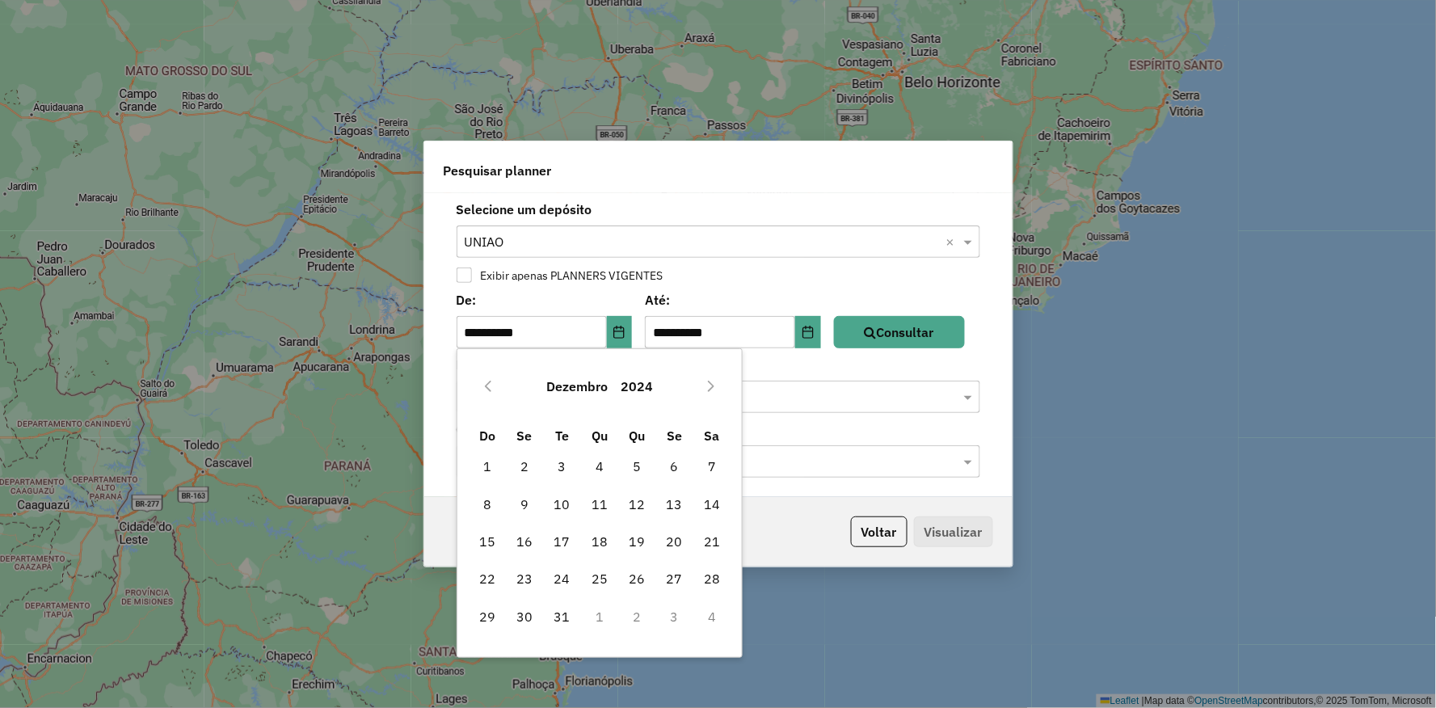
click at [481, 390] on icon "Previous Month" at bounding box center [487, 386] width 13 height 13
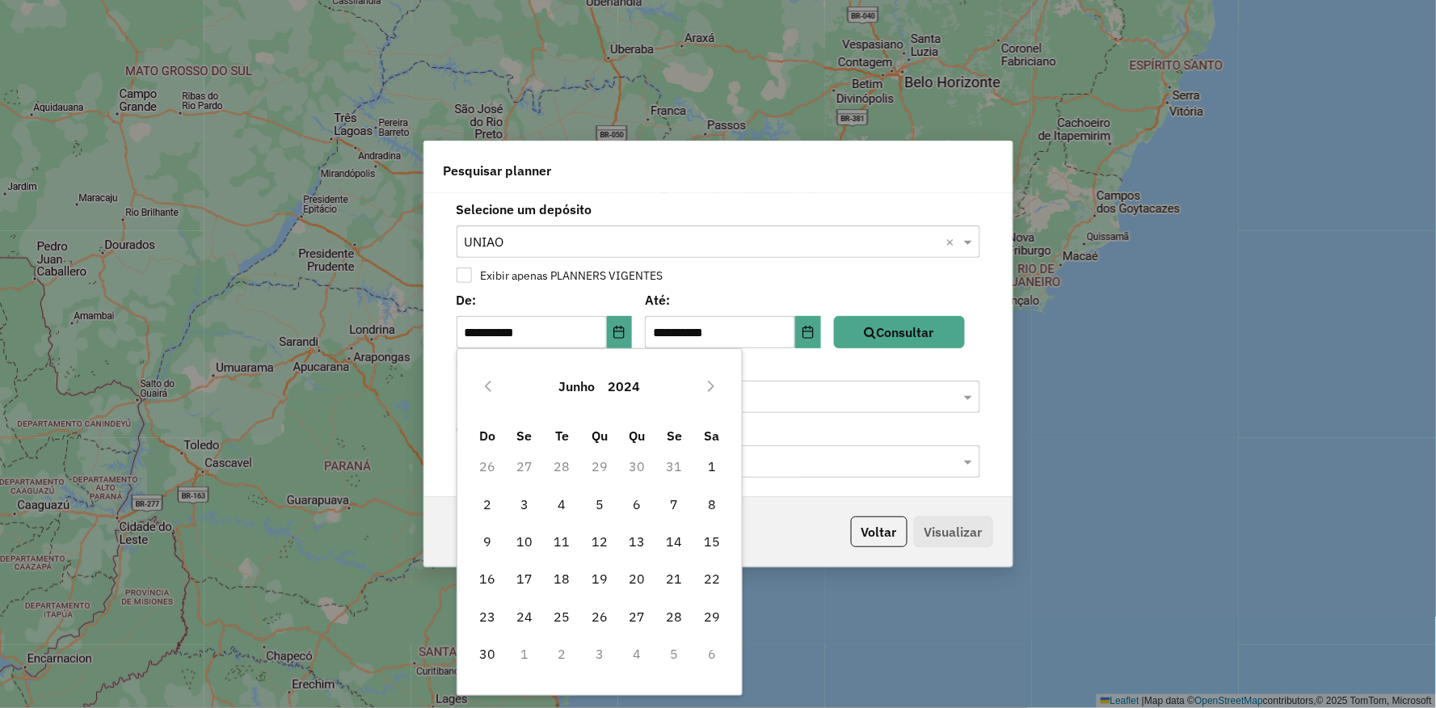
click at [481, 390] on icon "Previous Month" at bounding box center [487, 386] width 13 height 13
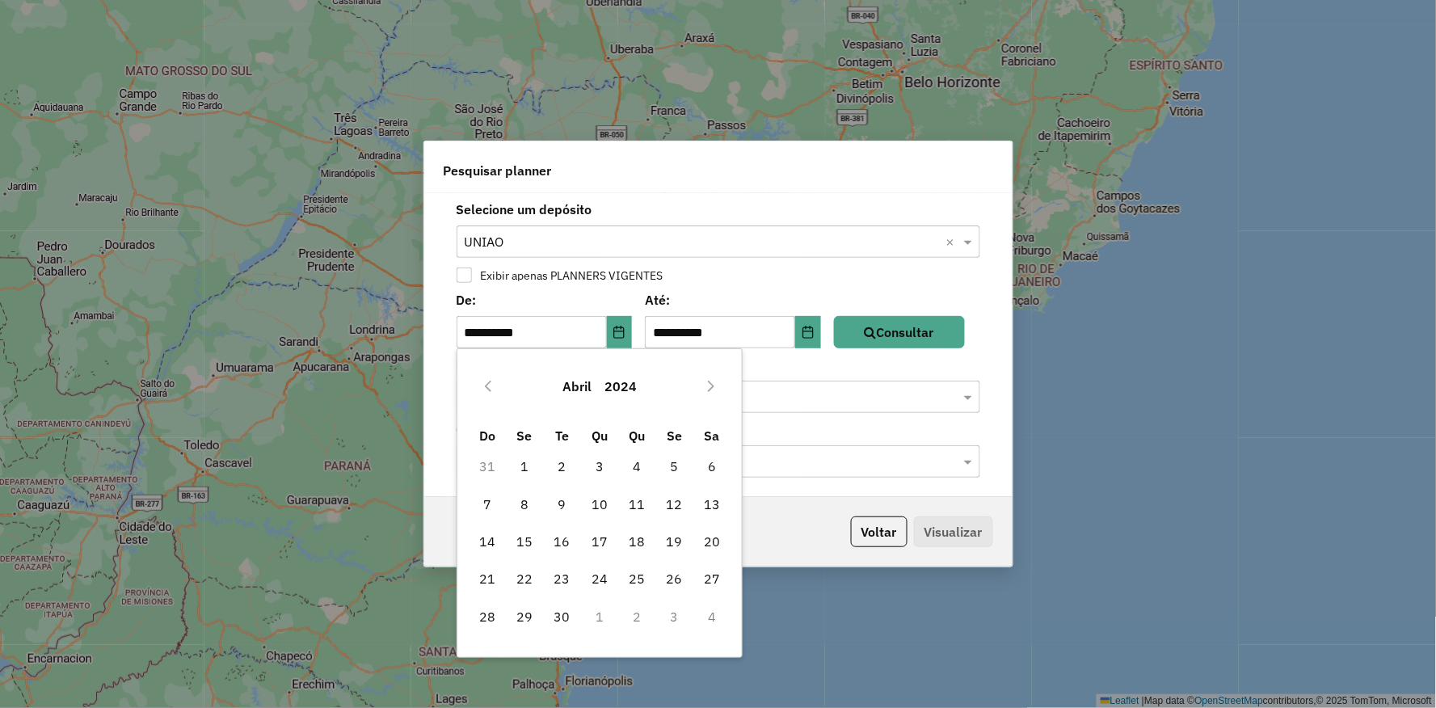
click at [481, 390] on icon "Previous Month" at bounding box center [487, 386] width 13 height 13
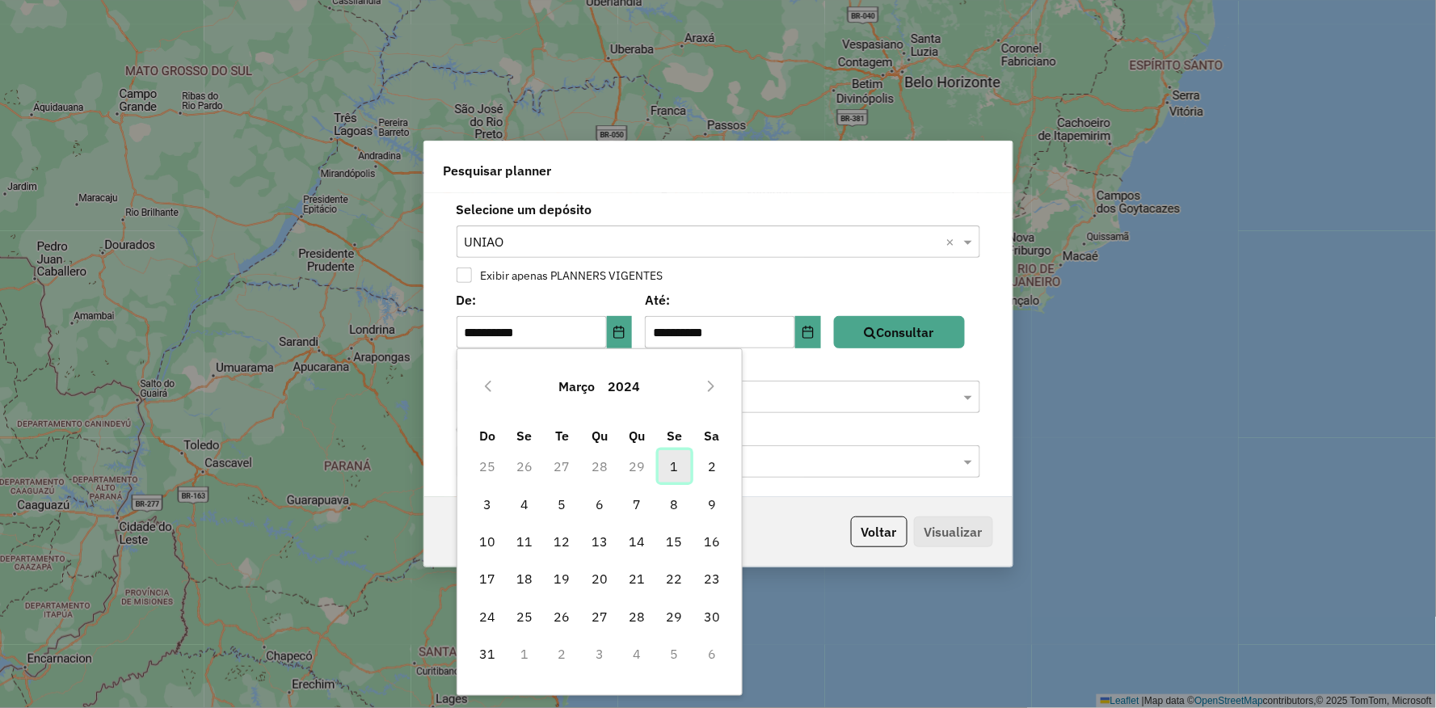
click at [668, 470] on span "1" at bounding box center [674, 466] width 32 height 32
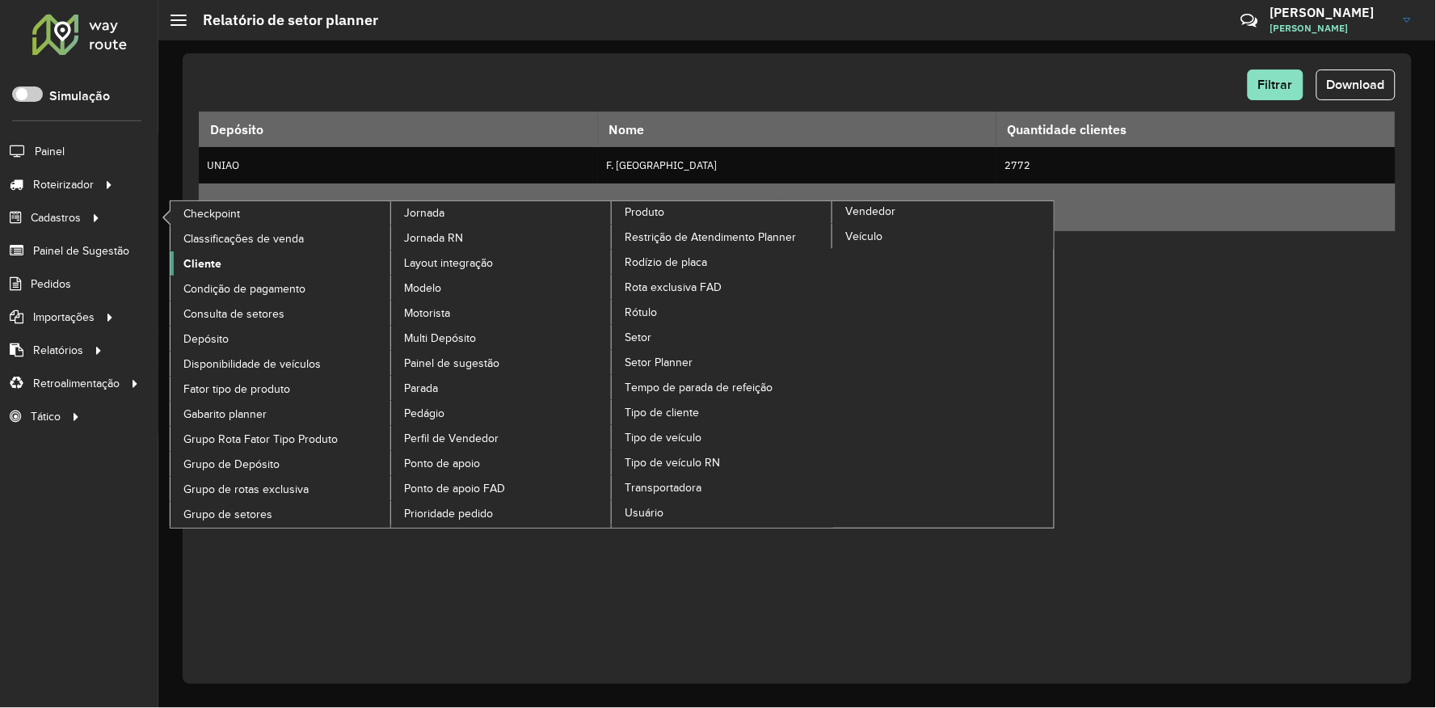
click at [242, 272] on link "Cliente" at bounding box center [280, 263] width 221 height 24
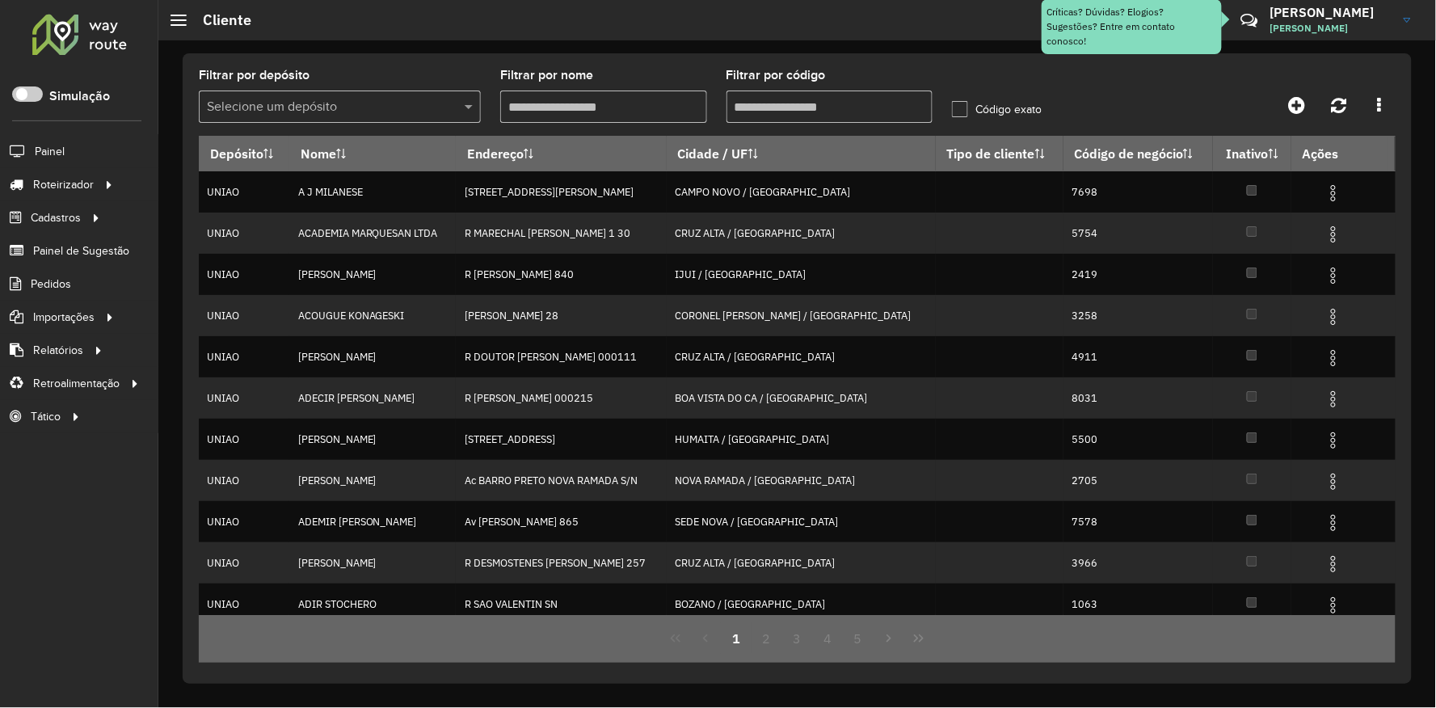
click at [814, 95] on input "Filtrar por código" at bounding box center [829, 106] width 207 height 32
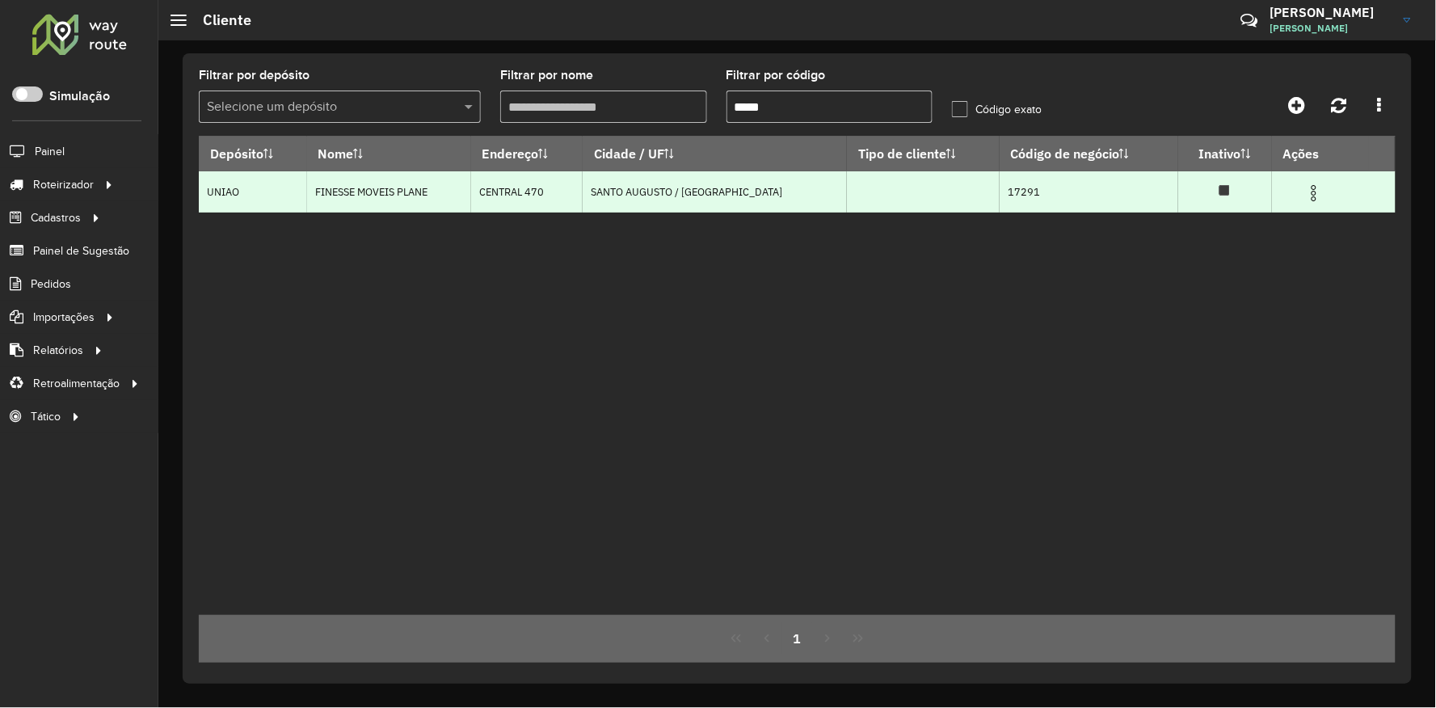
type input "*****"
click at [1306, 199] on img at bounding box center [1313, 192] width 19 height 19
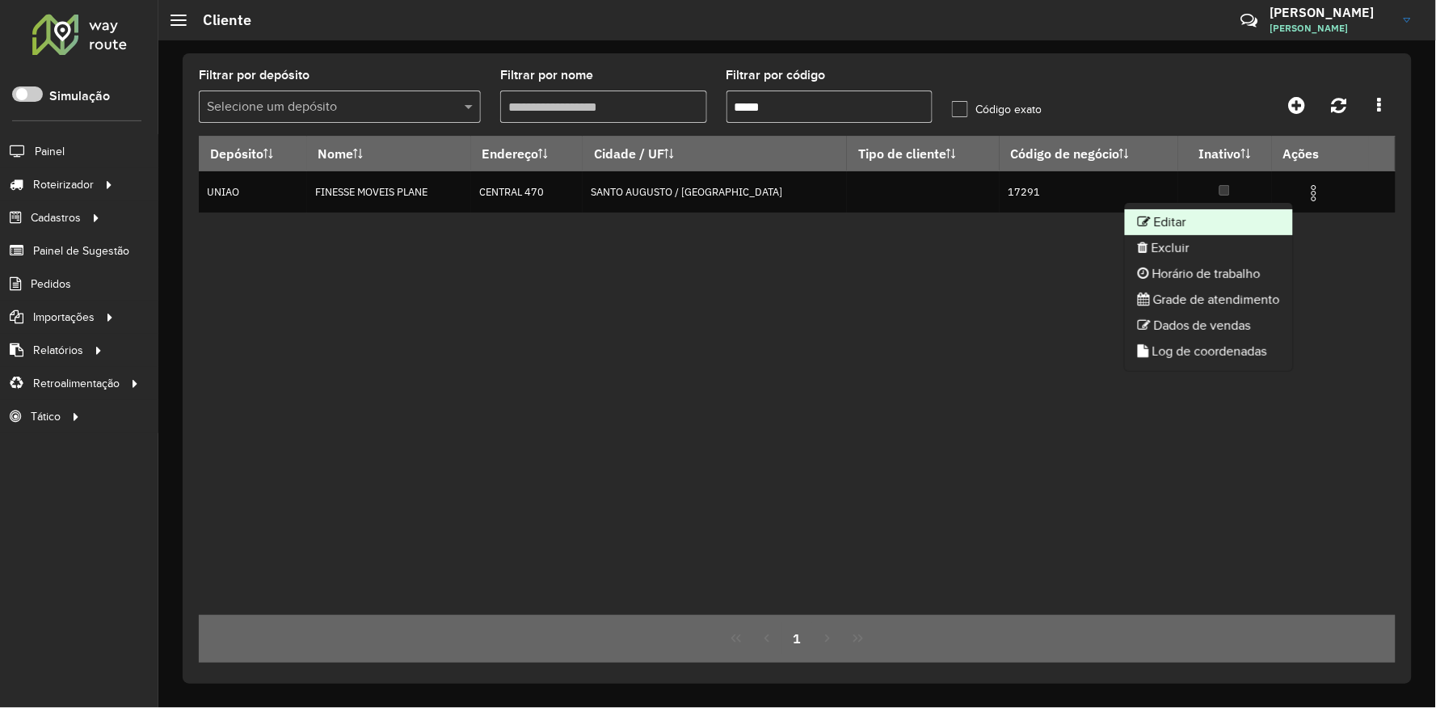
click at [1185, 224] on li "Editar" at bounding box center [1209, 222] width 168 height 26
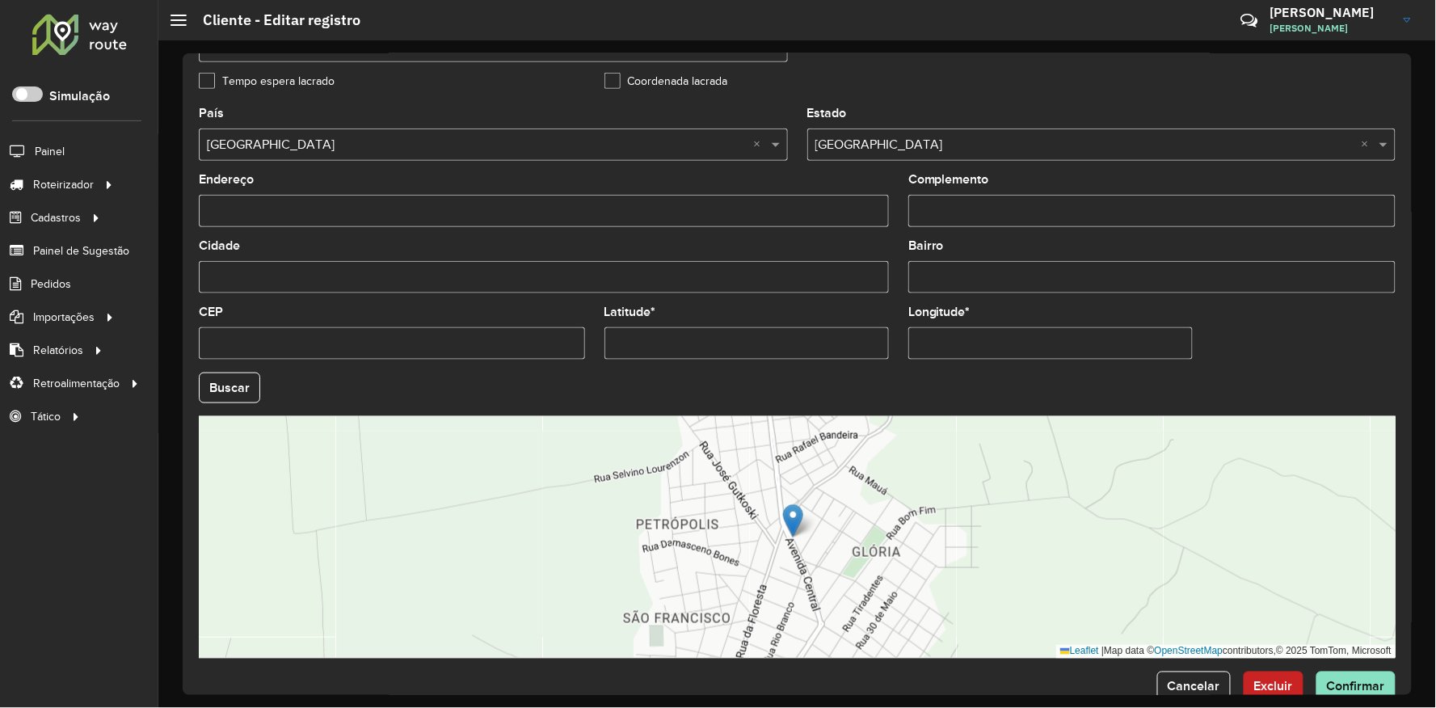
scroll to position [497, 0]
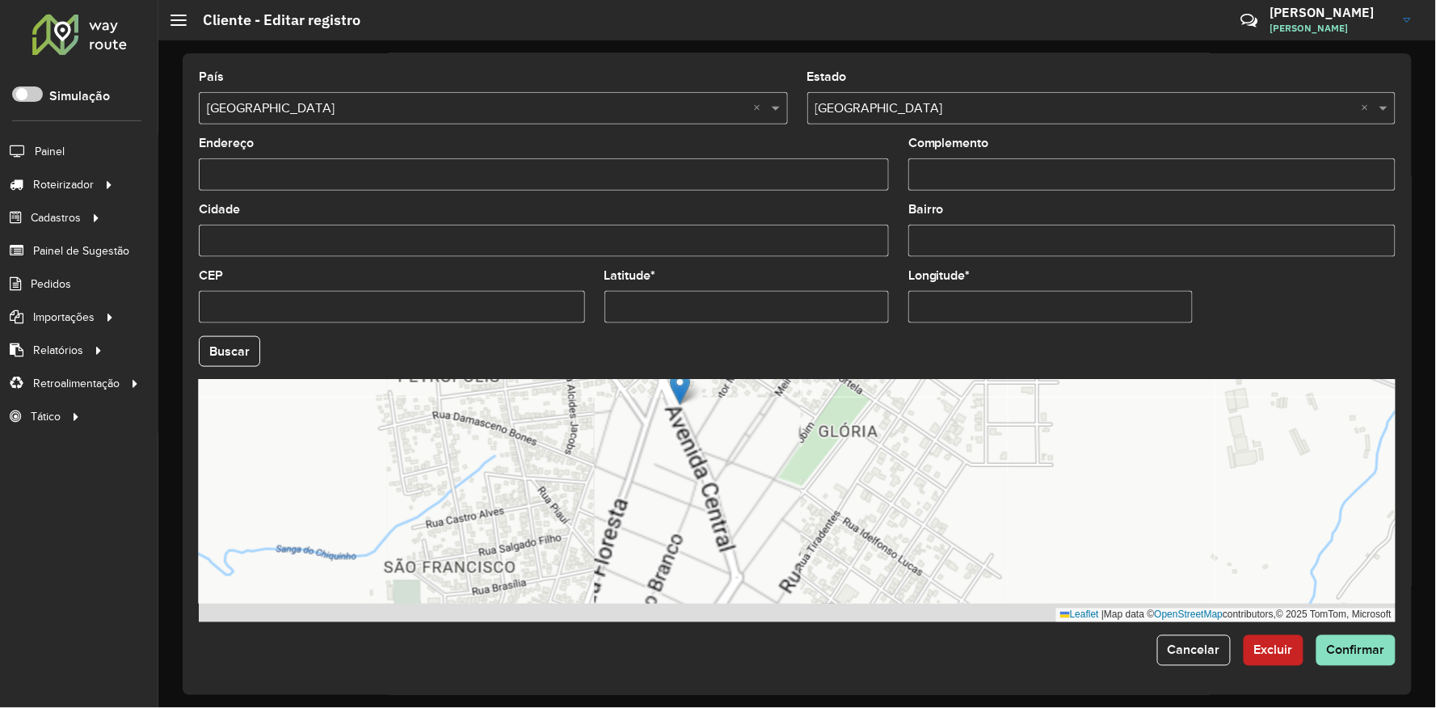
drag, startPoint x: 847, startPoint y: 478, endPoint x: 801, endPoint y: 402, distance: 89.5
click at [800, 399] on div "Leaflet | Map data © OpenStreetMap contributors,© 2025 TomTom, Microsoft" at bounding box center [797, 501] width 1196 height 242
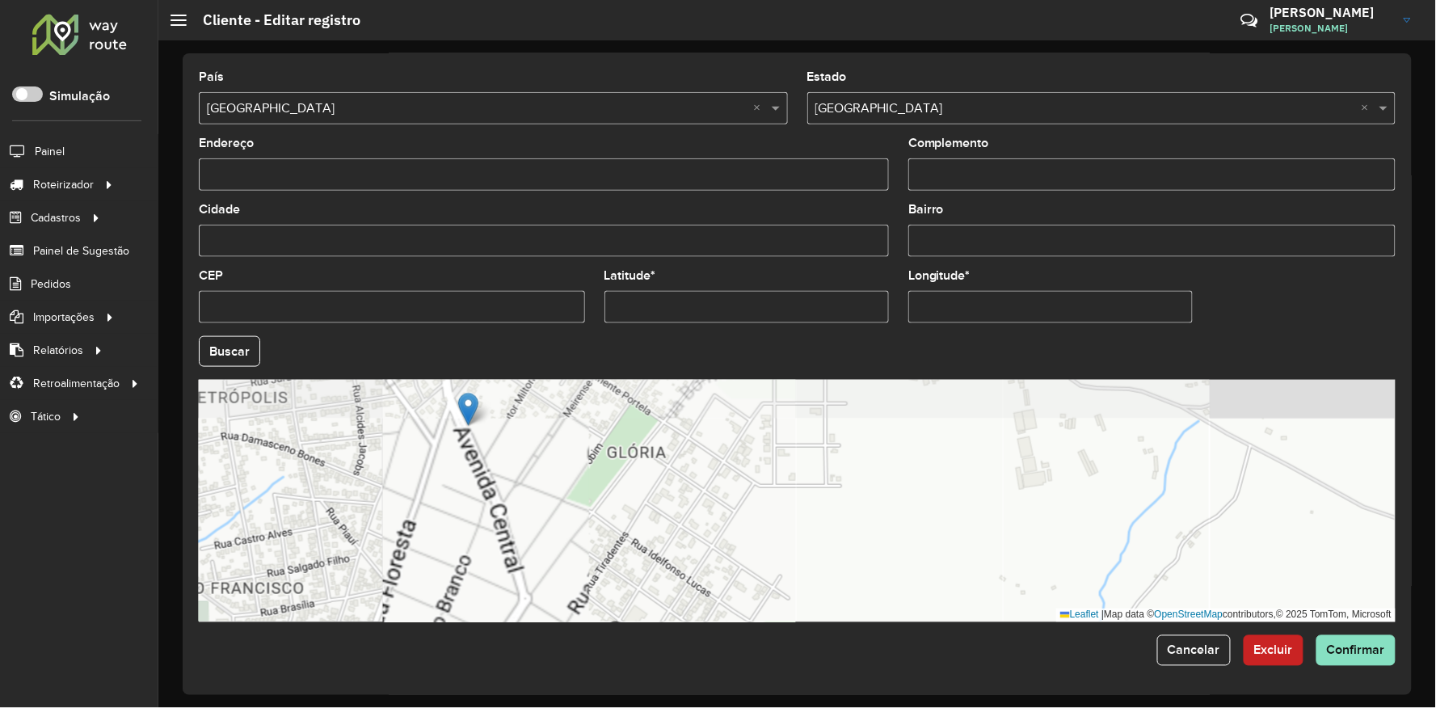
drag, startPoint x: 725, startPoint y: 460, endPoint x: 705, endPoint y: 580, distance: 121.3
click at [713, 582] on div "Leaflet | Map data © OpenStreetMap contributors,© 2025 TomTom, Microsoft" at bounding box center [797, 501] width 1196 height 242
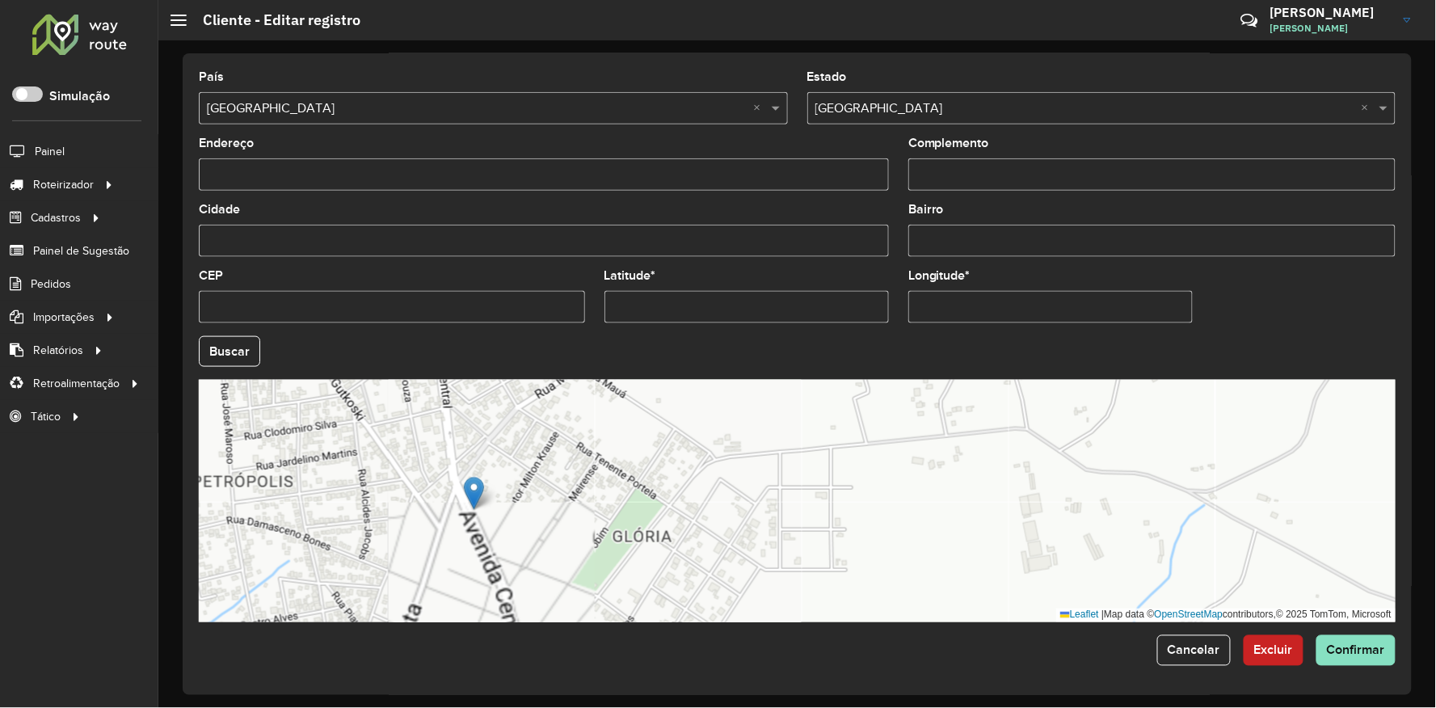
click at [692, 486] on div "Leaflet | Map data © OpenStreetMap contributors,© 2025 TomTom, Microsoft" at bounding box center [797, 501] width 1196 height 242
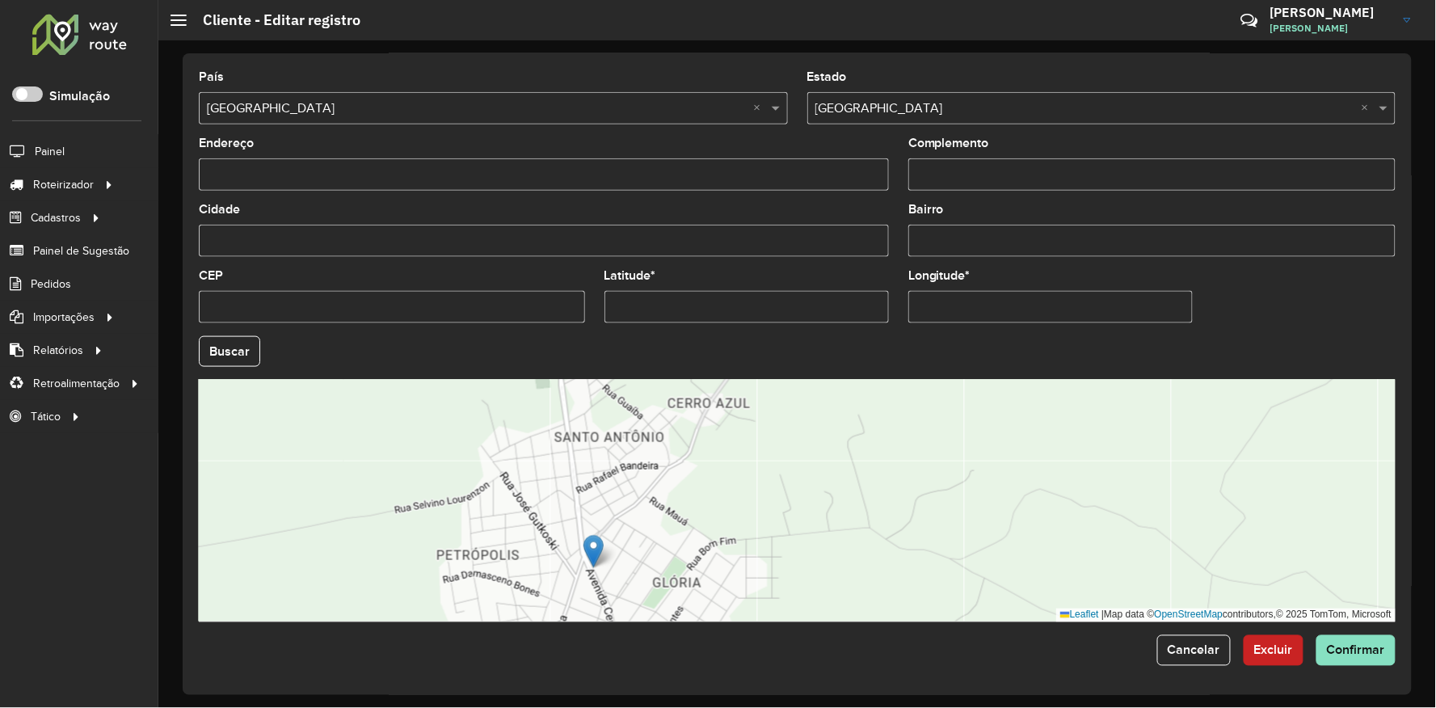
drag, startPoint x: 728, startPoint y: 489, endPoint x: 715, endPoint y: 536, distance: 48.6
click at [723, 540] on div "Leaflet | Map data © OpenStreetMap contributors,© 2025 TomTom, Microsoft" at bounding box center [797, 501] width 1196 height 242
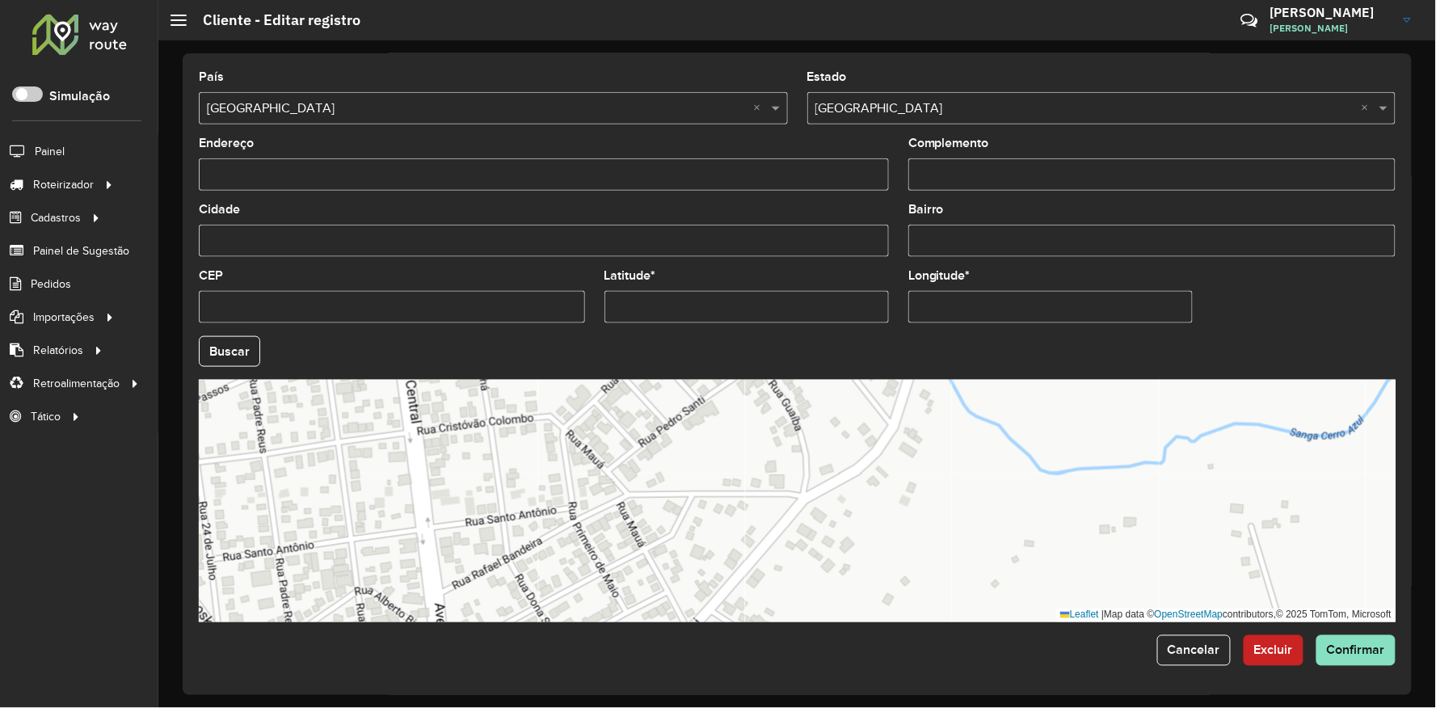
drag, startPoint x: 640, startPoint y: 465, endPoint x: 649, endPoint y: 475, distance: 13.8
click at [655, 482] on div "Leaflet | Map data © OpenStreetMap contributors,© 2025 TomTom, Microsoft" at bounding box center [797, 501] width 1196 height 242
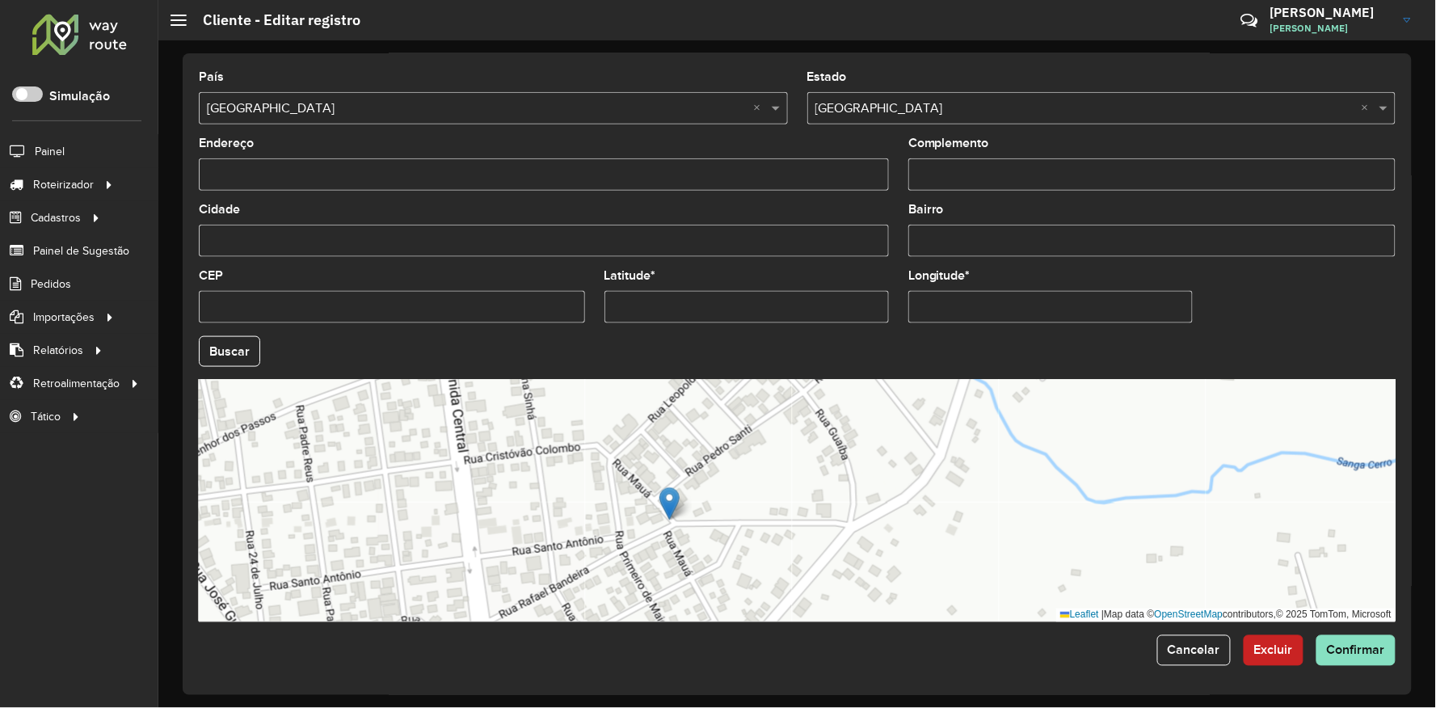
drag, startPoint x: 591, startPoint y: 571, endPoint x: 664, endPoint y: 496, distance: 105.1
click at [664, 496] on img at bounding box center [669, 503] width 20 height 33
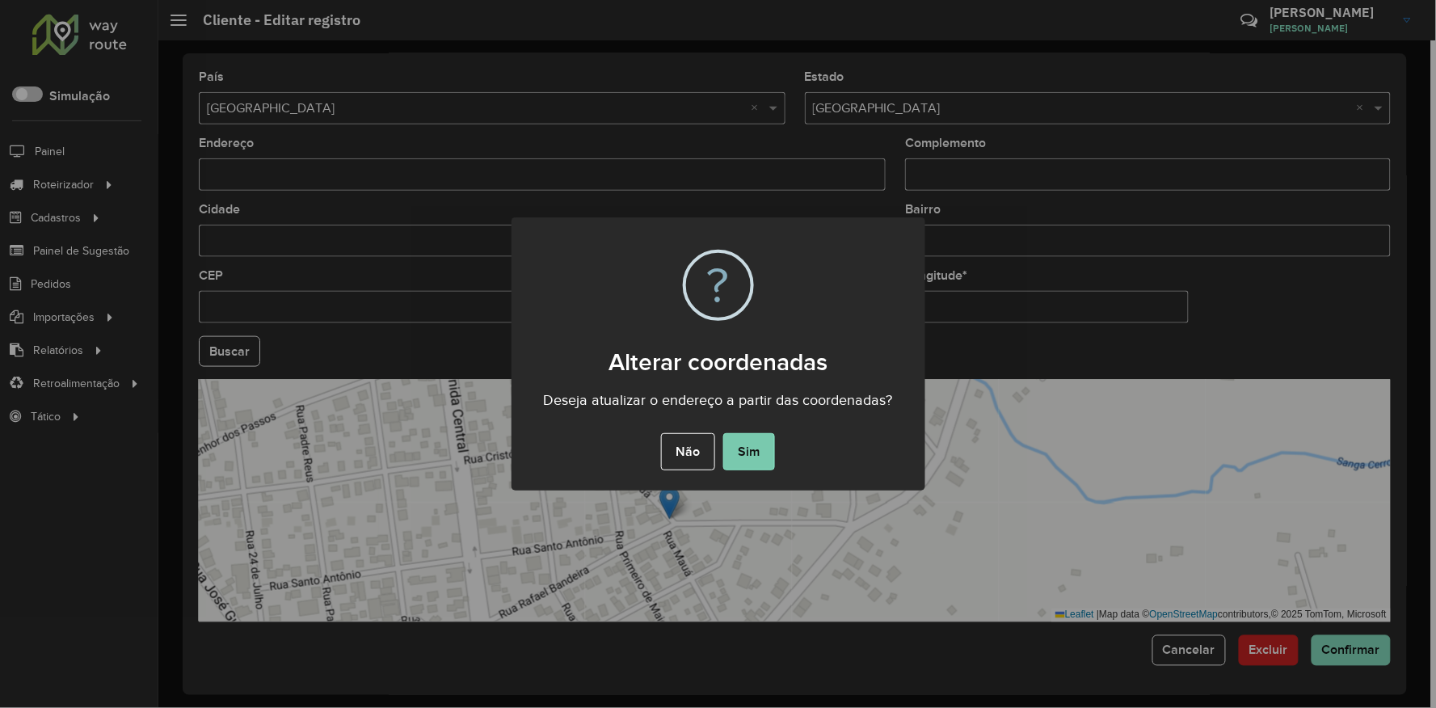
click at [759, 452] on button "Sim" at bounding box center [749, 451] width 52 height 37
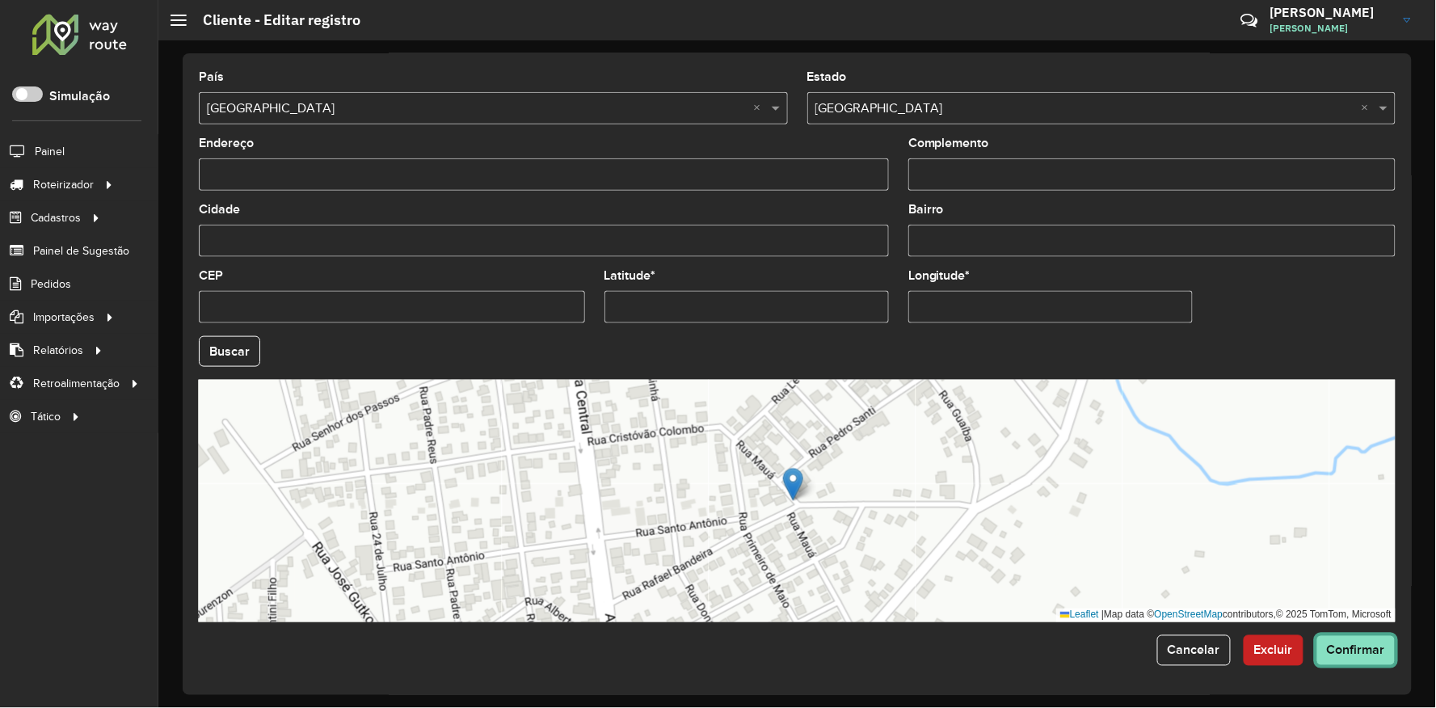
click at [1378, 652] on span "Confirmar" at bounding box center [1356, 650] width 58 height 14
